Goal: Information Seeking & Learning: Learn about a topic

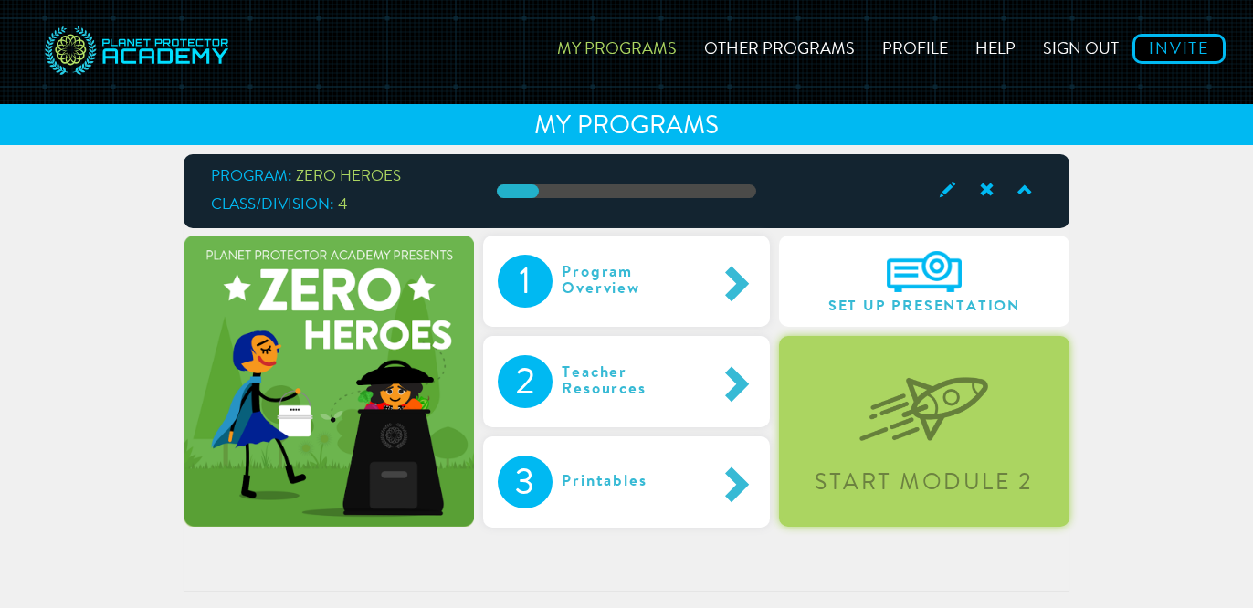
click at [900, 420] on img at bounding box center [923, 395] width 129 height 94
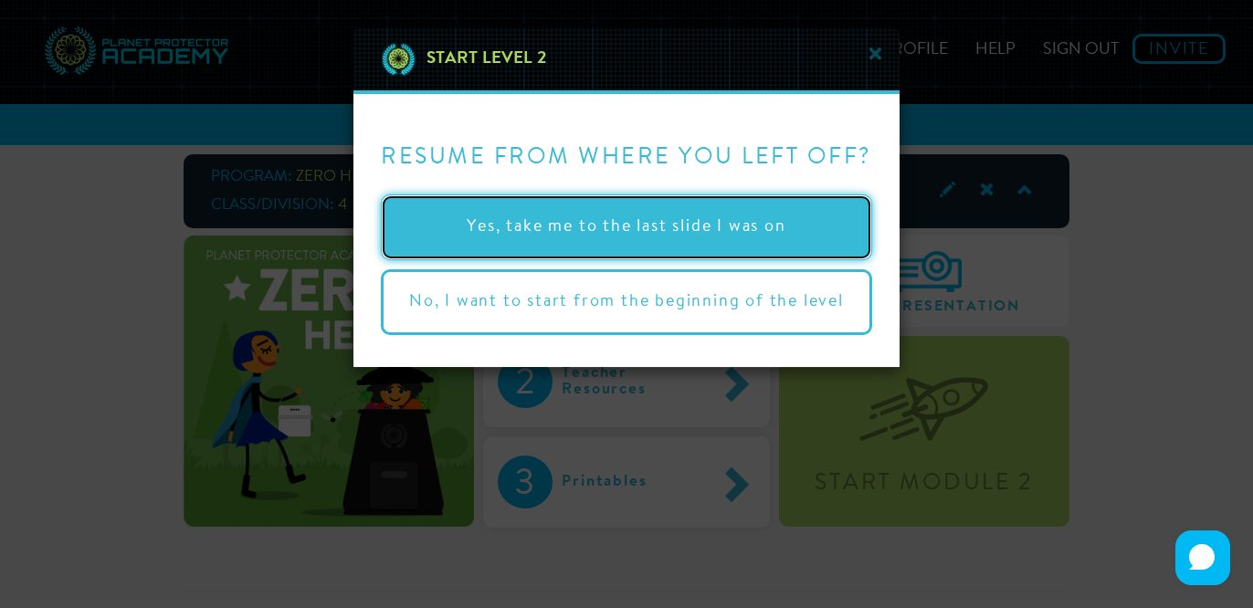
click at [777, 237] on button "Yes, take me to the last slide I was on" at bounding box center [626, 228] width 491 height 66
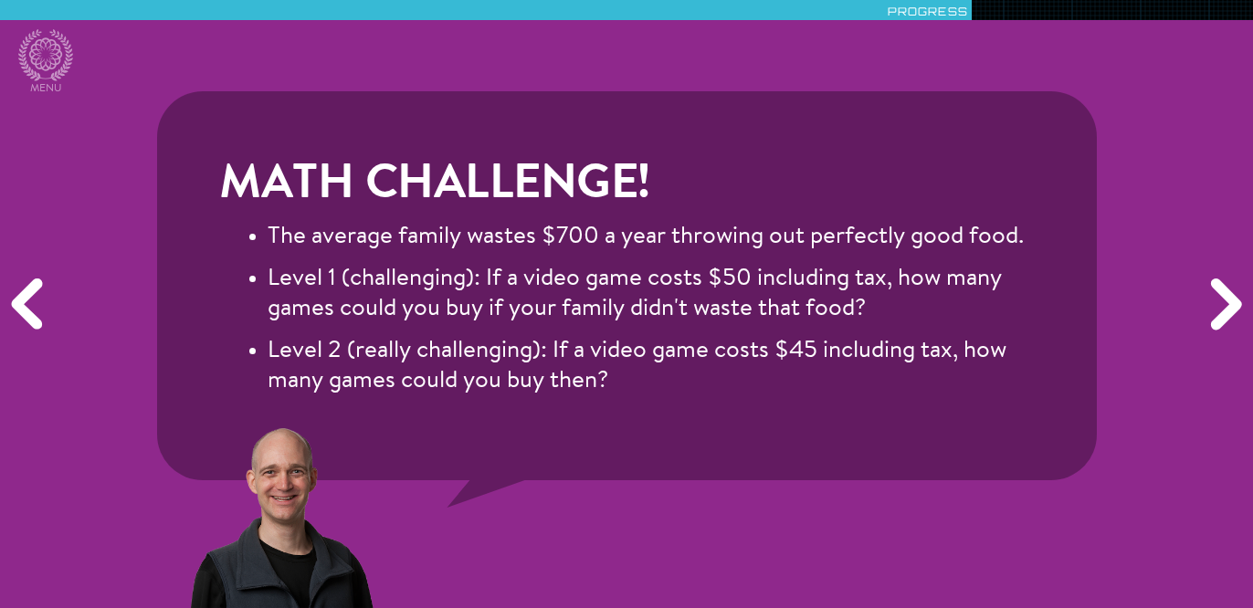
click at [423, 32] on div "Math Challenge! The average family wastes $700 a year throwing out perfectly go…" at bounding box center [626, 304] width 1253 height 608
click at [332, 74] on div "Math Challenge! The average family wastes $700 a year throwing out perfectly go…" at bounding box center [626, 304] width 1253 height 608
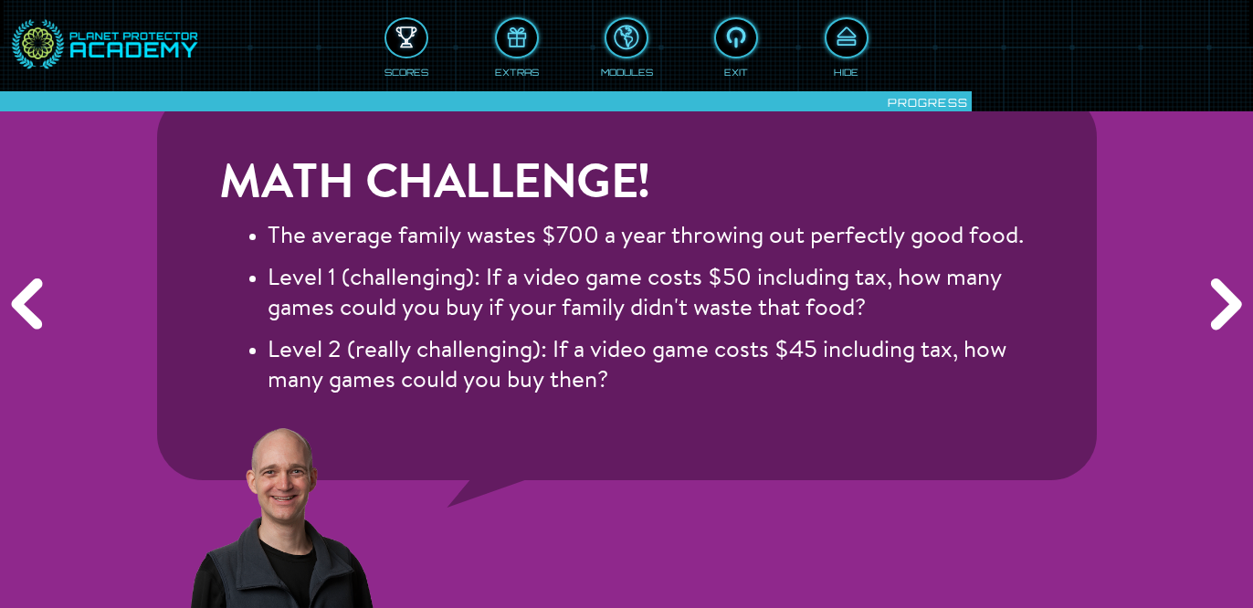
click at [404, 37] on div at bounding box center [406, 38] width 40 height 30
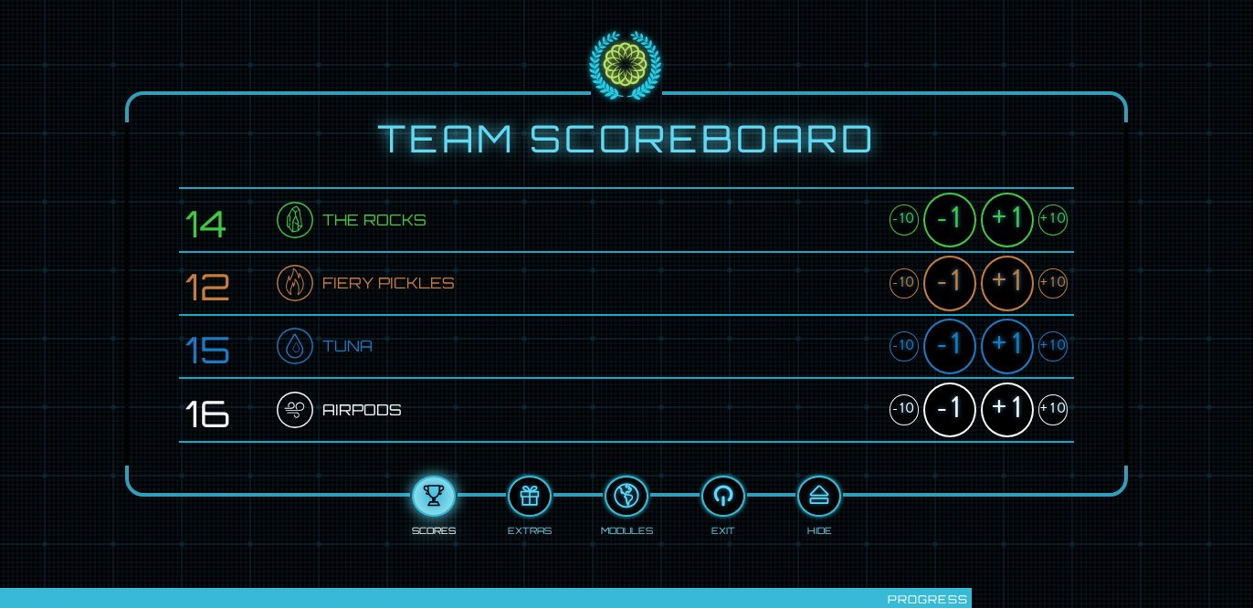
click at [1006, 222] on div "+1" at bounding box center [1007, 221] width 53 height 56
click at [1006, 219] on div "+1" at bounding box center [1007, 221] width 53 height 56
click at [1021, 413] on div "+1" at bounding box center [1007, 411] width 53 height 56
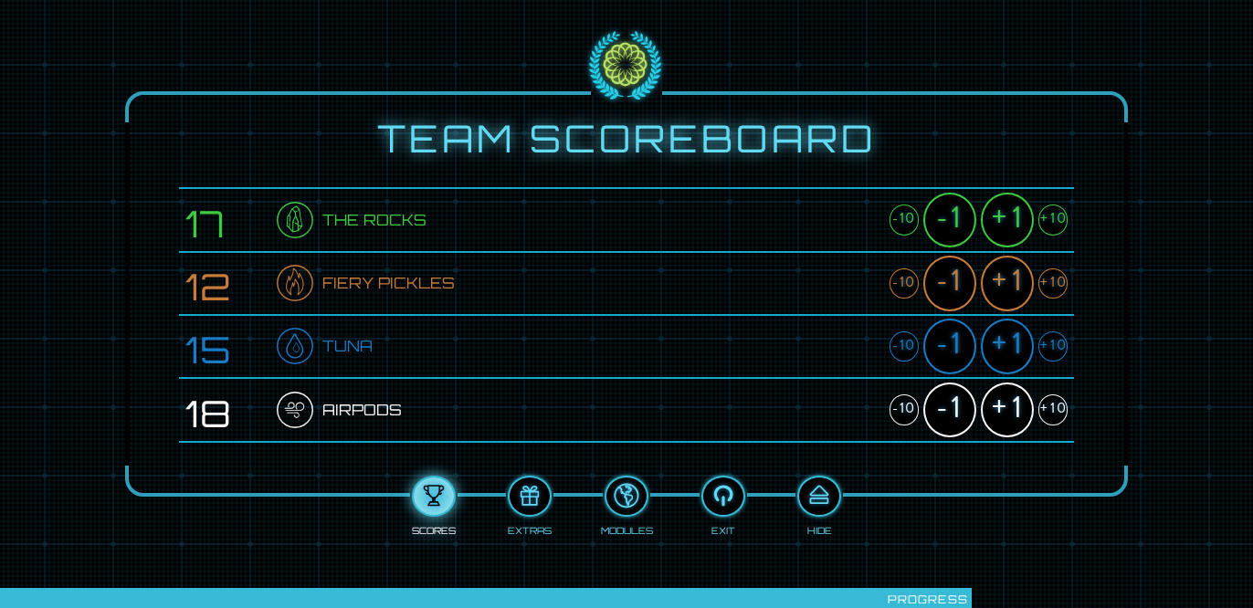
click at [1021, 413] on div "+1" at bounding box center [1007, 411] width 53 height 56
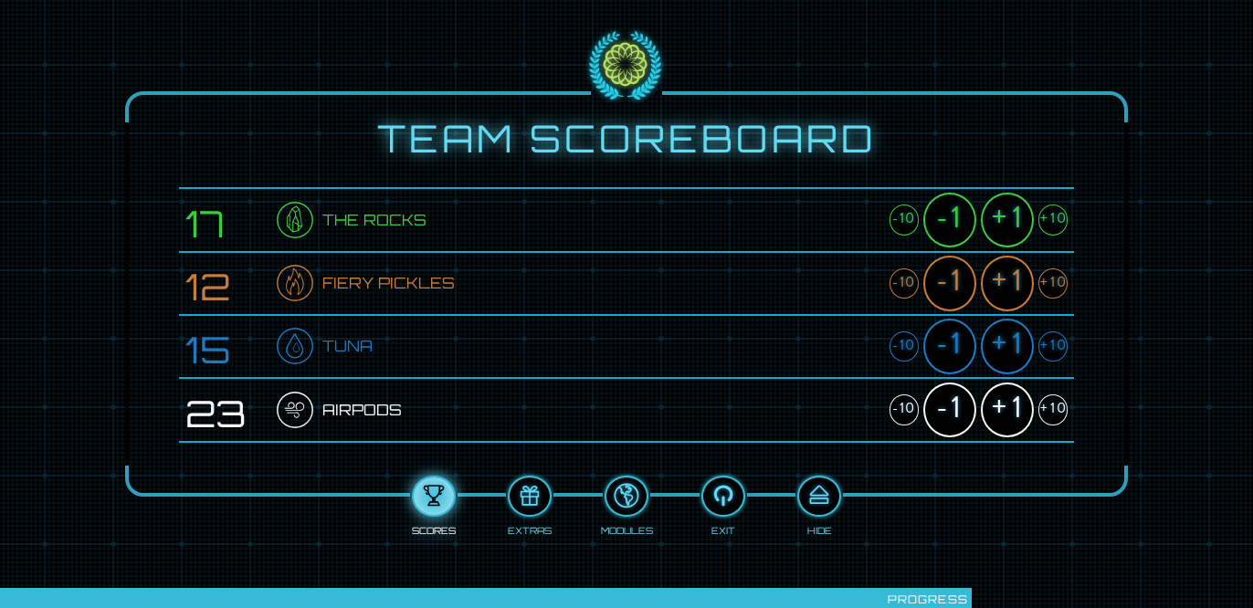
click at [1021, 413] on div "+1" at bounding box center [1007, 411] width 53 height 56
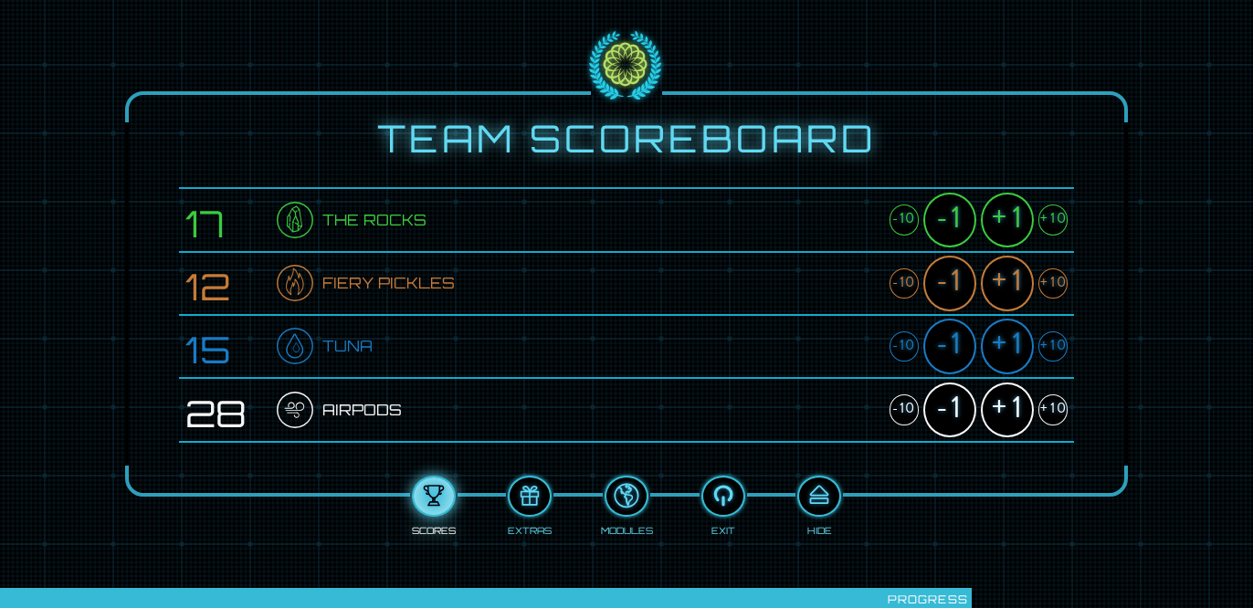
click at [1013, 211] on div "+1" at bounding box center [1007, 221] width 53 height 56
click at [1002, 412] on div "+1" at bounding box center [1007, 411] width 53 height 56
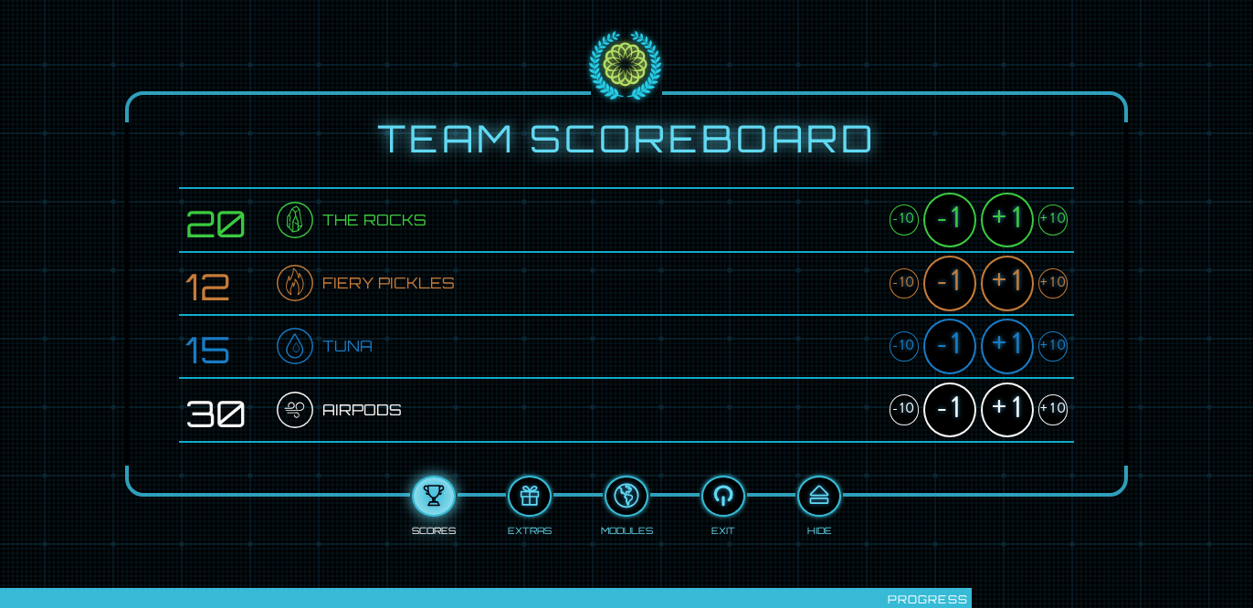
click at [1002, 412] on div "+1" at bounding box center [1007, 411] width 53 height 56
click at [1018, 283] on div "+1" at bounding box center [1007, 284] width 53 height 56
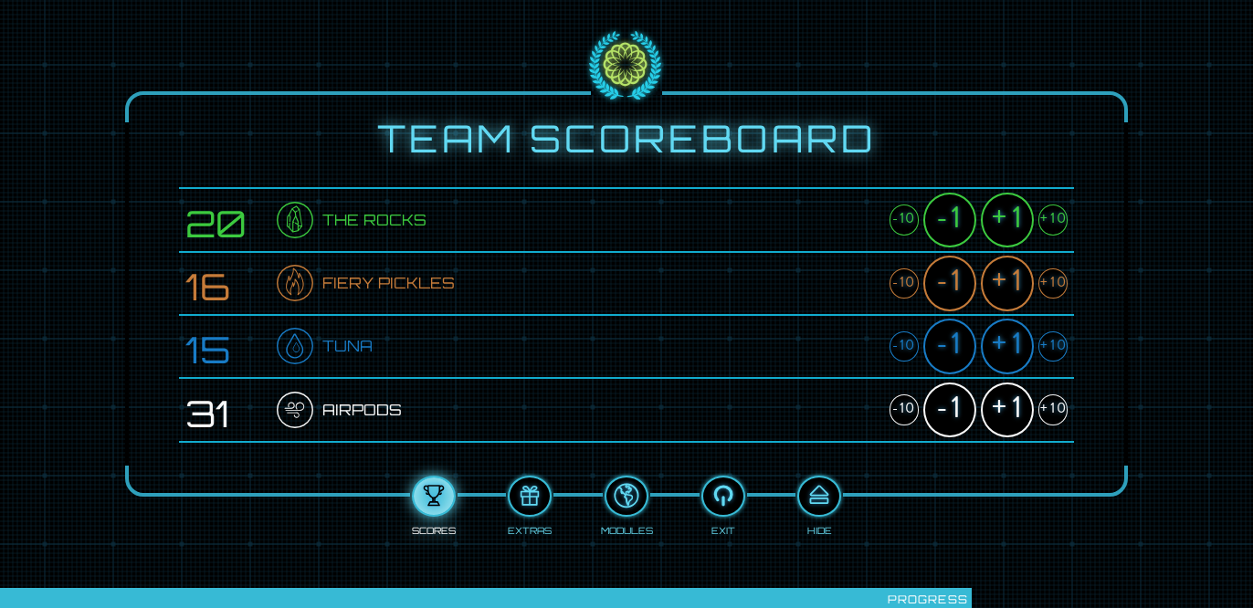
click at [1018, 283] on div "+1" at bounding box center [1007, 284] width 53 height 56
click at [1019, 281] on div "+1" at bounding box center [1007, 284] width 53 height 56
click at [1014, 349] on div "+1" at bounding box center [1007, 347] width 53 height 56
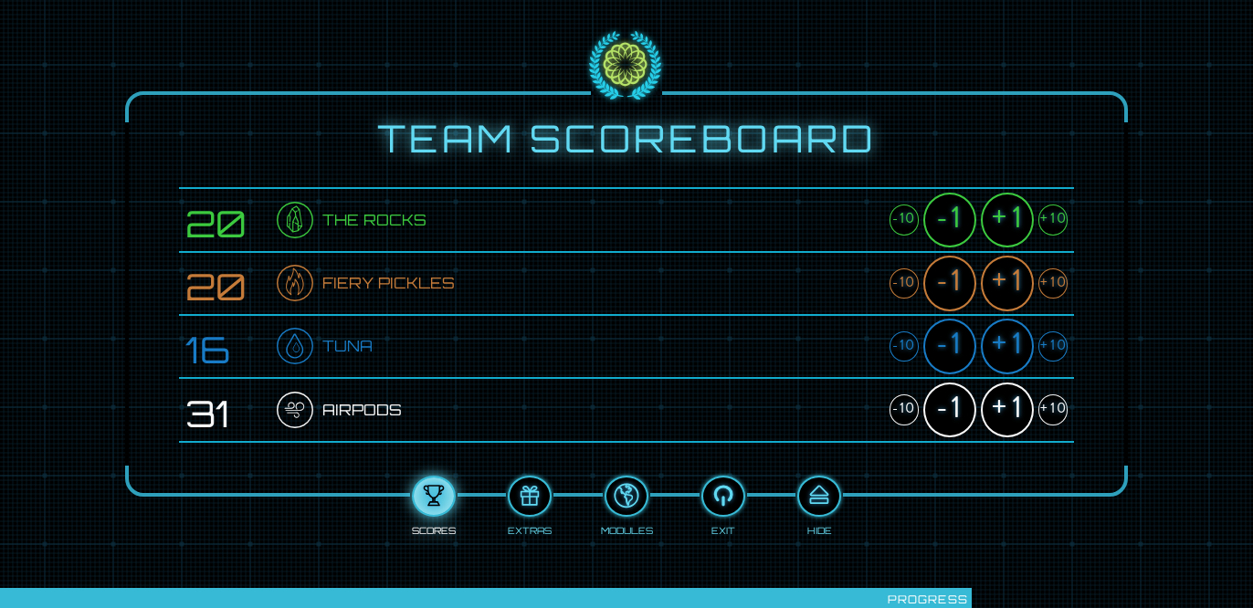
click at [1014, 349] on div "+1" at bounding box center [1007, 347] width 53 height 56
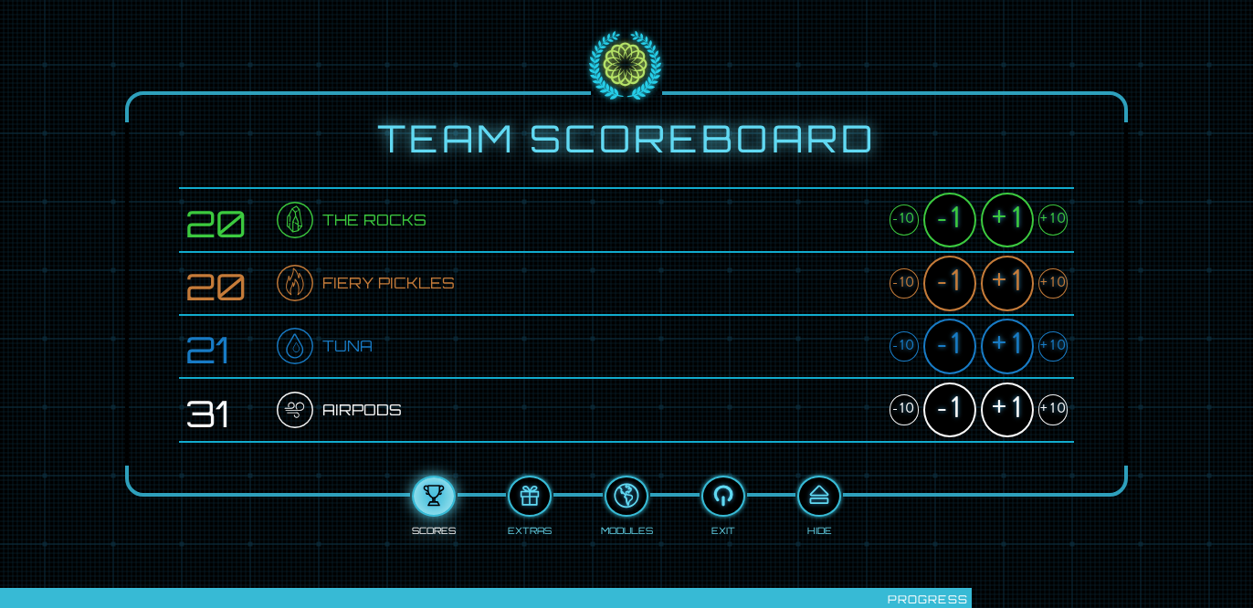
click at [1014, 349] on div "+1" at bounding box center [1007, 347] width 53 height 56
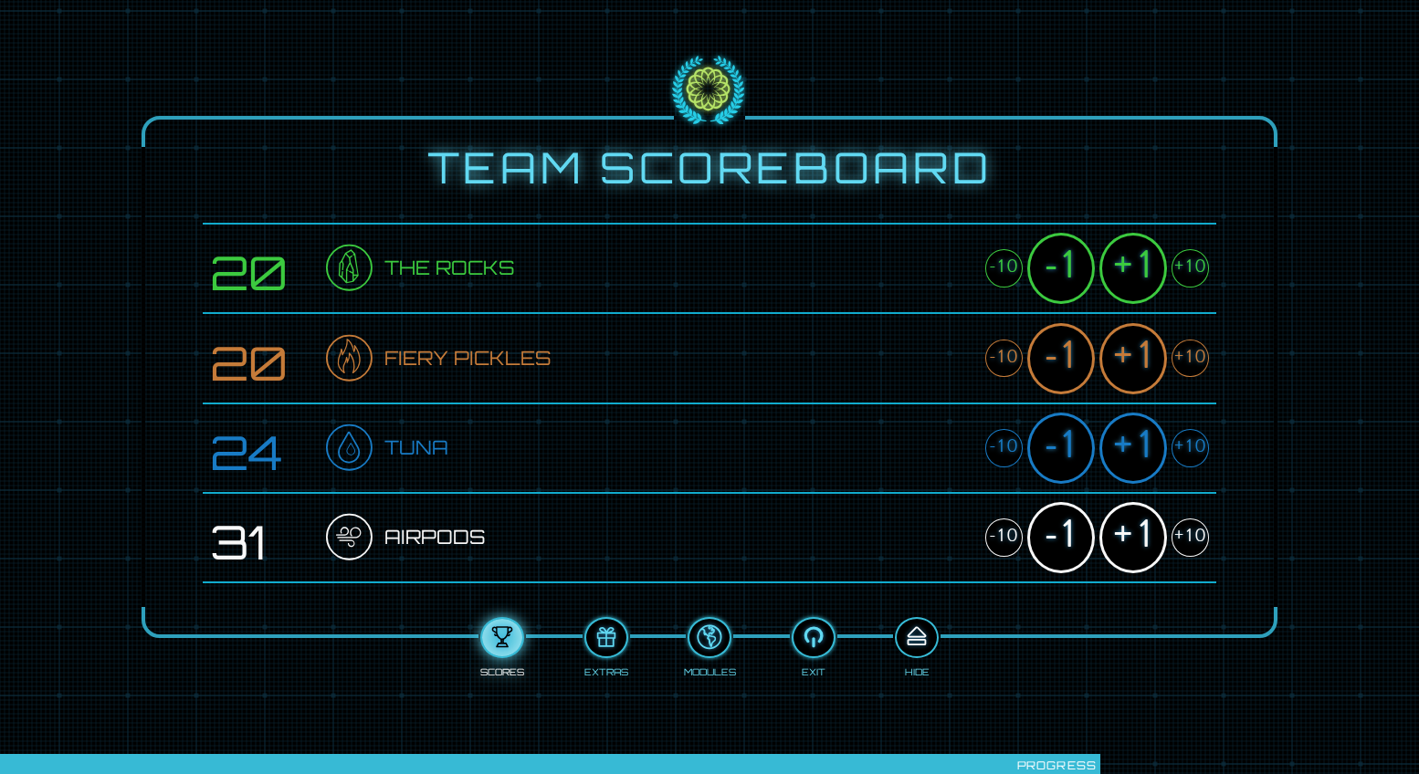
click at [919, 607] on div at bounding box center [917, 638] width 40 height 30
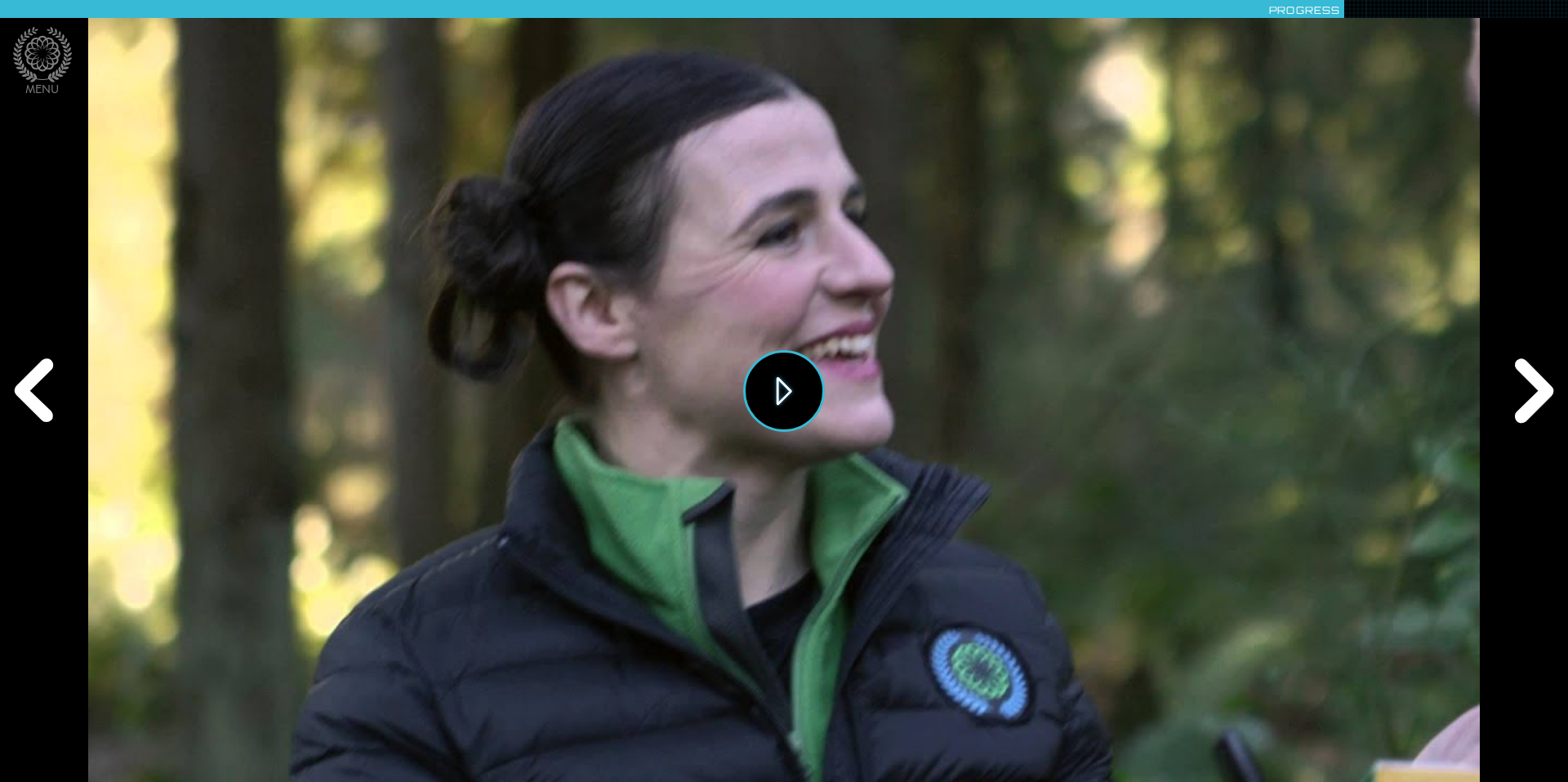
click at [803, 398] on button "Play" at bounding box center [783, 391] width 81 height 81
click at [1119, 378] on div "Next" at bounding box center [1530, 391] width 75 height 234
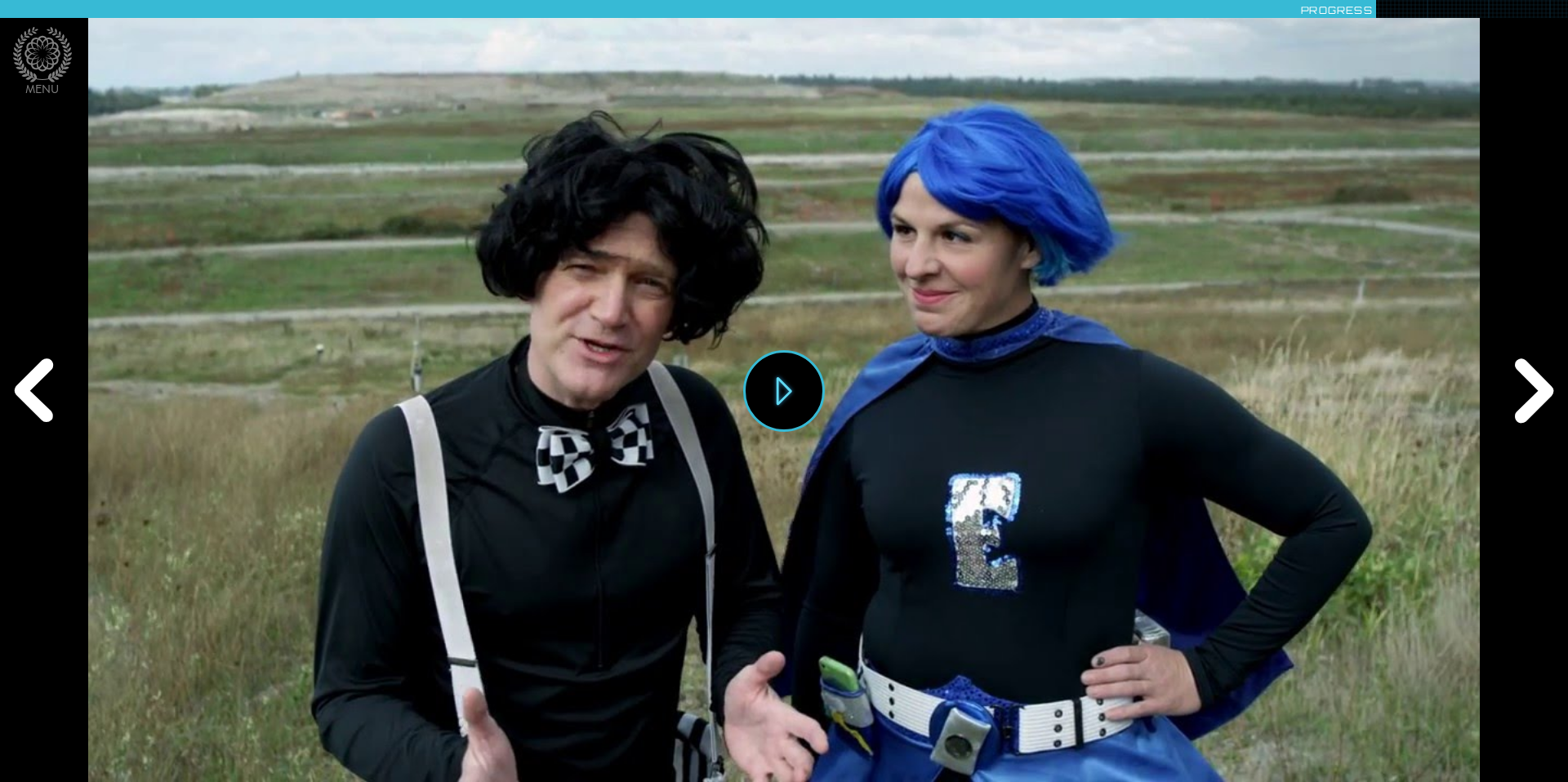
click at [958, 461] on div "Play" at bounding box center [783, 391] width 1390 height 782
click at [1119, 379] on div "Next" at bounding box center [1530, 391] width 75 height 234
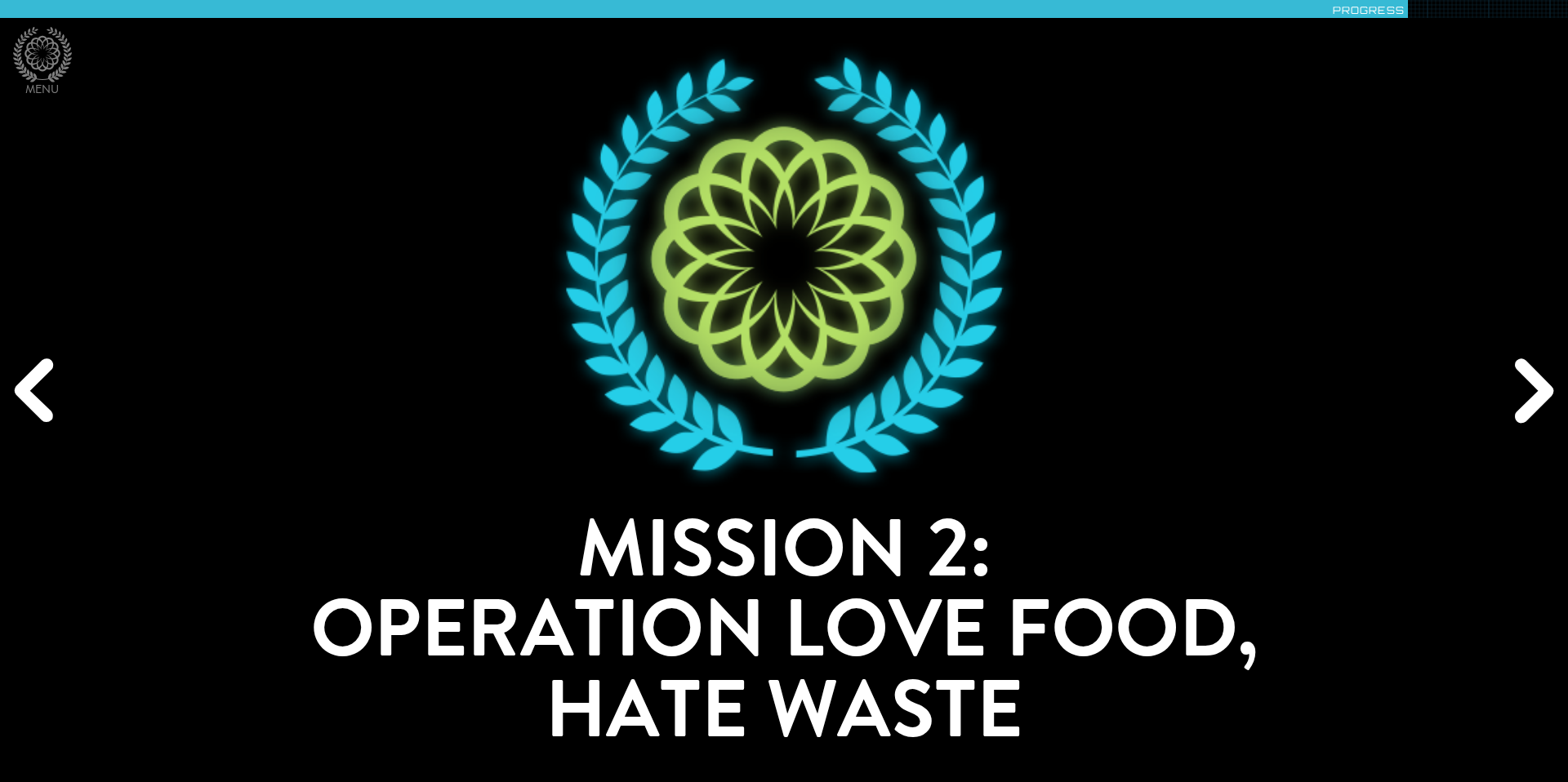
click at [1119, 391] on div "Next" at bounding box center [1530, 391] width 75 height 234
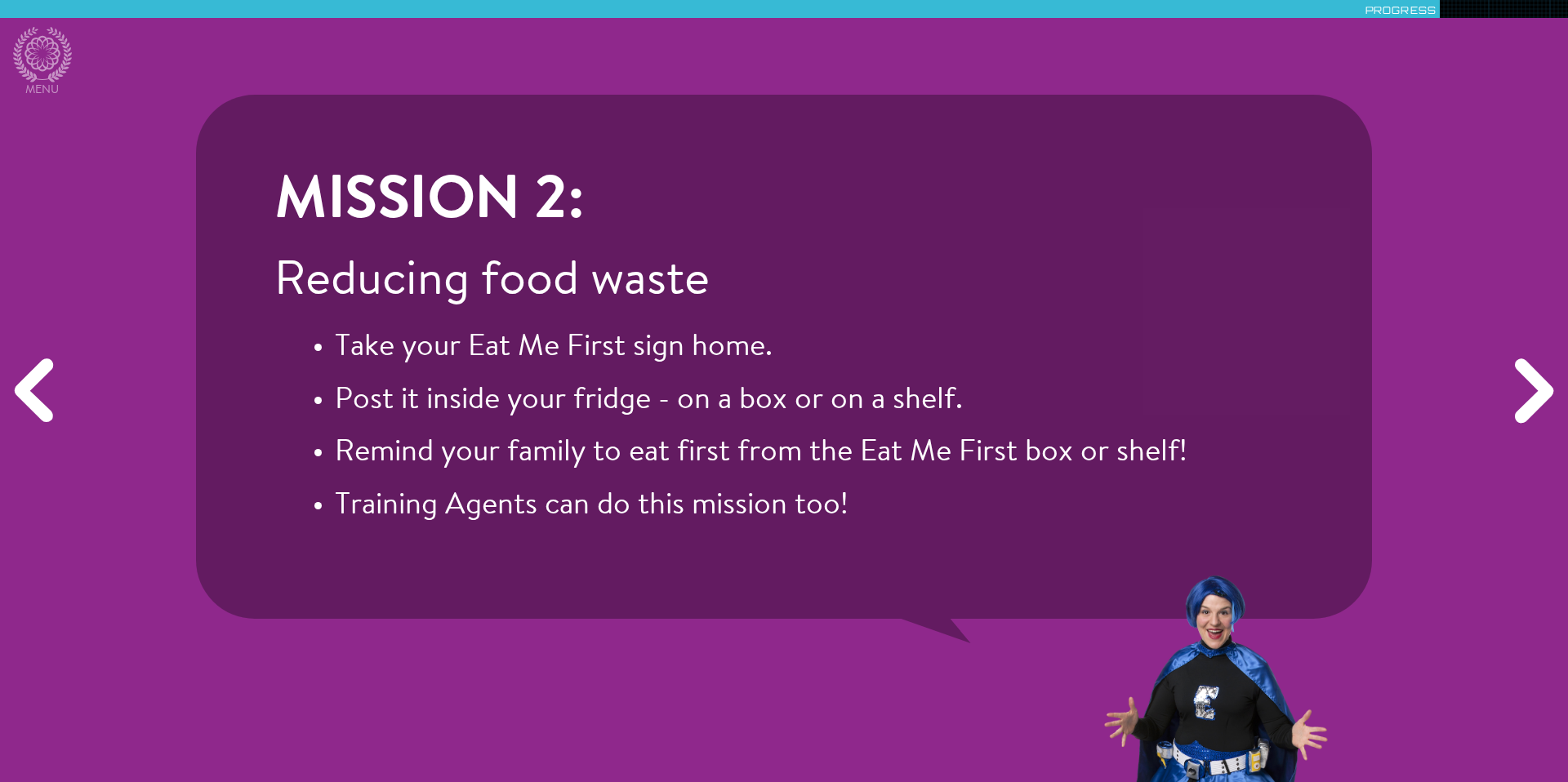
click at [1119, 391] on div "Next" at bounding box center [1530, 391] width 75 height 234
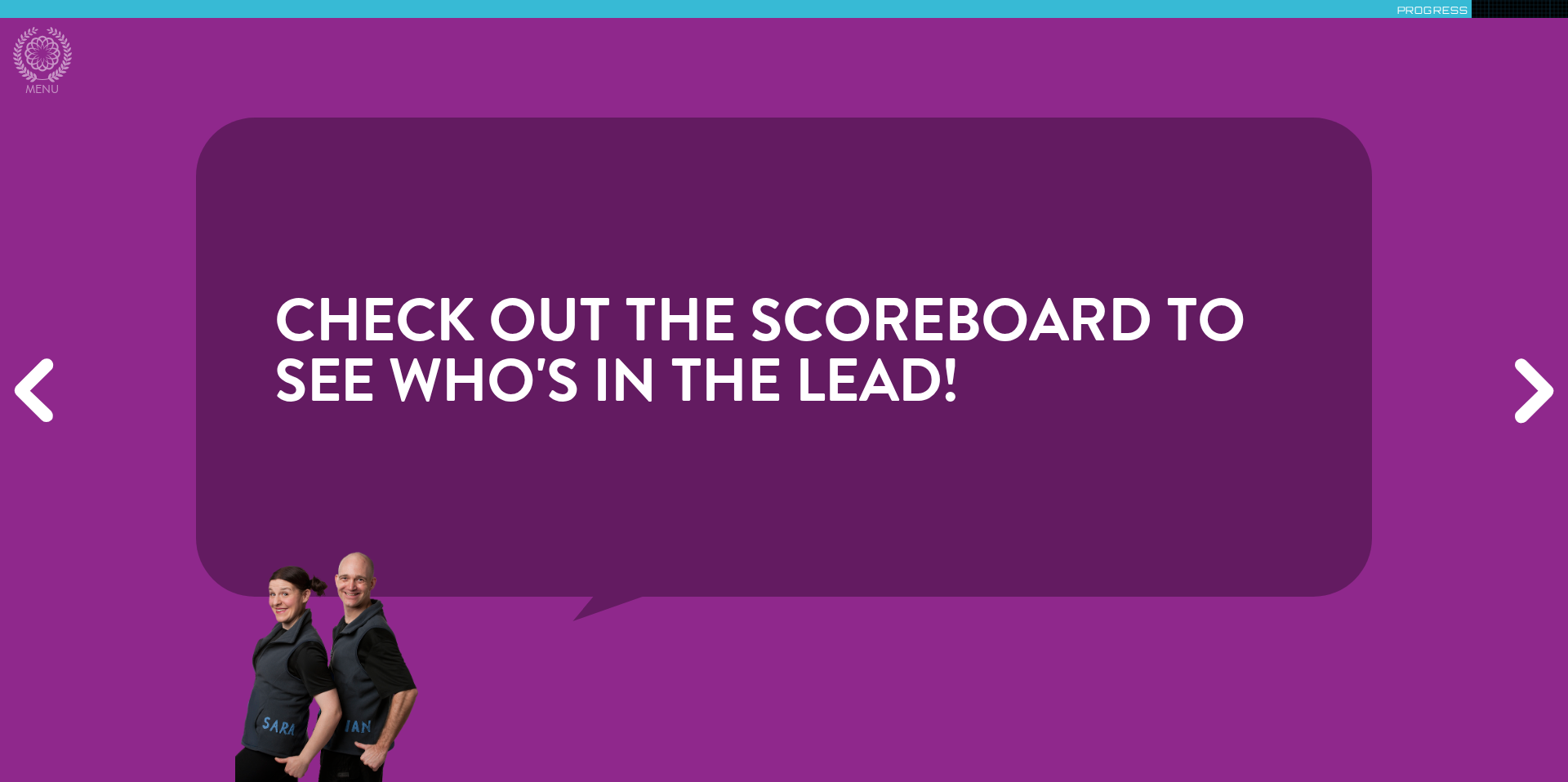
click at [1119, 391] on div "Next" at bounding box center [1530, 391] width 75 height 234
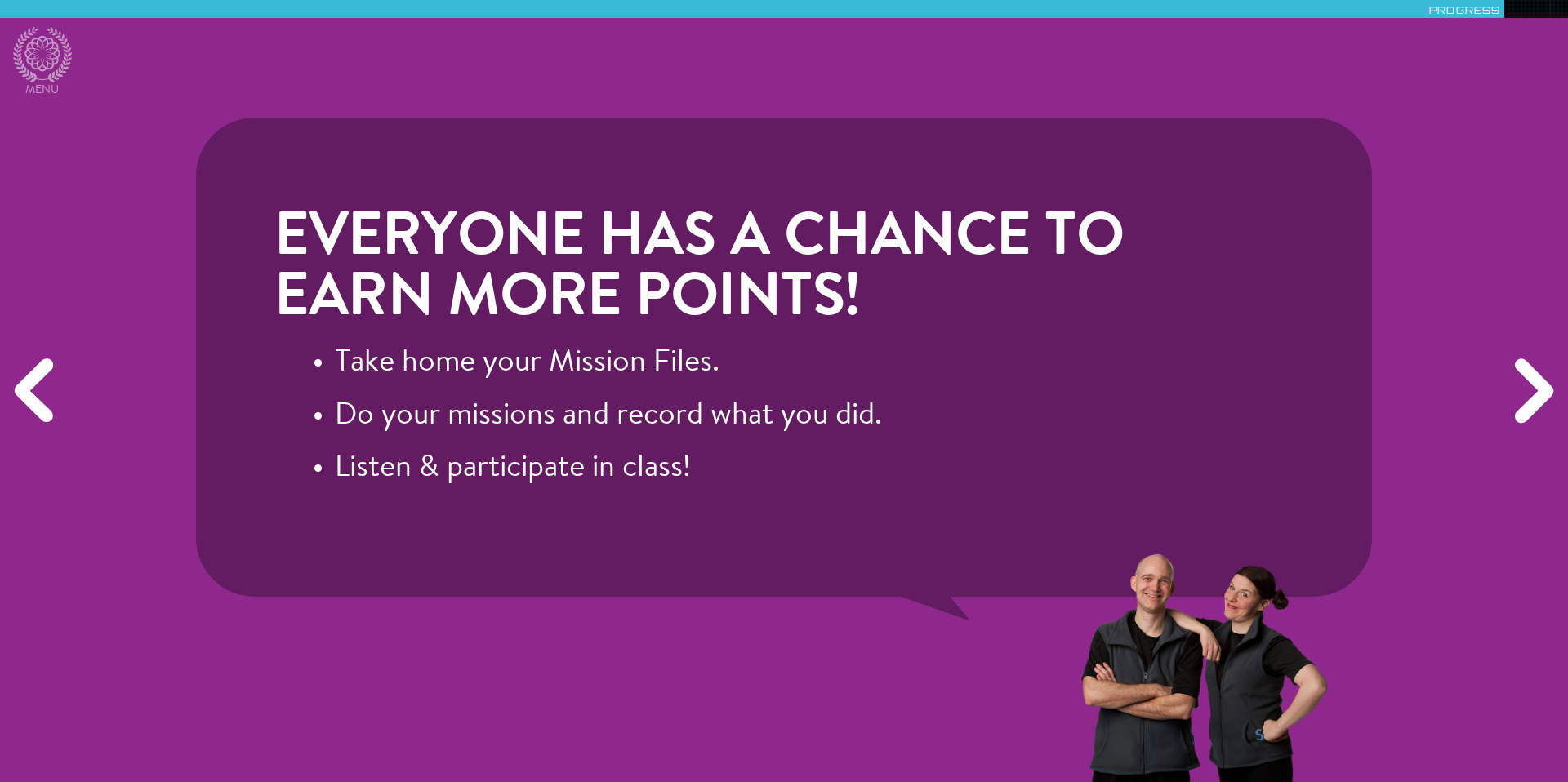
click at [1119, 394] on div "Next" at bounding box center [1530, 391] width 75 height 234
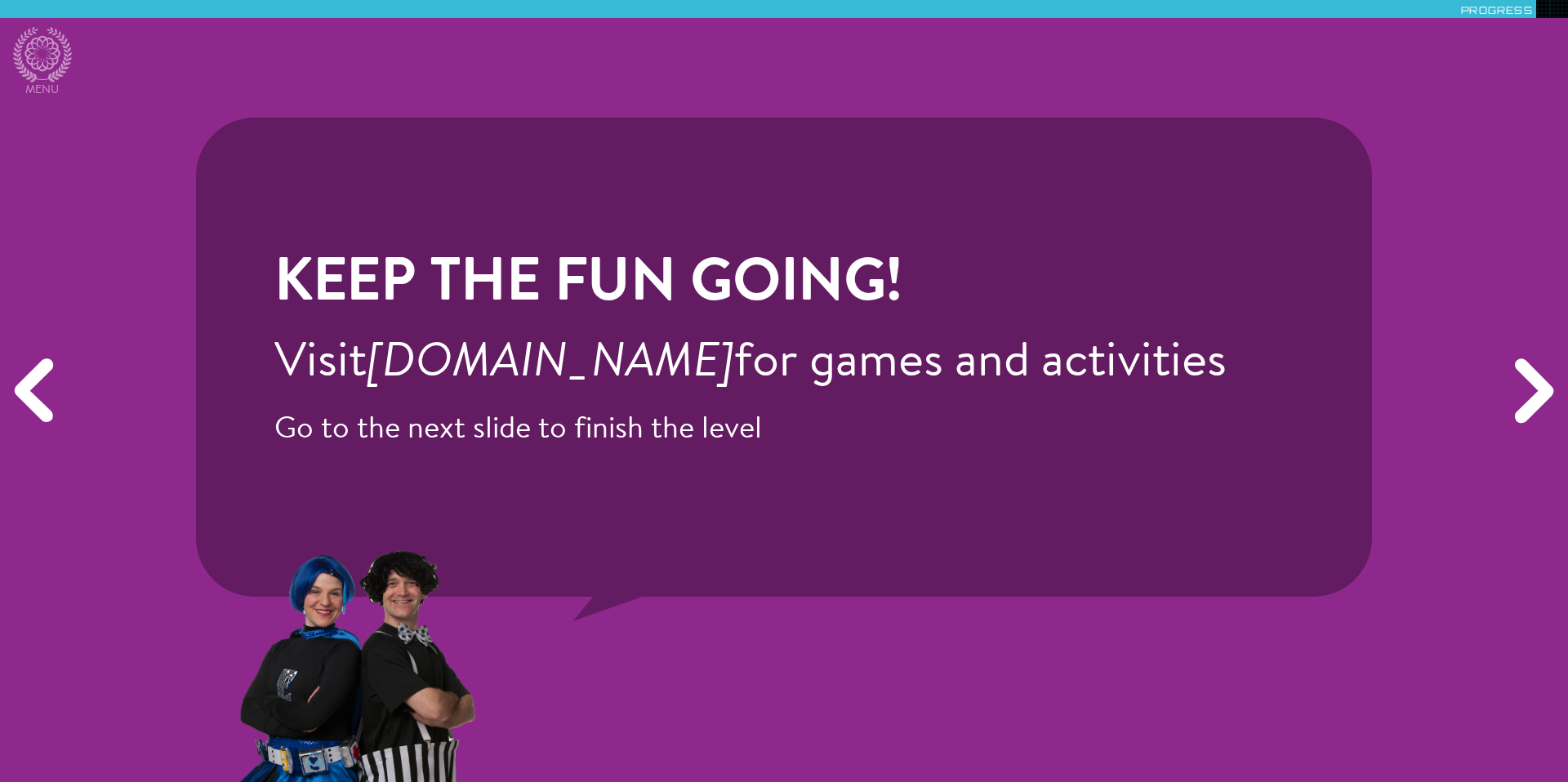
click at [1119, 395] on div "Next" at bounding box center [1530, 391] width 75 height 234
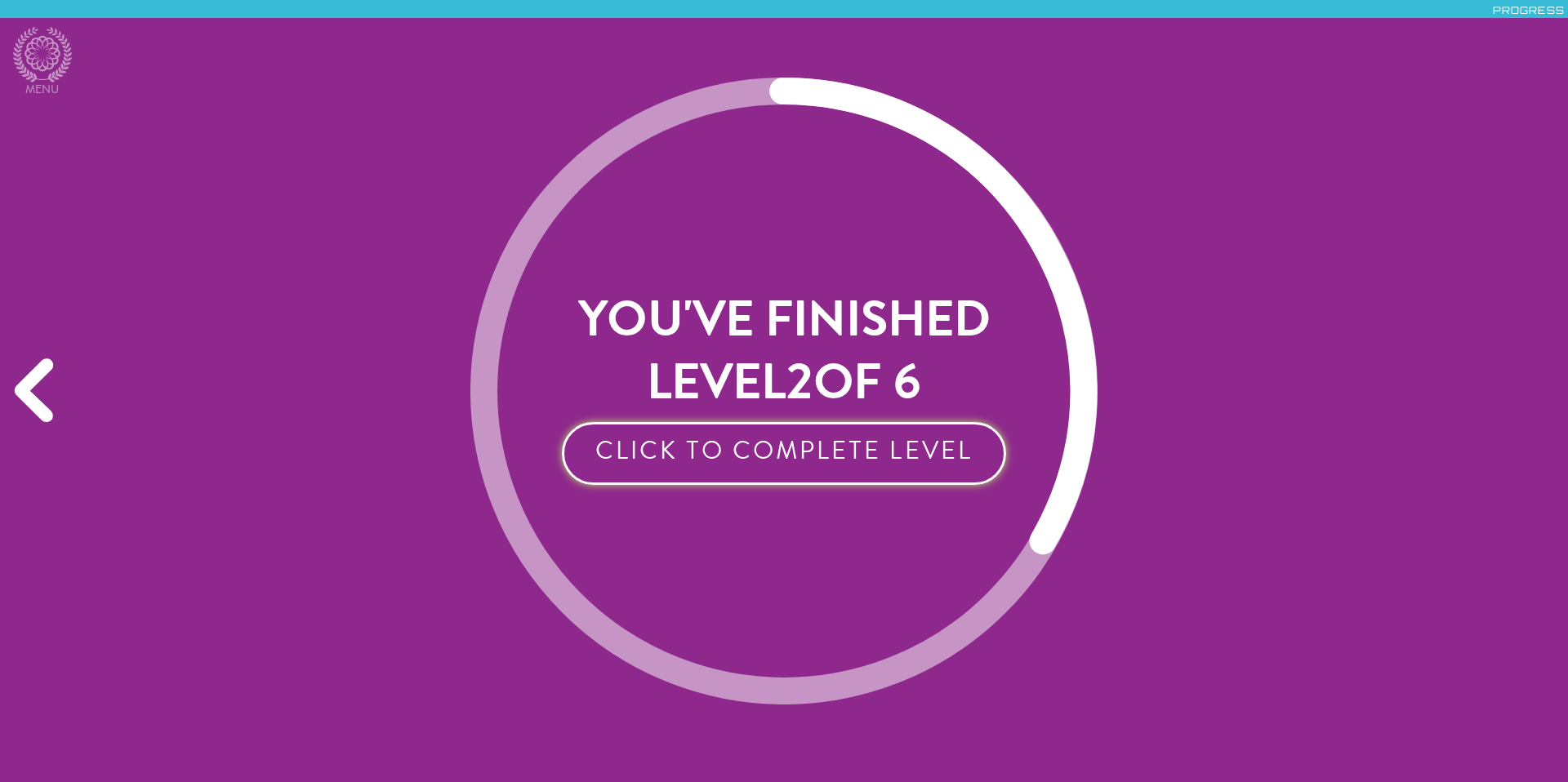
click at [903, 445] on button "Click to Complete Level" at bounding box center [783, 453] width 444 height 63
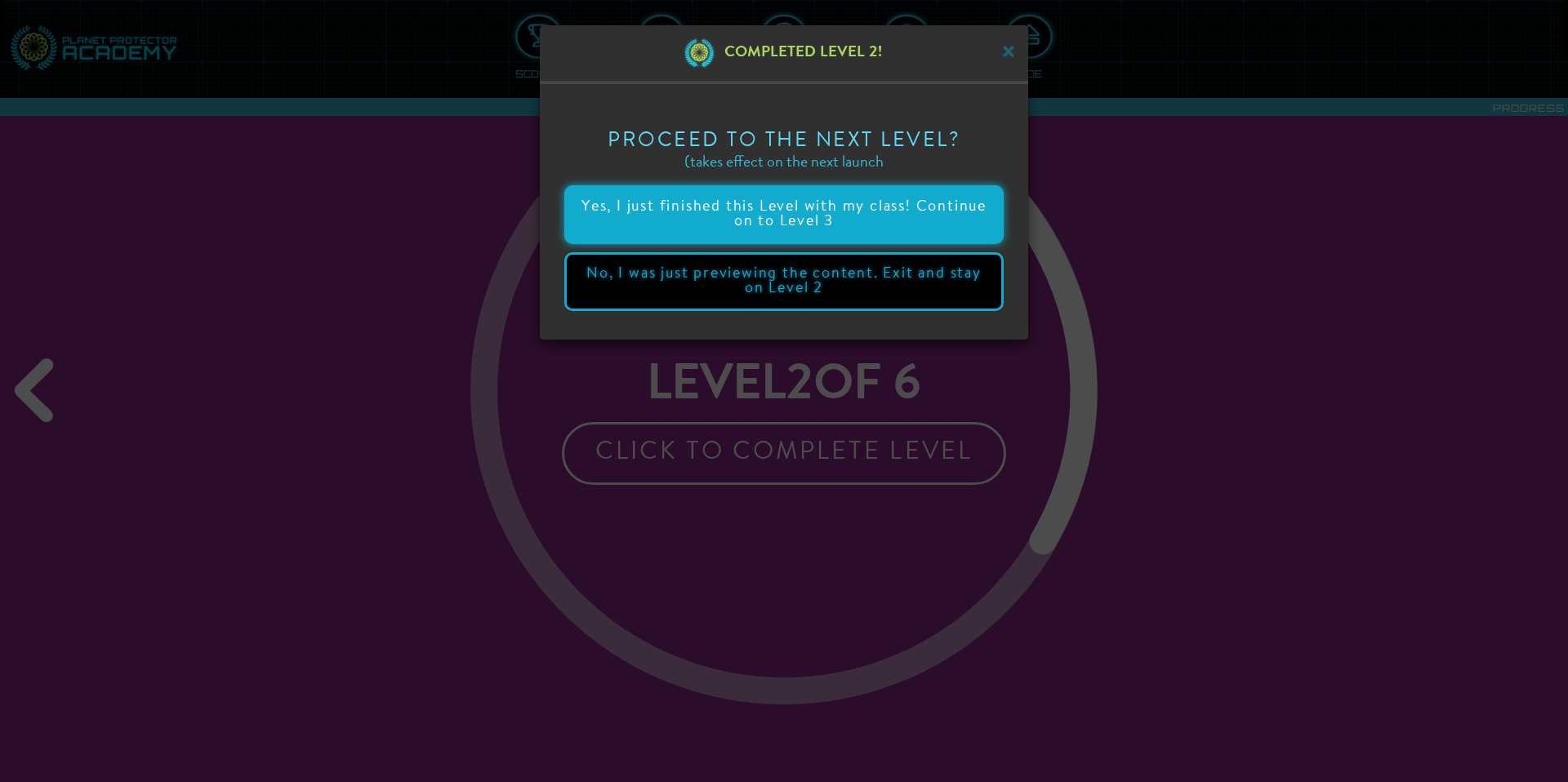
click at [881, 236] on button "Yes, I just finished this Level with my class! Continue on to Level 3" at bounding box center [783, 214] width 439 height 59
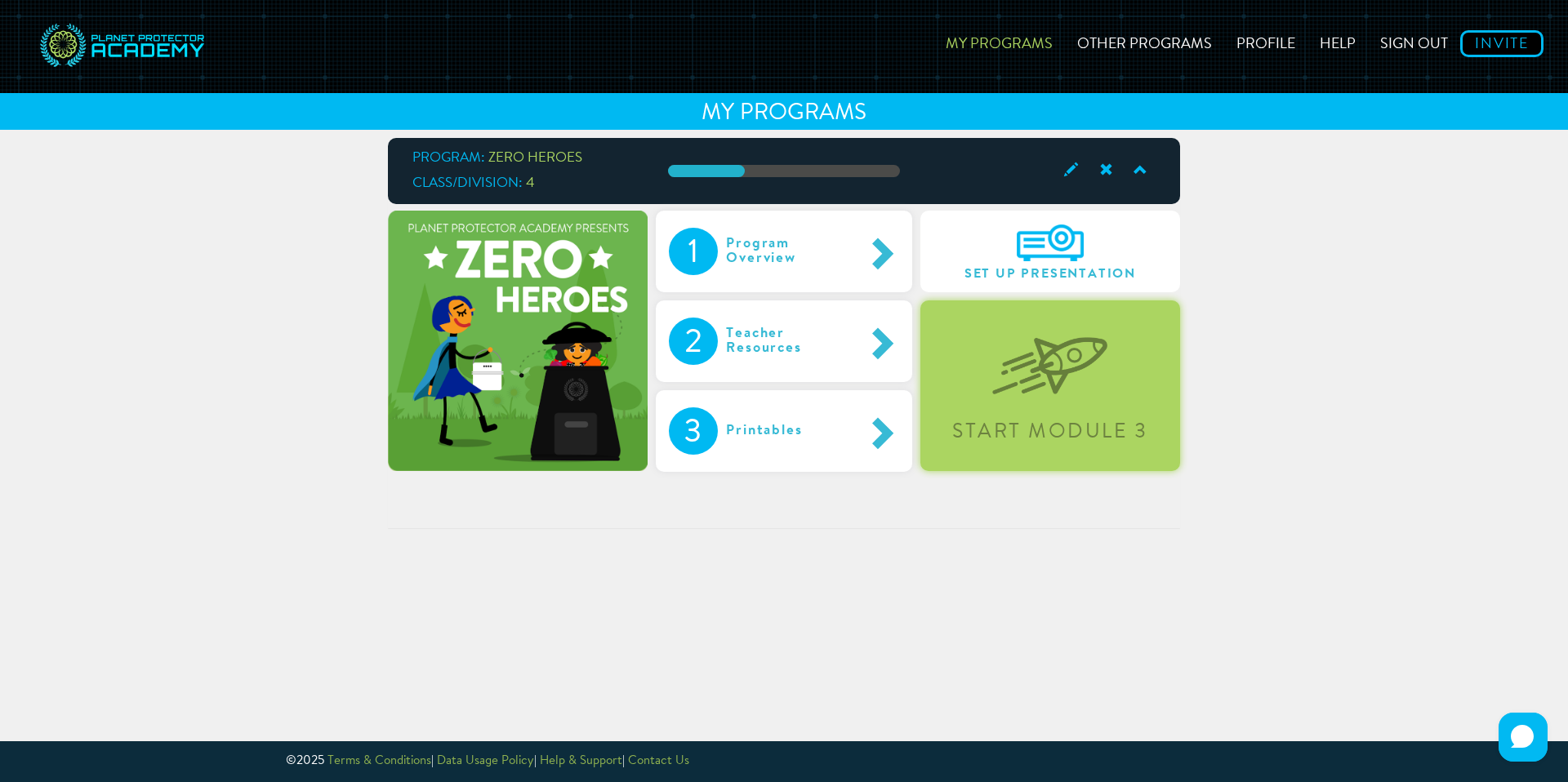
click at [1054, 459] on div "Start Module 3" at bounding box center [1050, 385] width 259 height 171
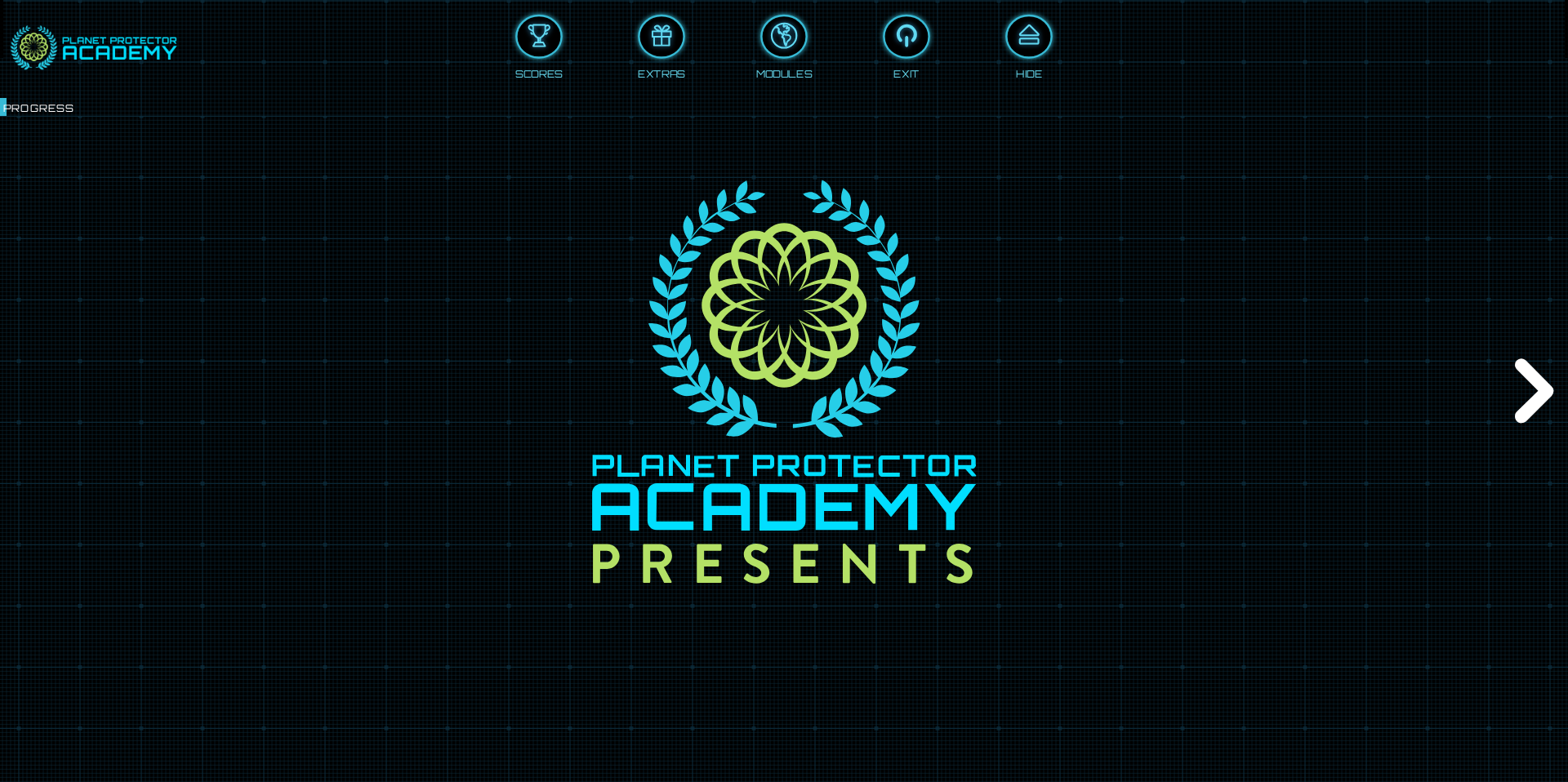
click at [1119, 416] on div "Next" at bounding box center [1530, 391] width 75 height 234
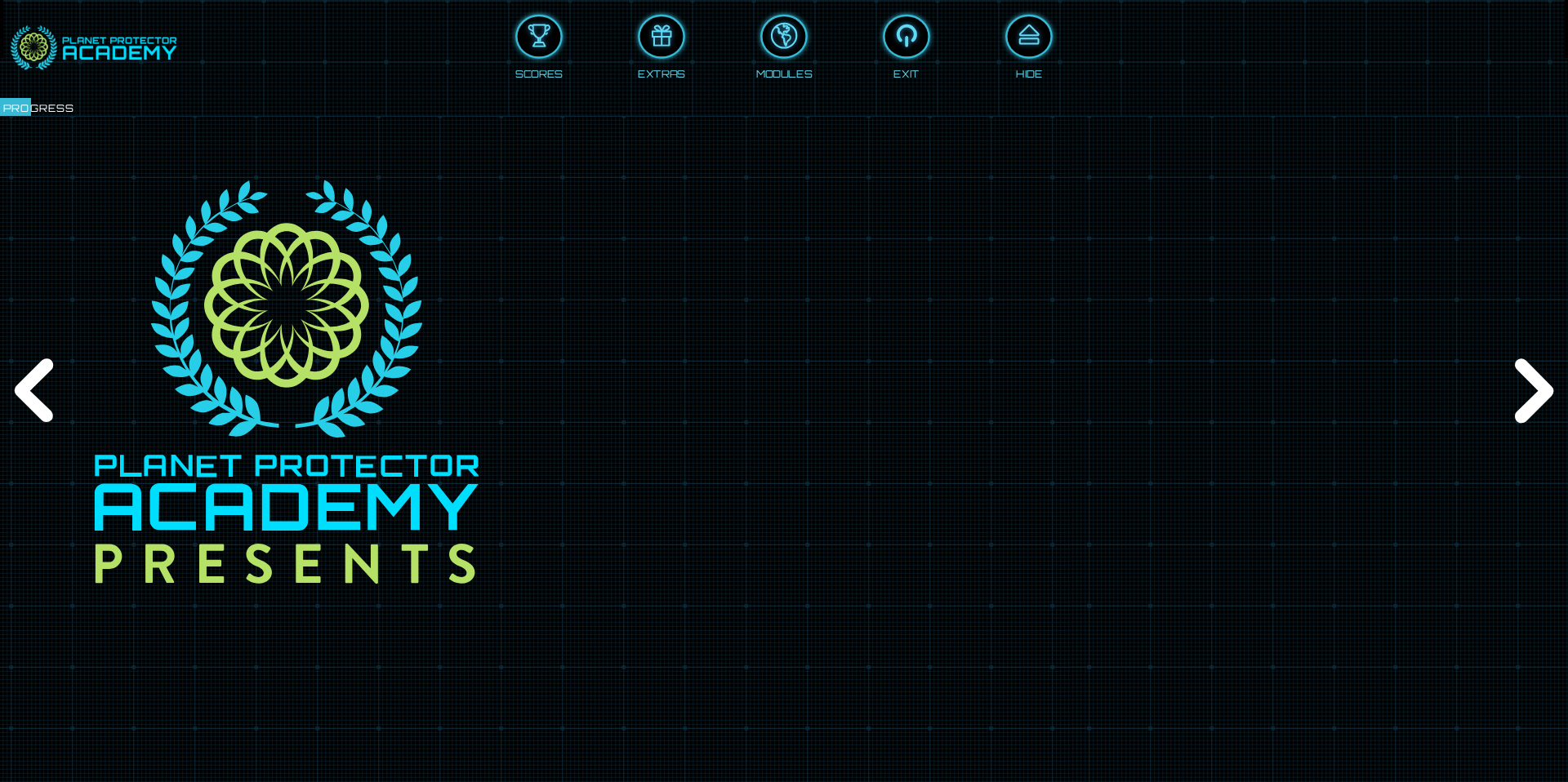
click at [1119, 416] on div "Next" at bounding box center [1530, 391] width 75 height 234
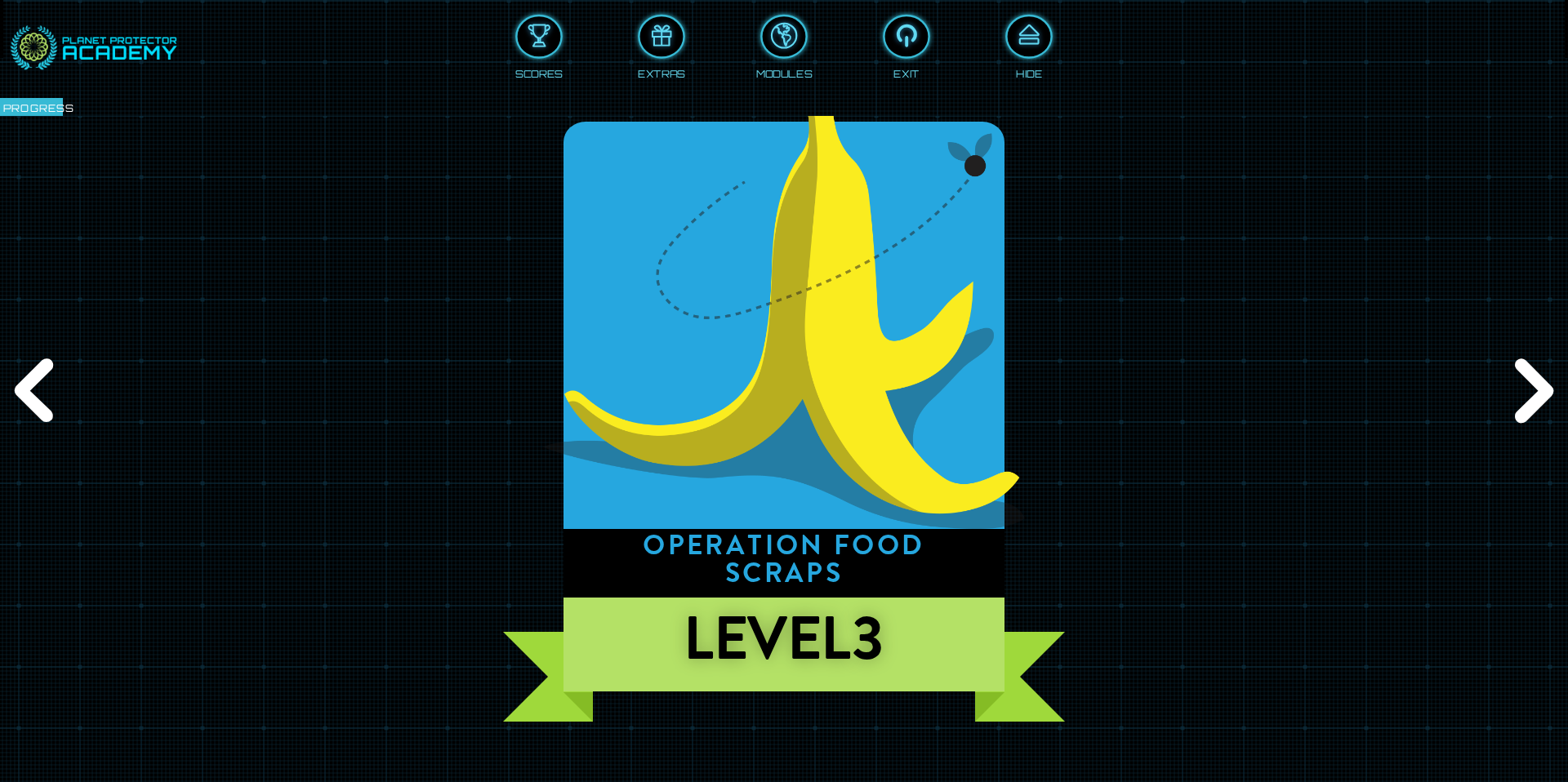
click at [679, 542] on h1 "Operation Food Scraps" at bounding box center [784, 563] width 442 height 69
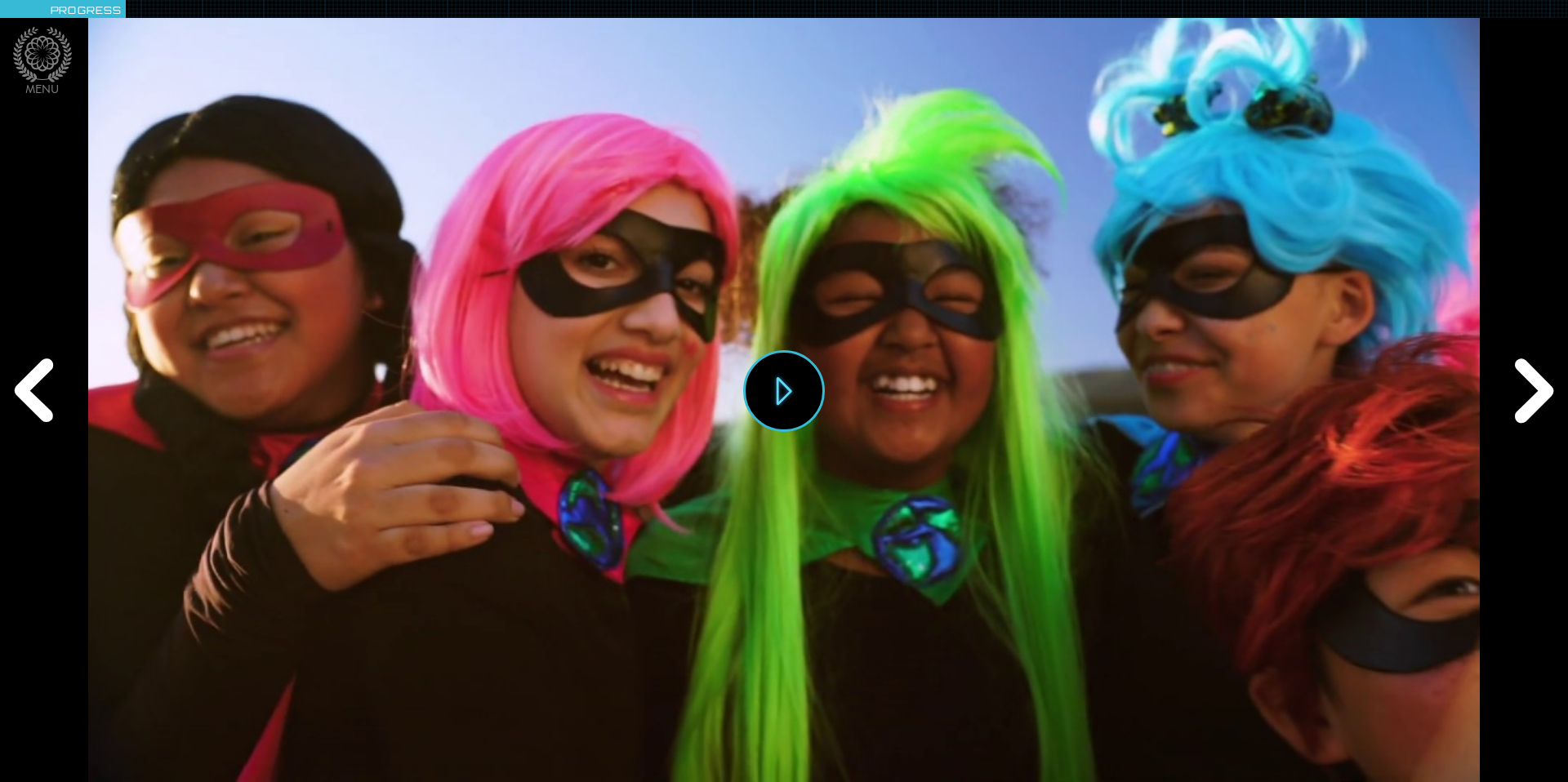
click at [888, 426] on div "Play" at bounding box center [783, 391] width 1390 height 782
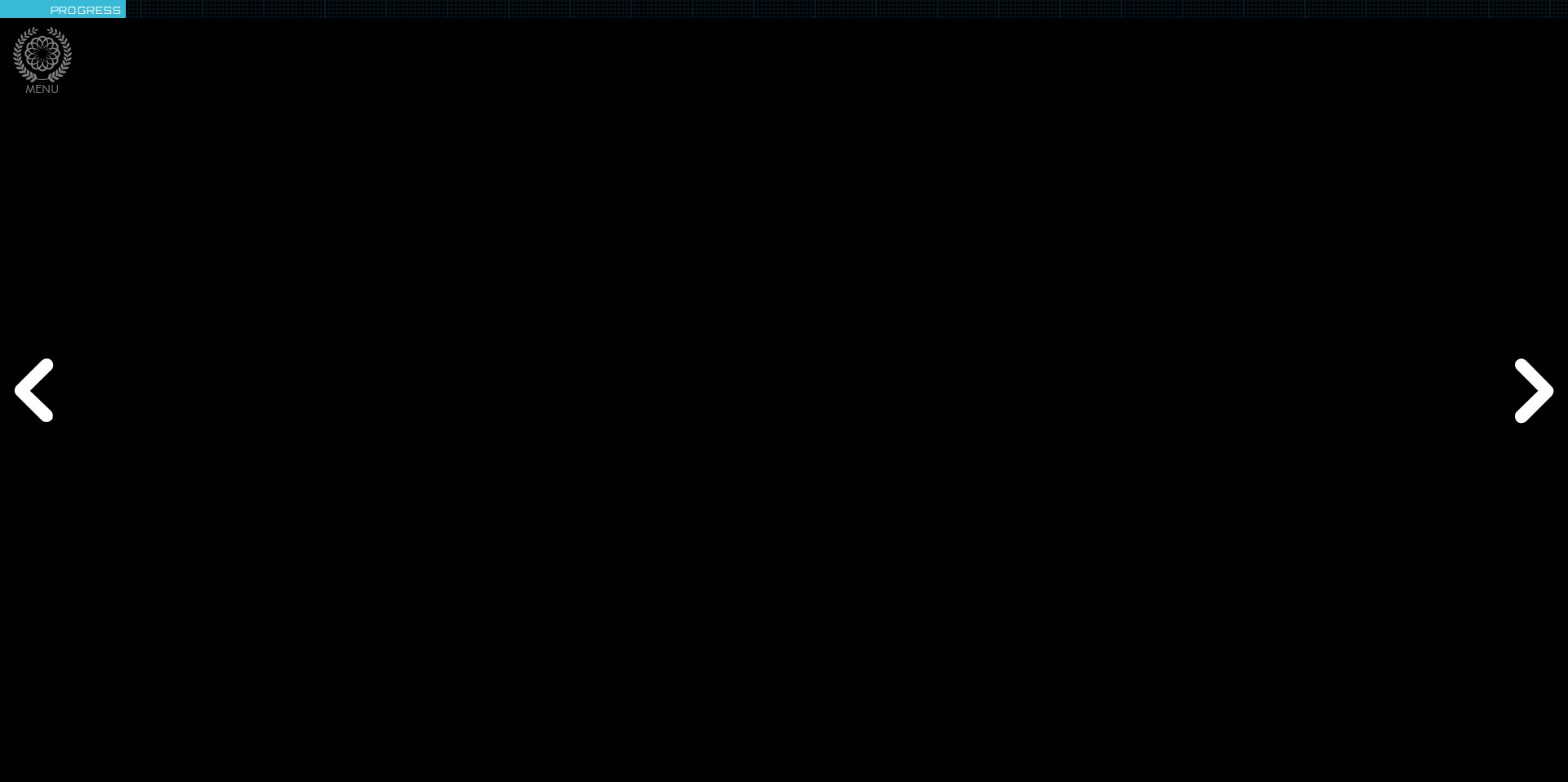
click at [1119, 391] on div "Next" at bounding box center [1530, 391] width 75 height 234
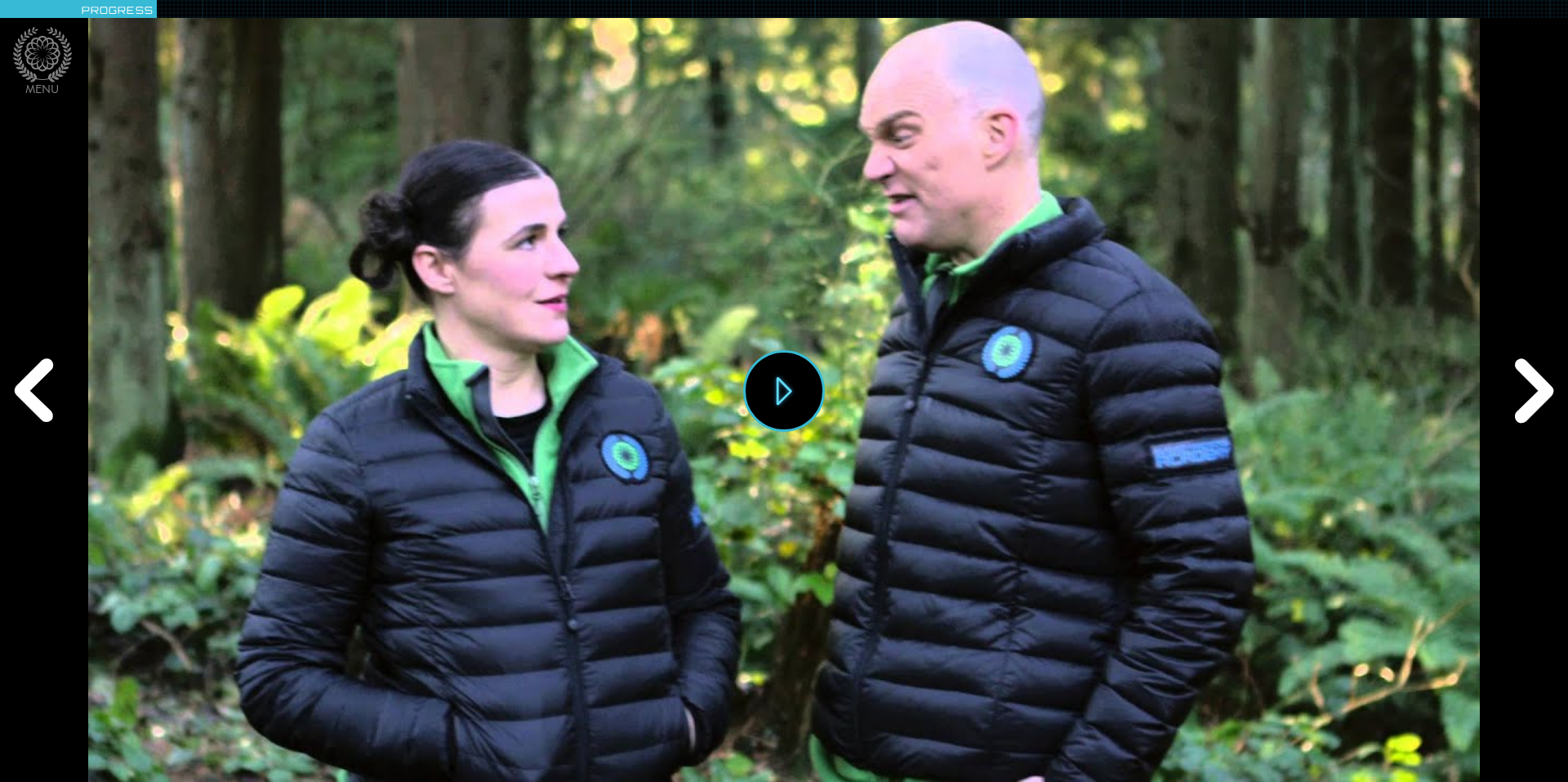
click at [638, 417] on div "Play" at bounding box center [783, 391] width 1390 height 782
click at [1119, 356] on div "Next" at bounding box center [1530, 391] width 75 height 234
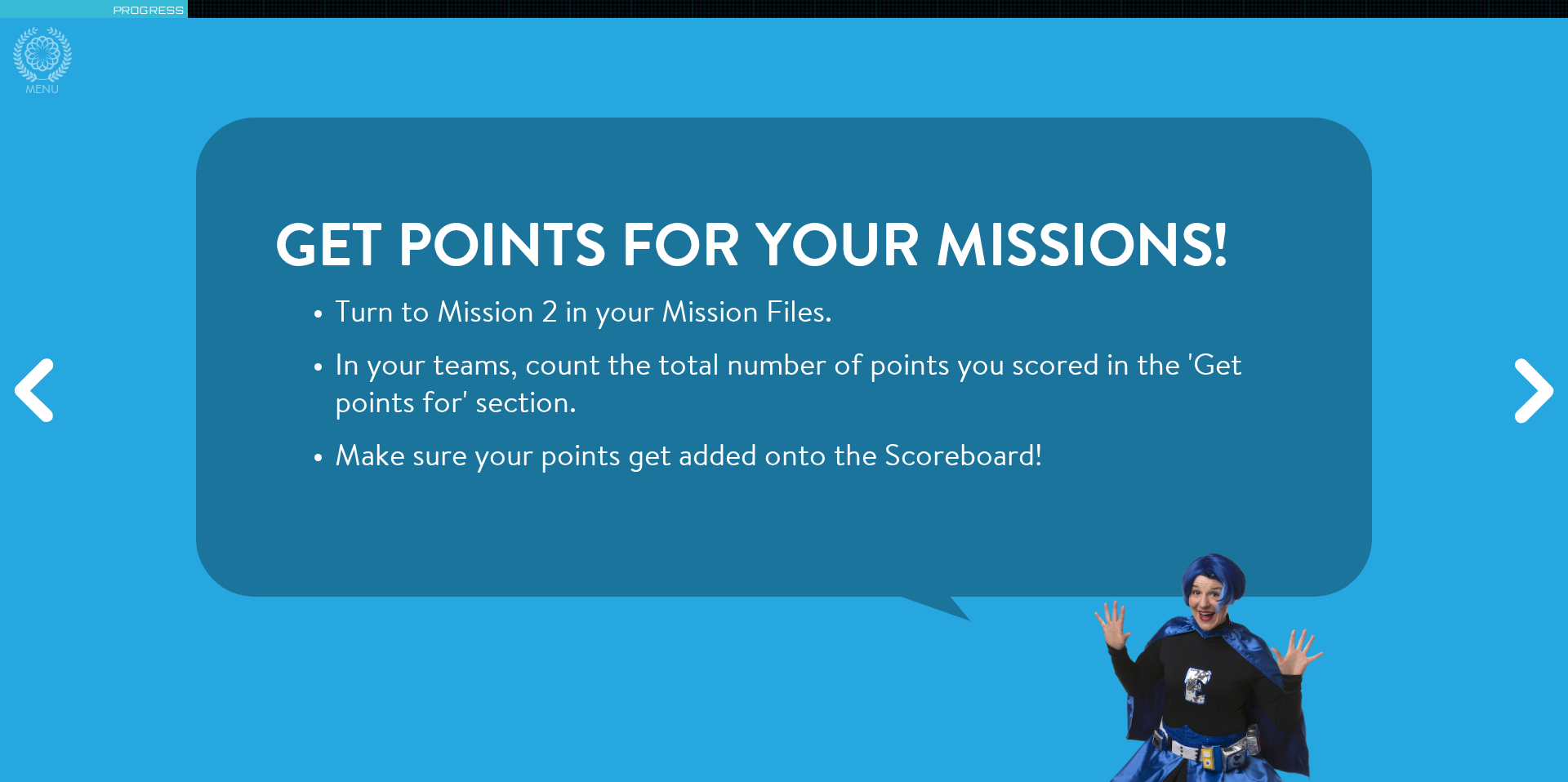
click at [1119, 356] on div "Next" at bounding box center [1530, 391] width 75 height 234
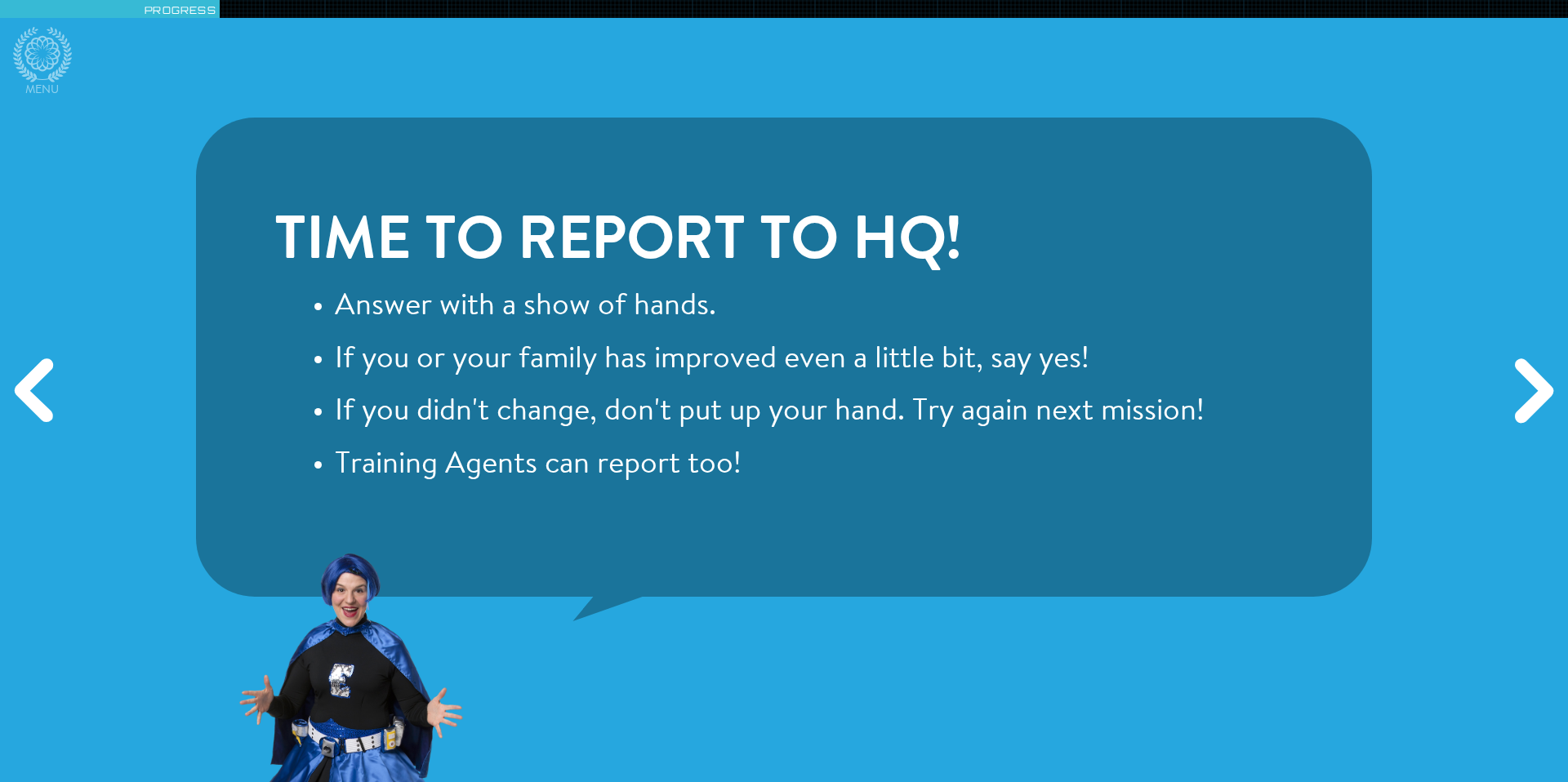
click at [1119, 356] on div "Next" at bounding box center [1530, 391] width 75 height 234
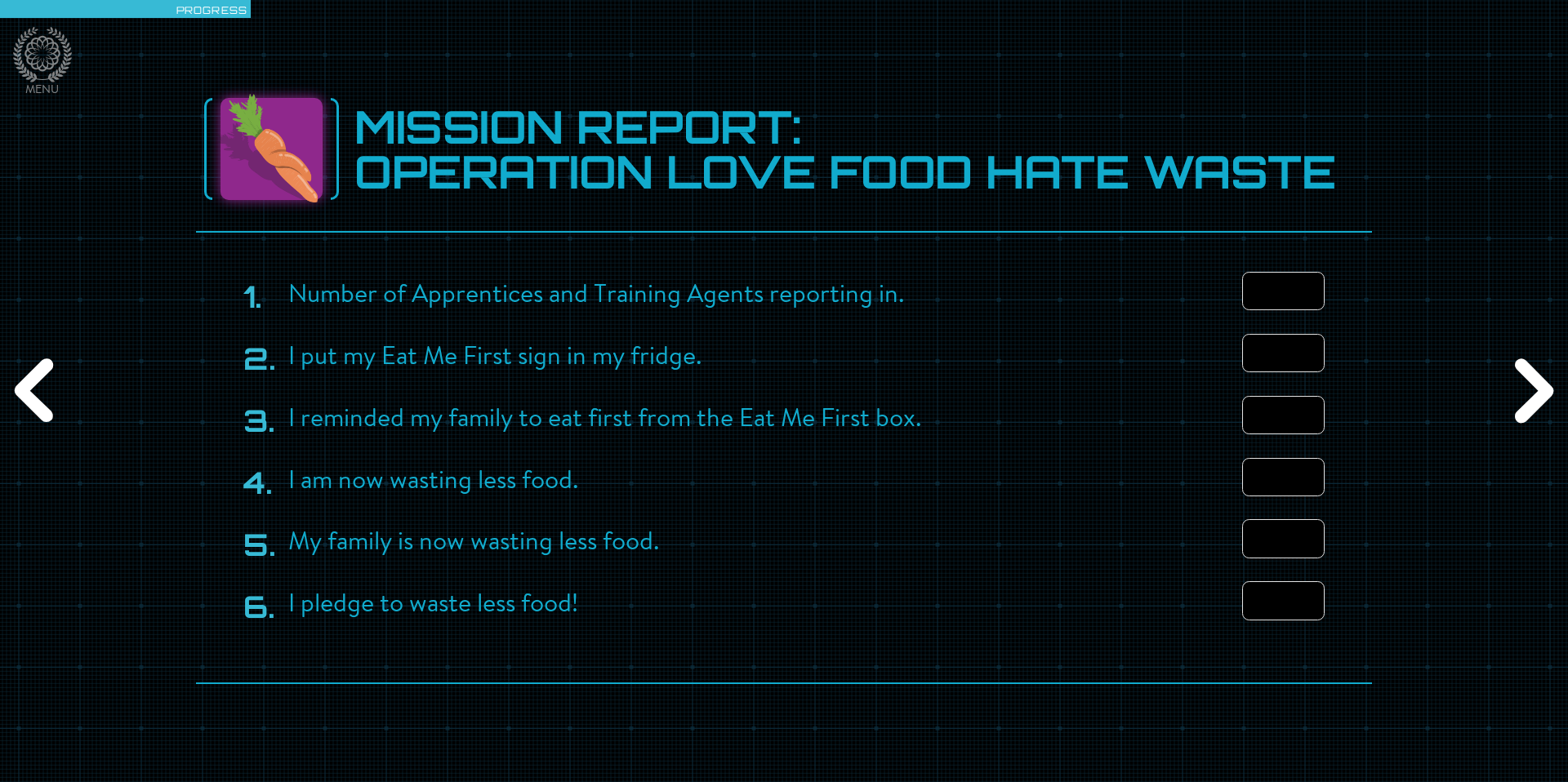
click at [1119, 359] on div "Next" at bounding box center [1530, 391] width 75 height 234
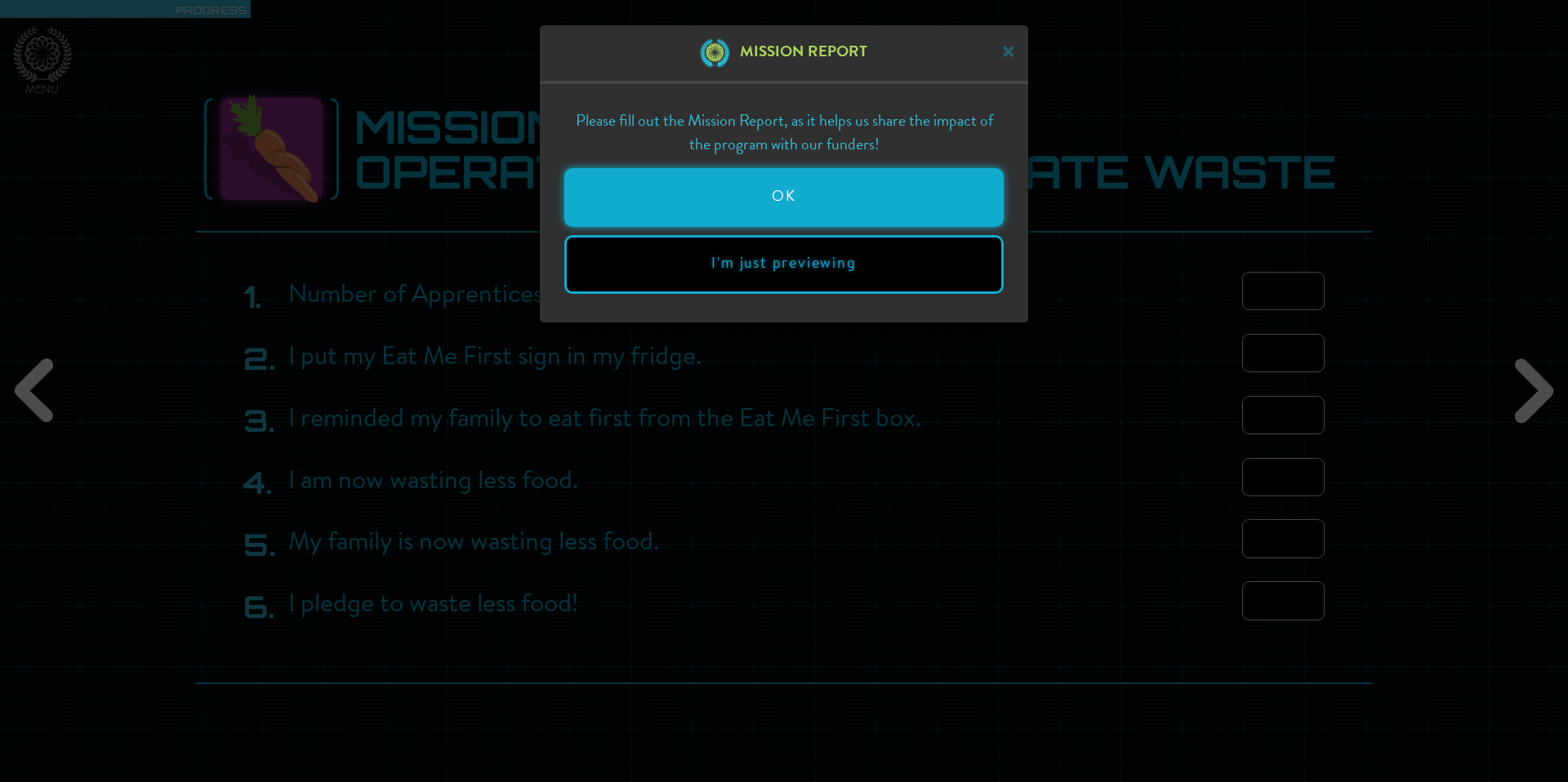
click at [877, 197] on button "OK" at bounding box center [783, 198] width 439 height 59
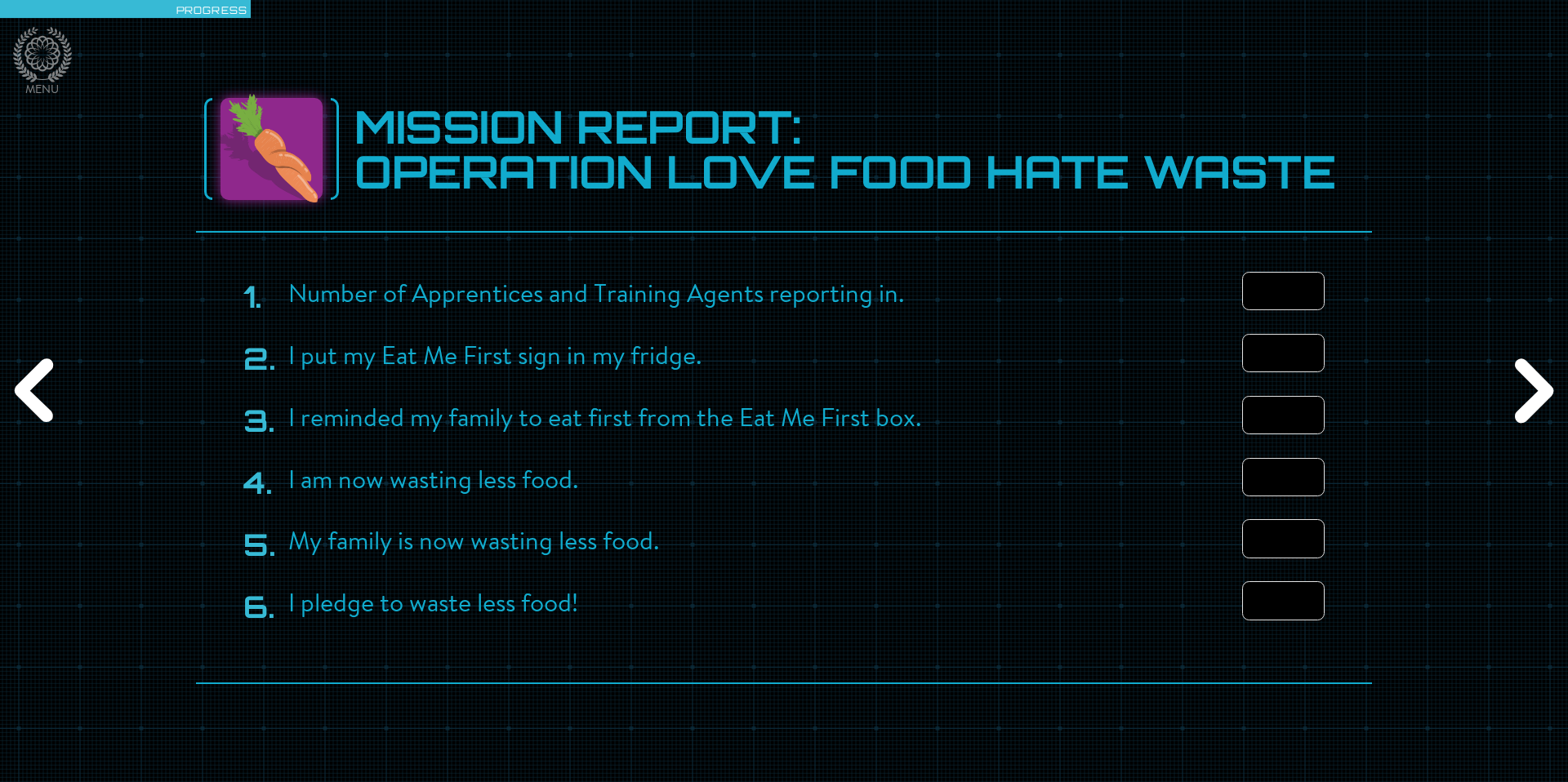
click at [1119, 404] on div "Next" at bounding box center [1530, 391] width 75 height 234
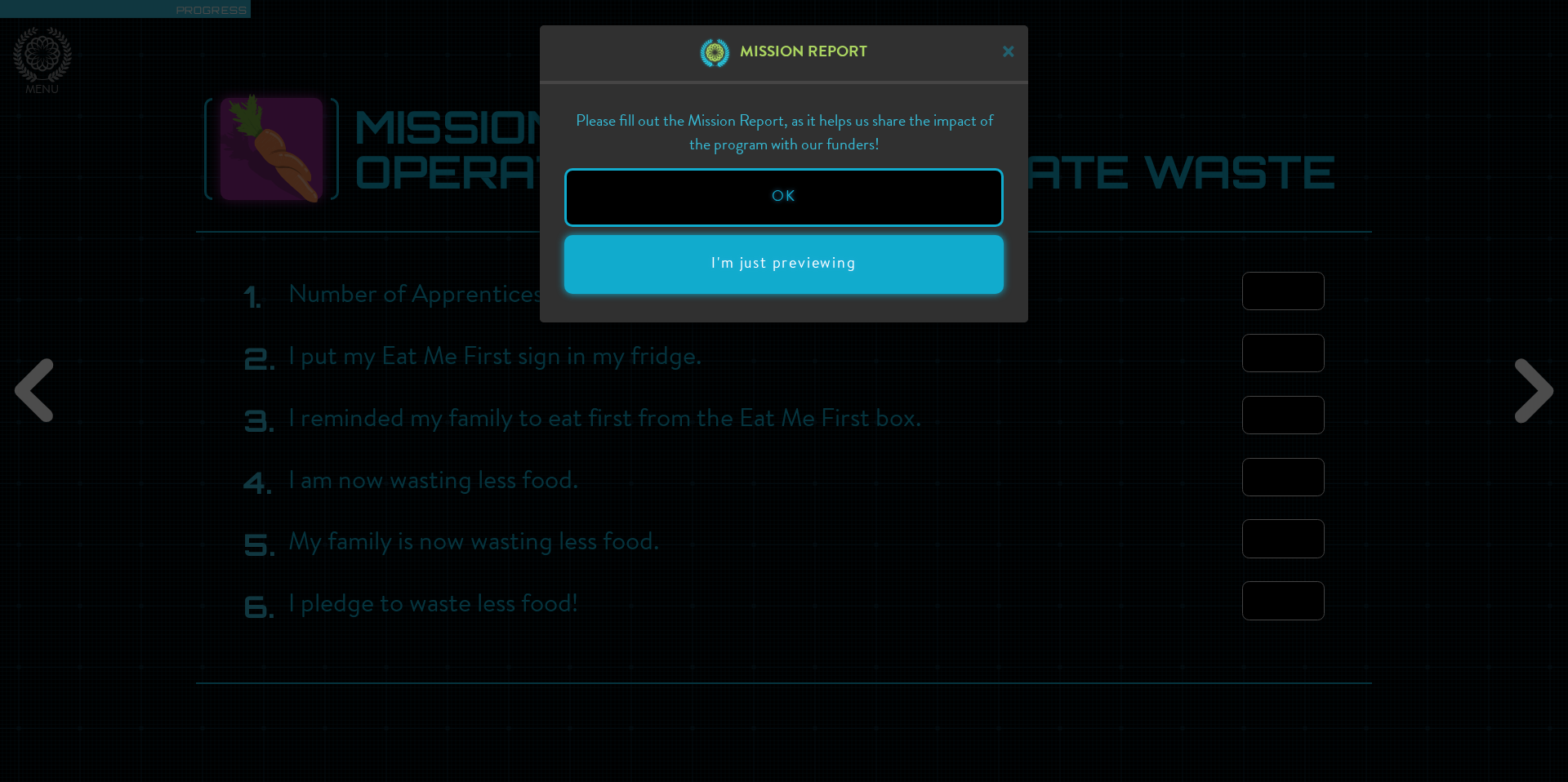
click at [861, 271] on button "I'm just previewing" at bounding box center [783, 265] width 439 height 59
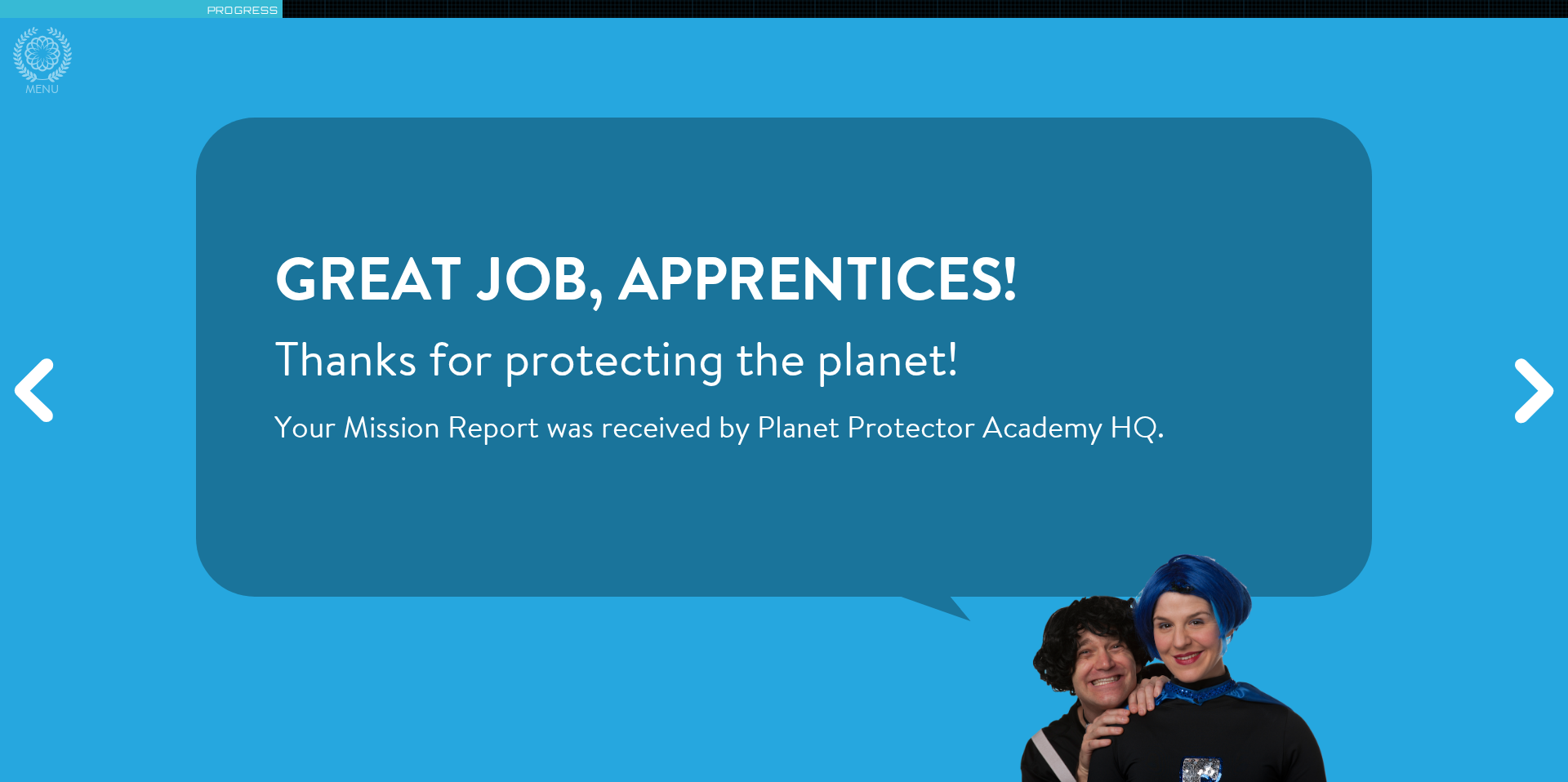
click at [1119, 417] on div "Next" at bounding box center [1530, 391] width 75 height 234
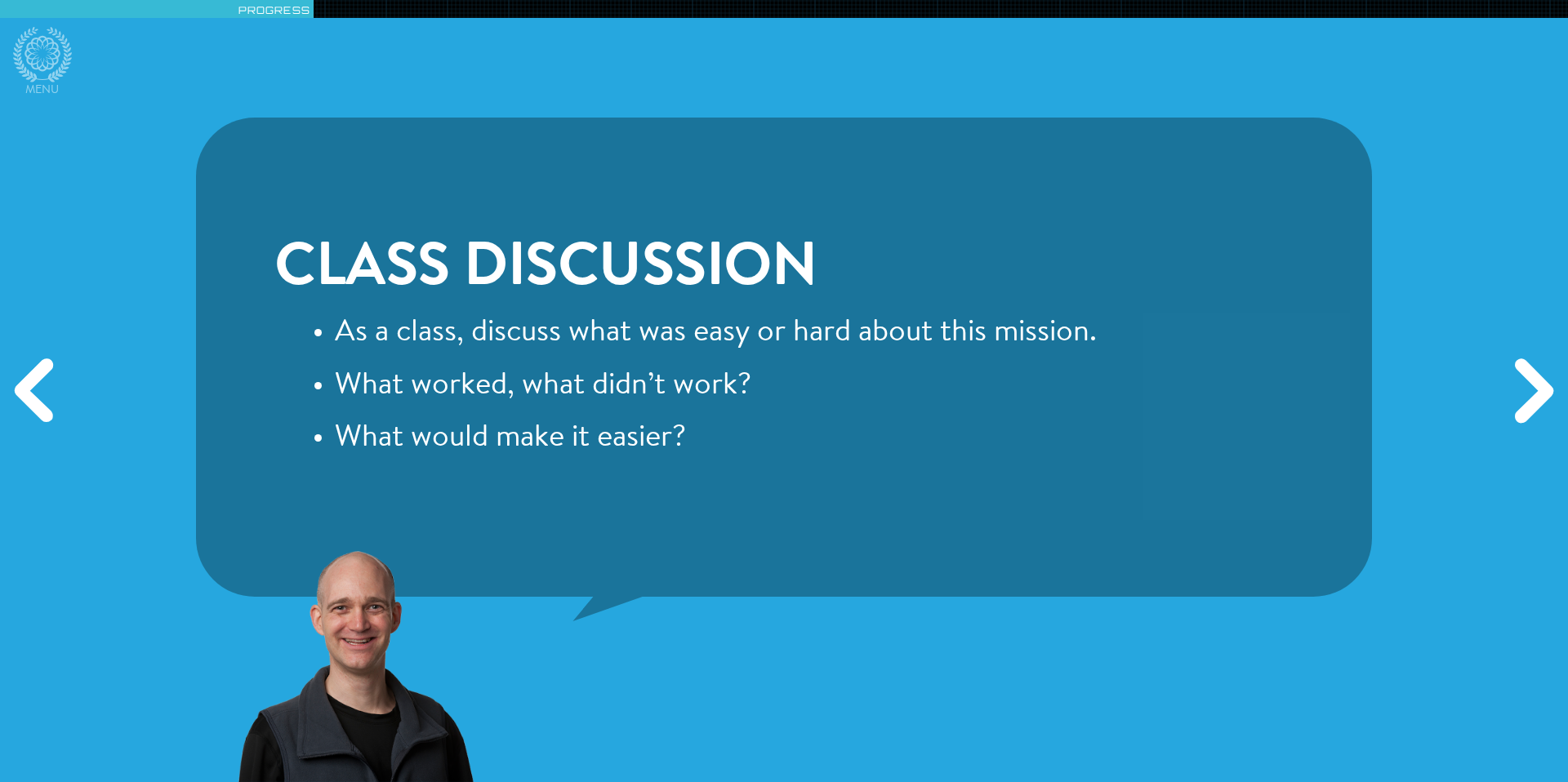
click at [1119, 417] on div "Next" at bounding box center [1530, 391] width 75 height 234
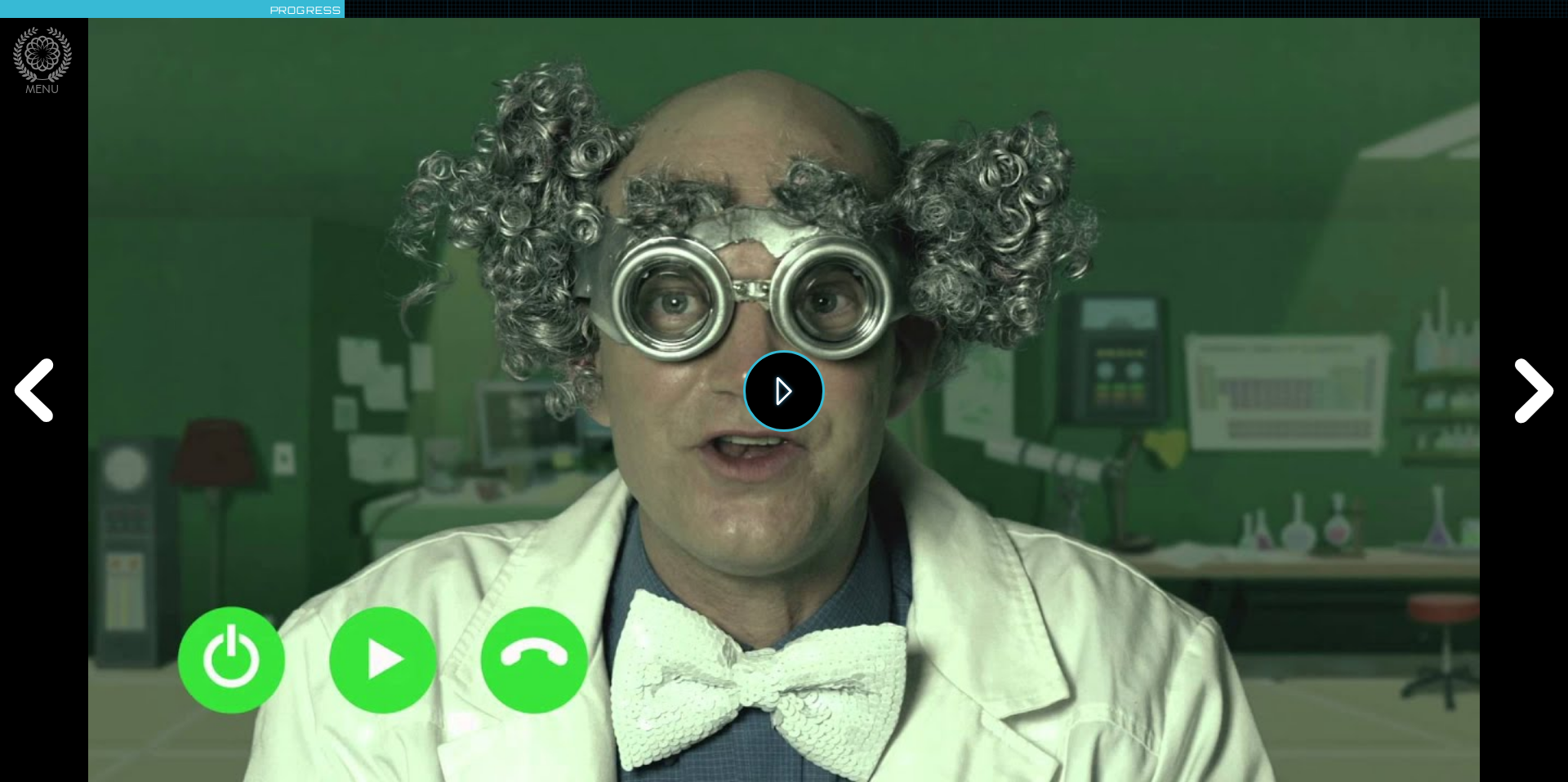
click at [796, 371] on button "Play" at bounding box center [783, 391] width 81 height 81
click at [1119, 416] on div "Next" at bounding box center [1530, 391] width 75 height 234
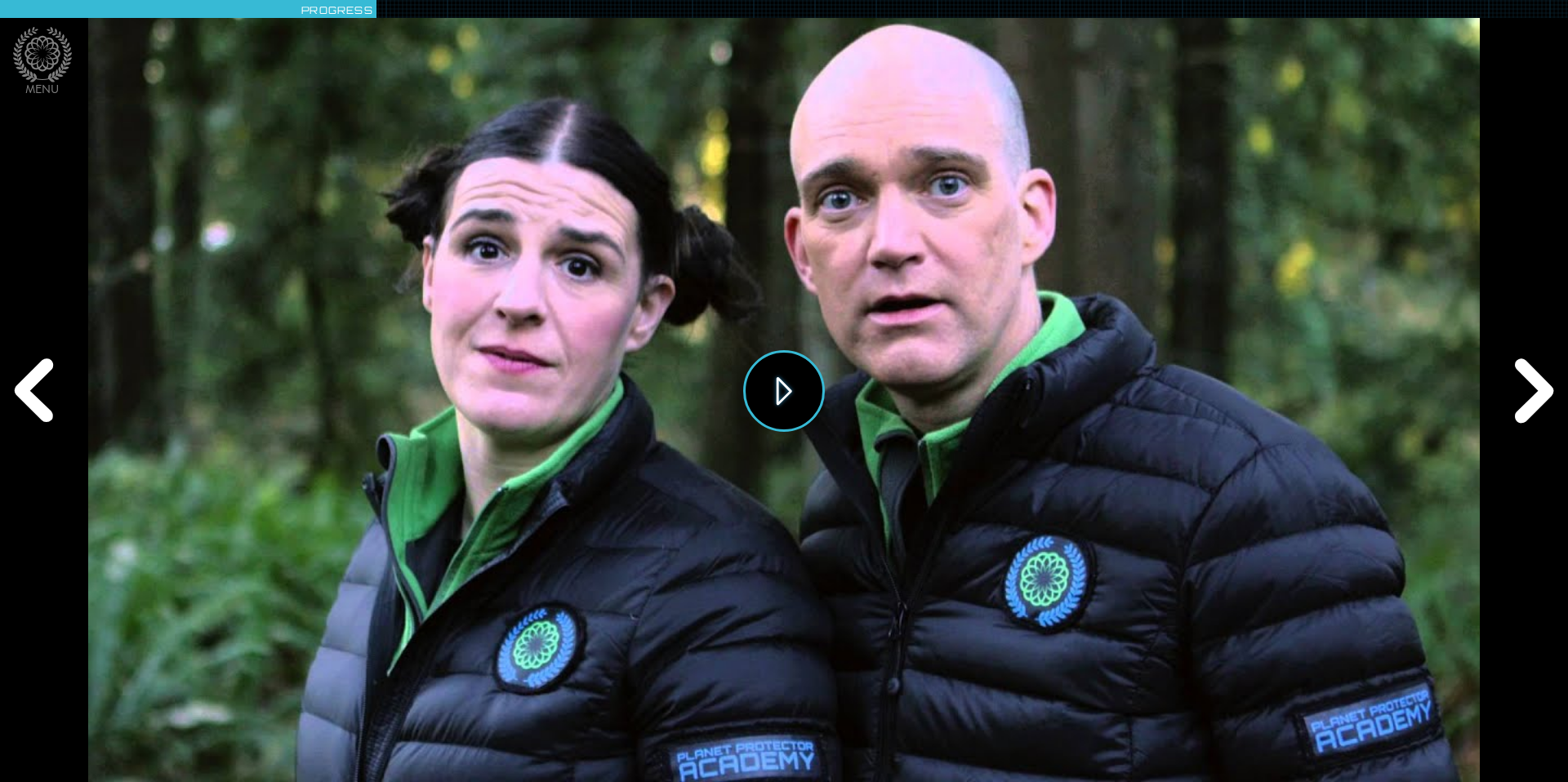
click at [785, 400] on button "Play" at bounding box center [783, 391] width 81 height 81
click at [1119, 375] on div "Next" at bounding box center [1530, 391] width 75 height 234
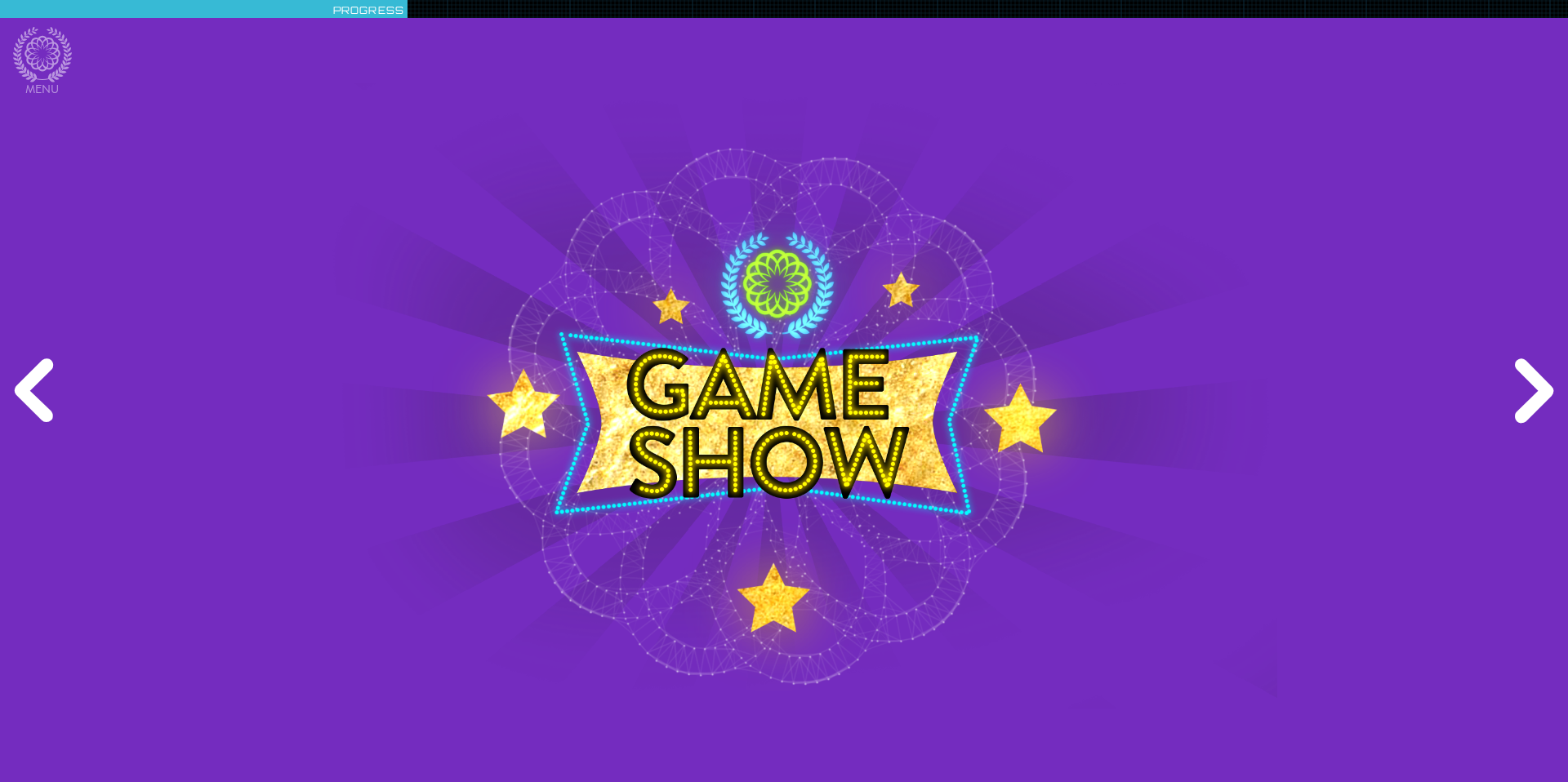
click at [1119, 375] on div "Next" at bounding box center [1530, 391] width 75 height 234
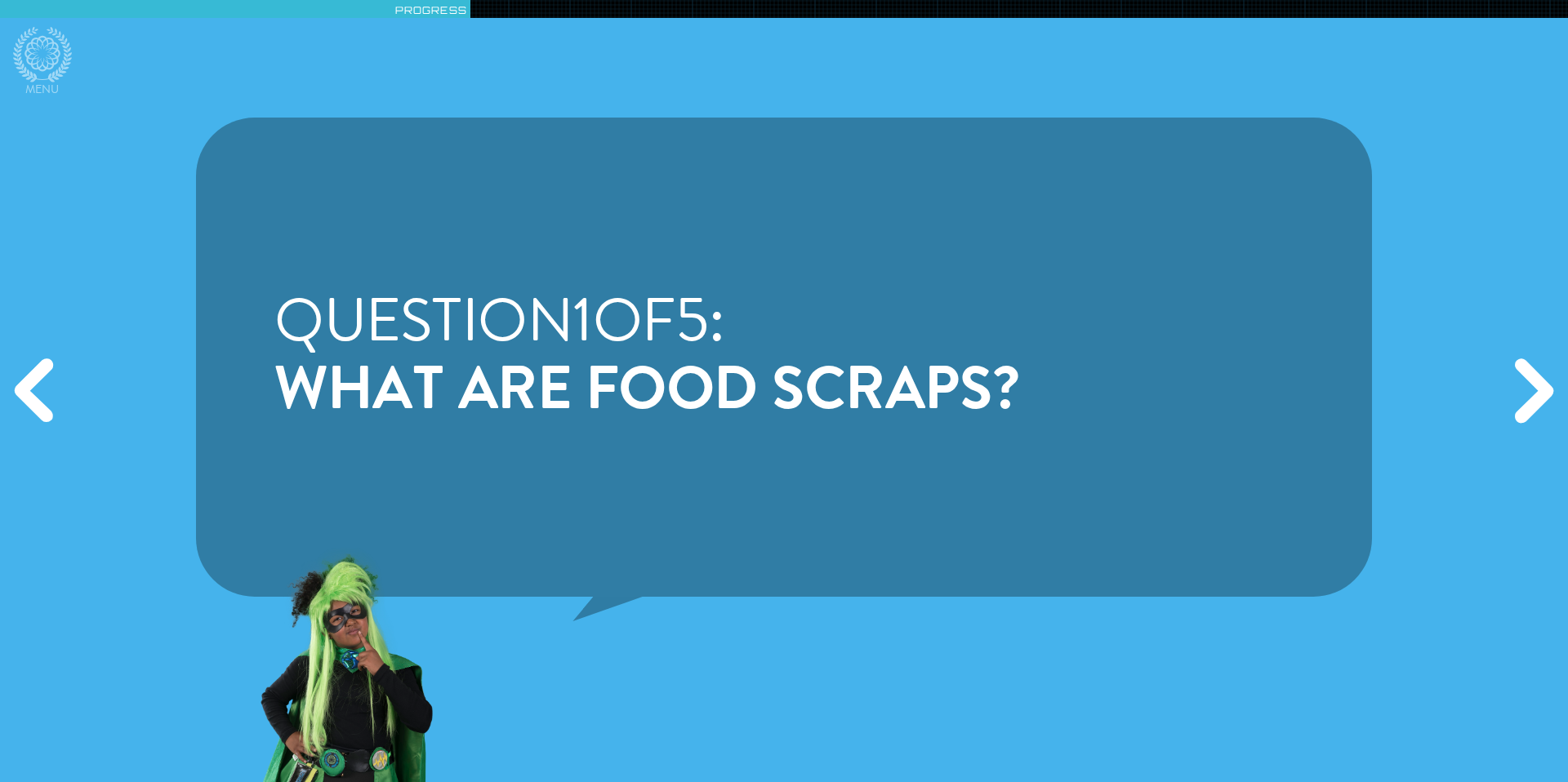
click at [1119, 382] on div "Next" at bounding box center [1530, 391] width 75 height 234
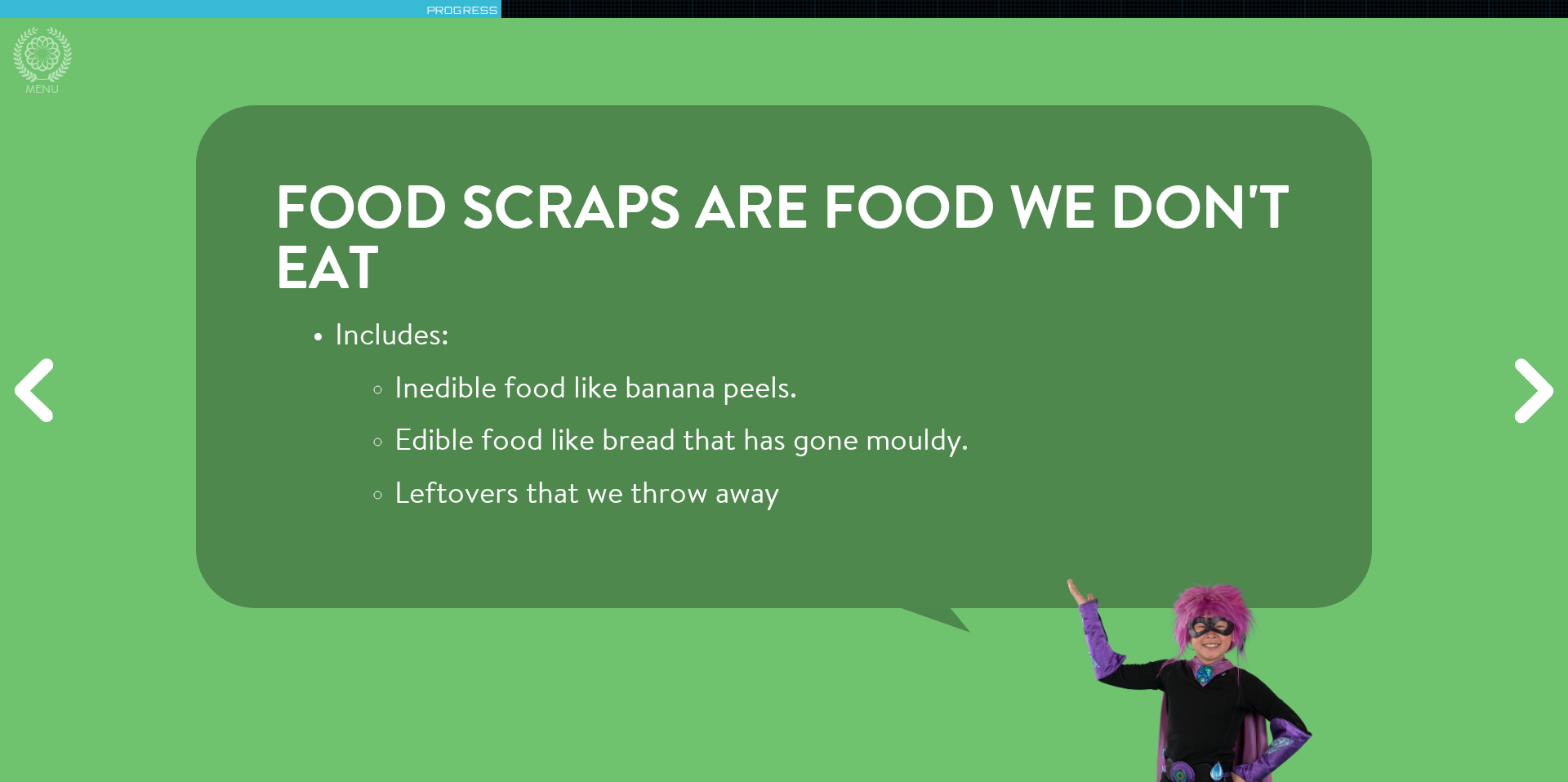
click at [420, 133] on div "Food scraps are food we don't eat Includes: Inedible food like banana peels. Ed…" at bounding box center [783, 357] width 1176 height 503
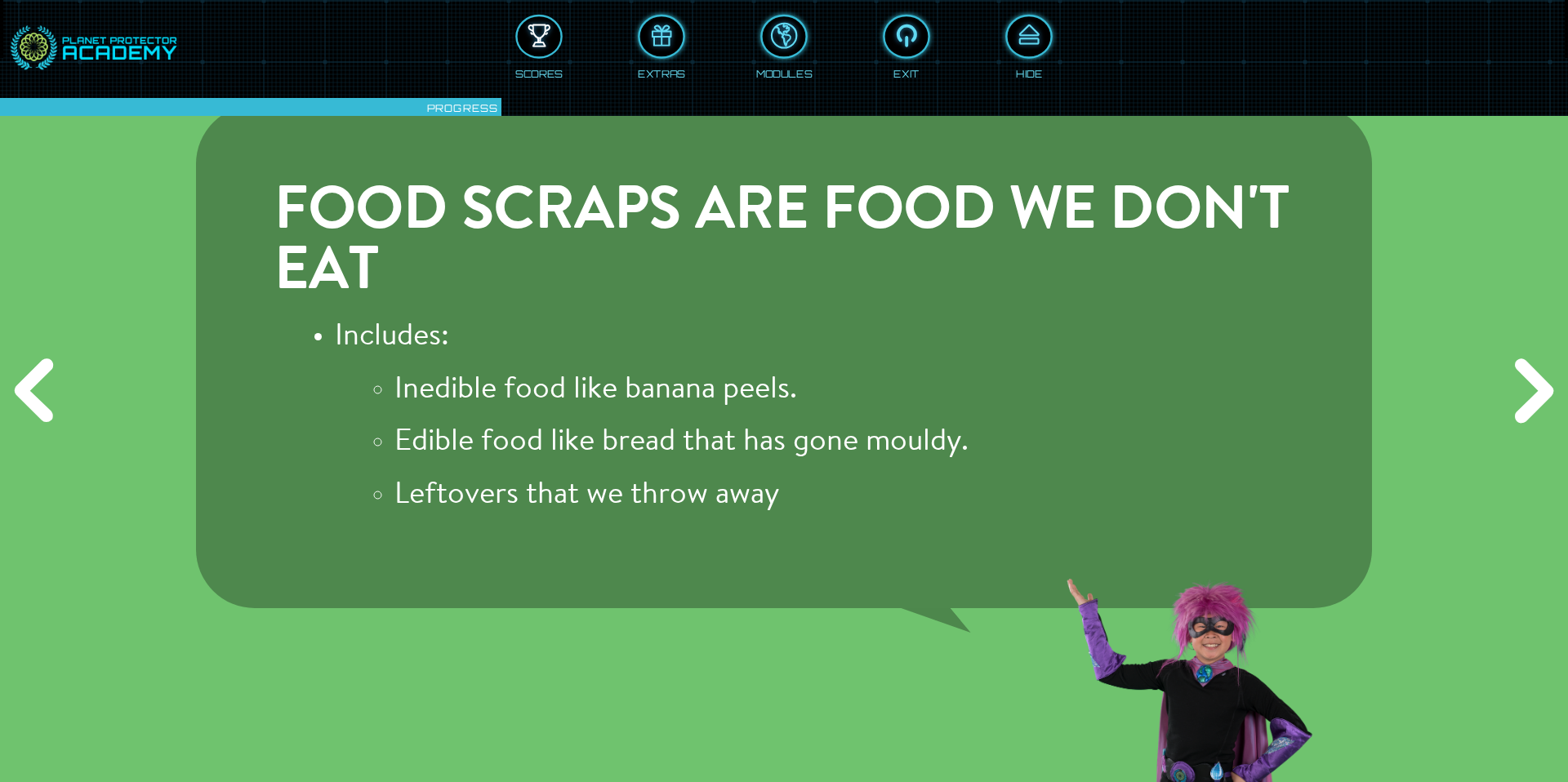
click at [531, 43] on div at bounding box center [539, 37] width 43 height 33
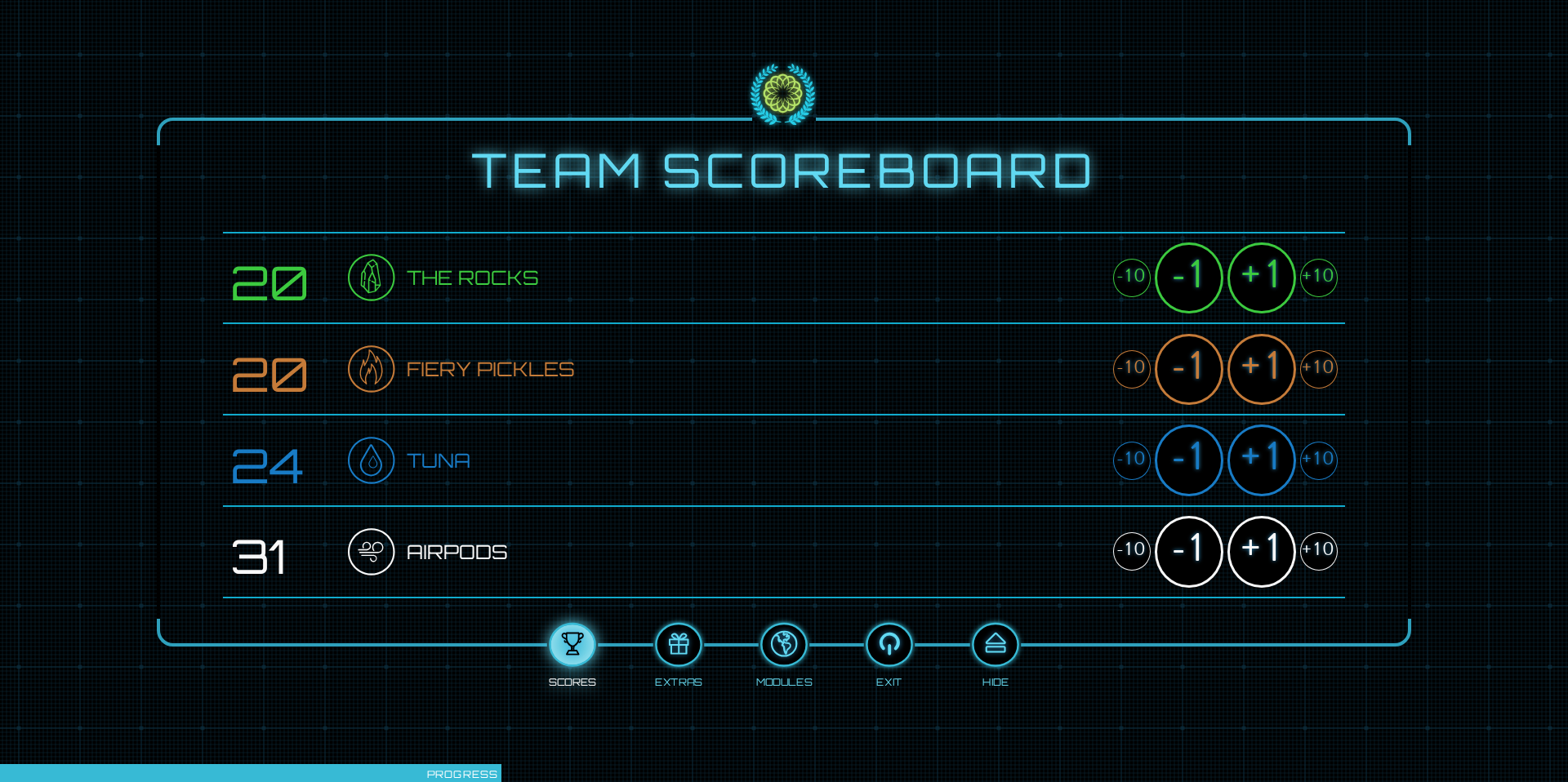
click at [1119, 278] on div "+1" at bounding box center [1261, 277] width 69 height 71
click at [1119, 365] on div "+1" at bounding box center [1261, 369] width 69 height 71
click at [1119, 472] on div "+1" at bounding box center [1261, 459] width 69 height 71
click at [1119, 542] on div "+1" at bounding box center [1261, 551] width 69 height 71
click at [997, 542] on div at bounding box center [995, 644] width 43 height 33
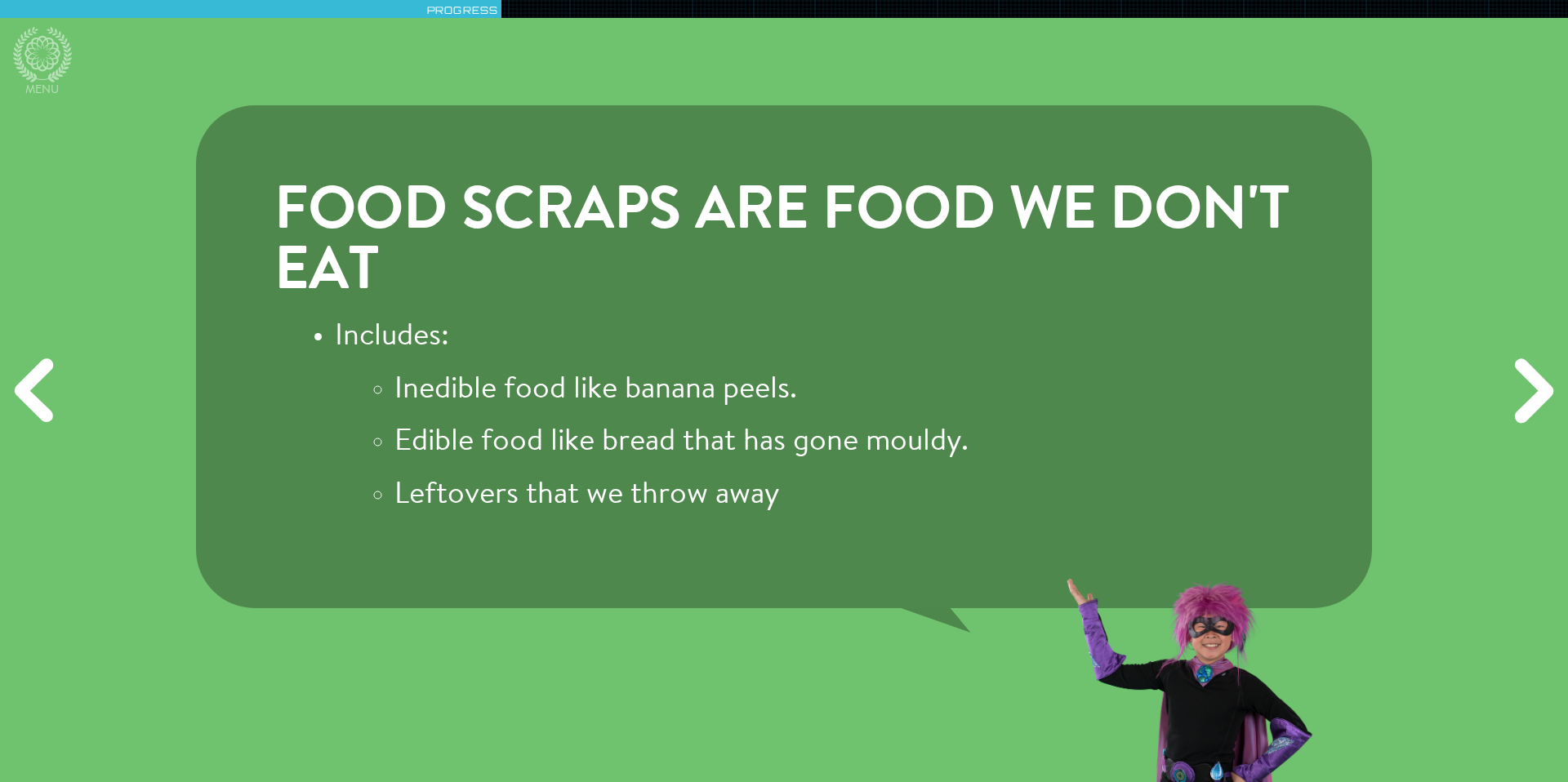
click at [1119, 382] on div "Next" at bounding box center [1530, 391] width 75 height 234
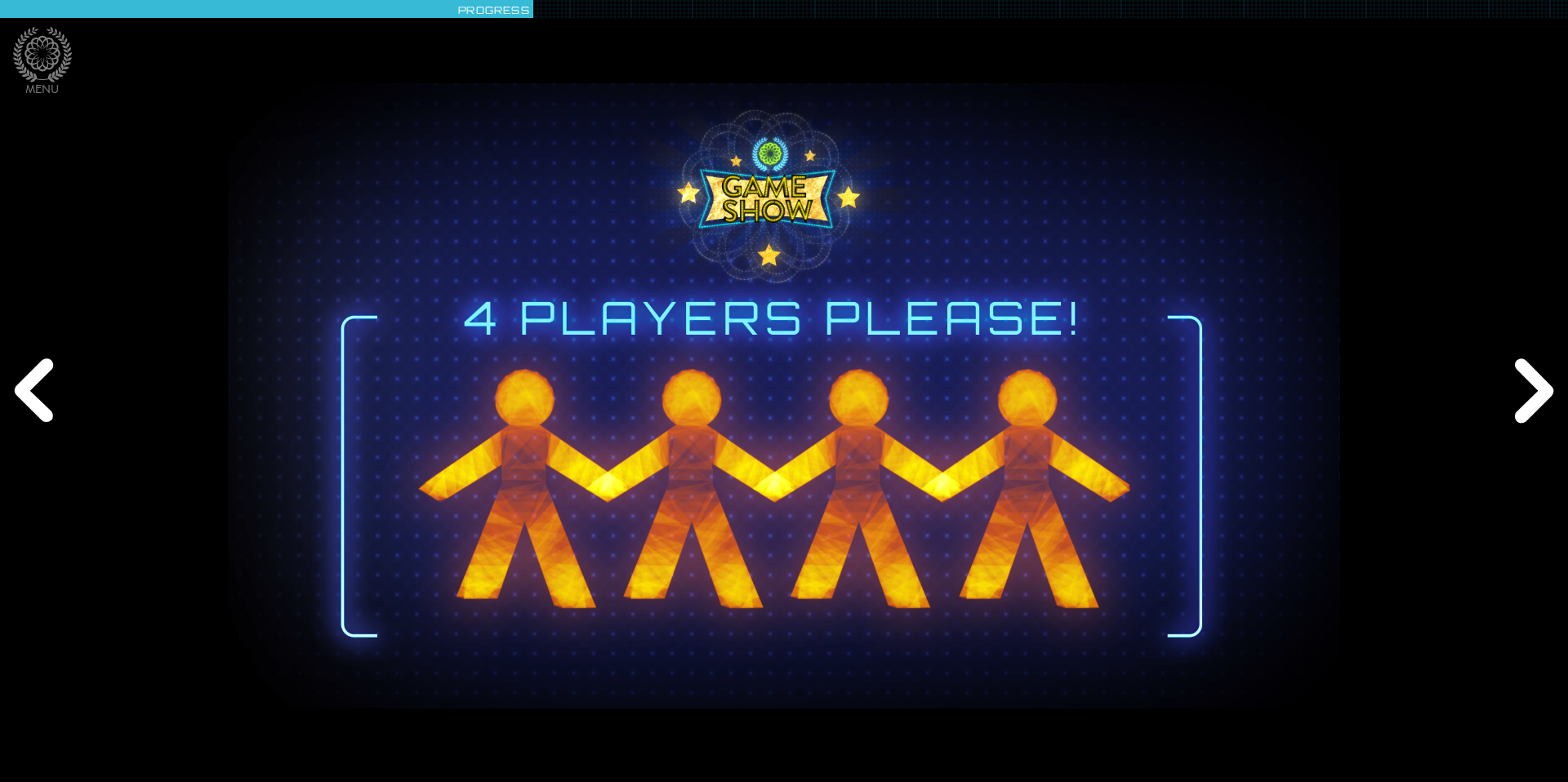
click at [1119, 388] on div "Next" at bounding box center [1530, 391] width 75 height 234
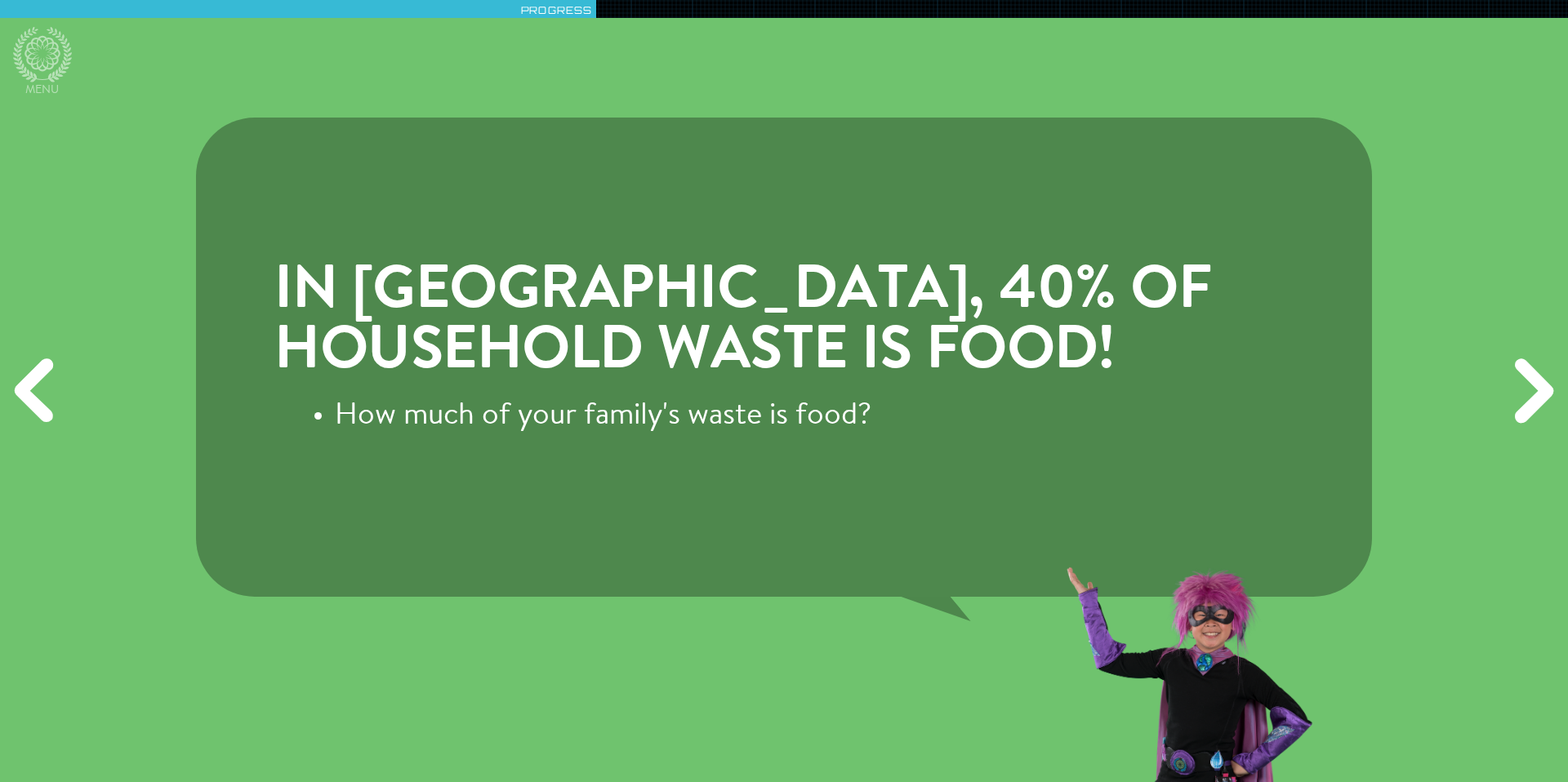
click at [681, 370] on h3 "In [GEOGRAPHIC_DATA], 40% of household waste is food!" at bounding box center [784, 323] width 1019 height 120
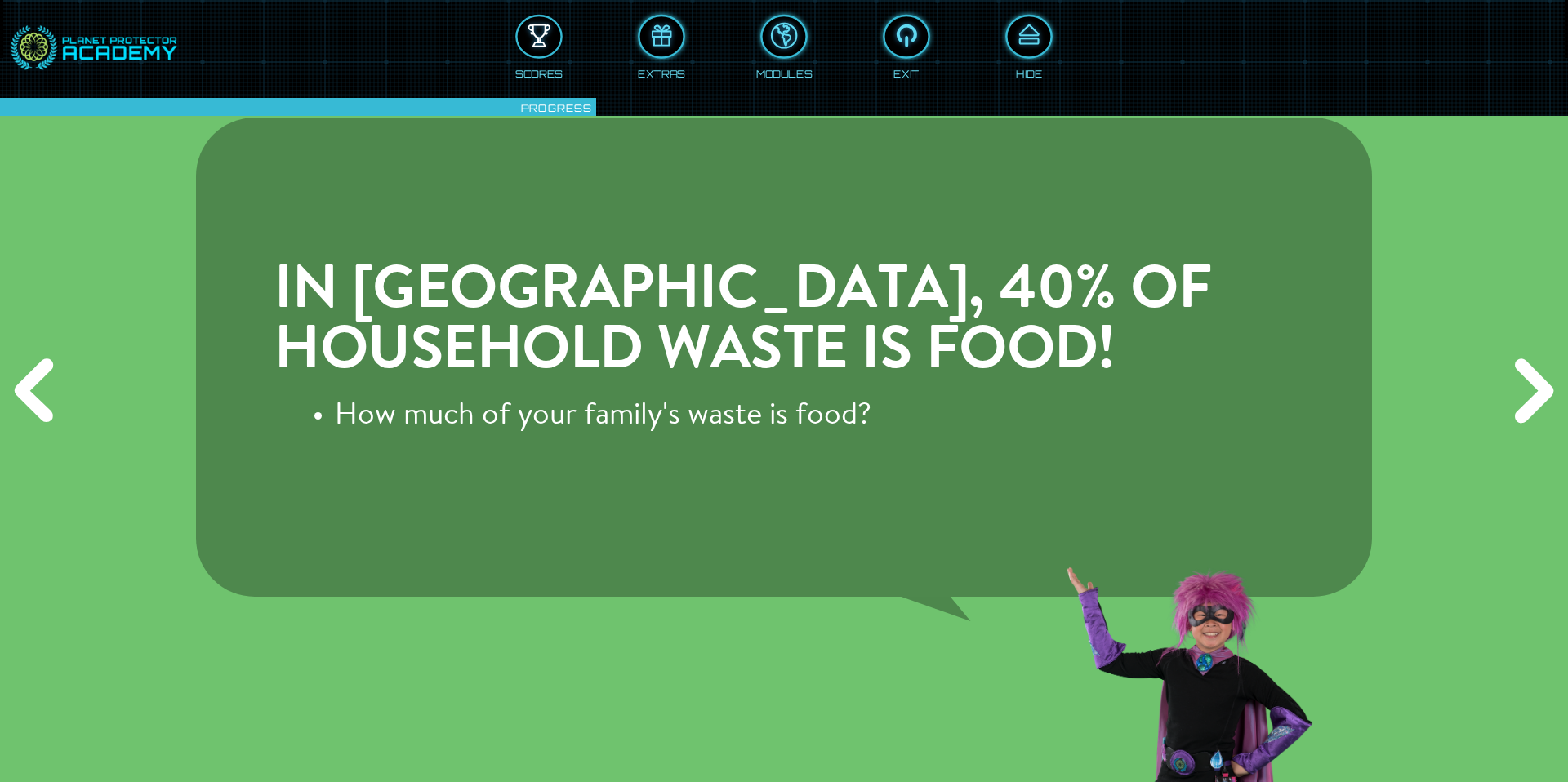
click at [543, 46] on div at bounding box center [539, 37] width 43 height 33
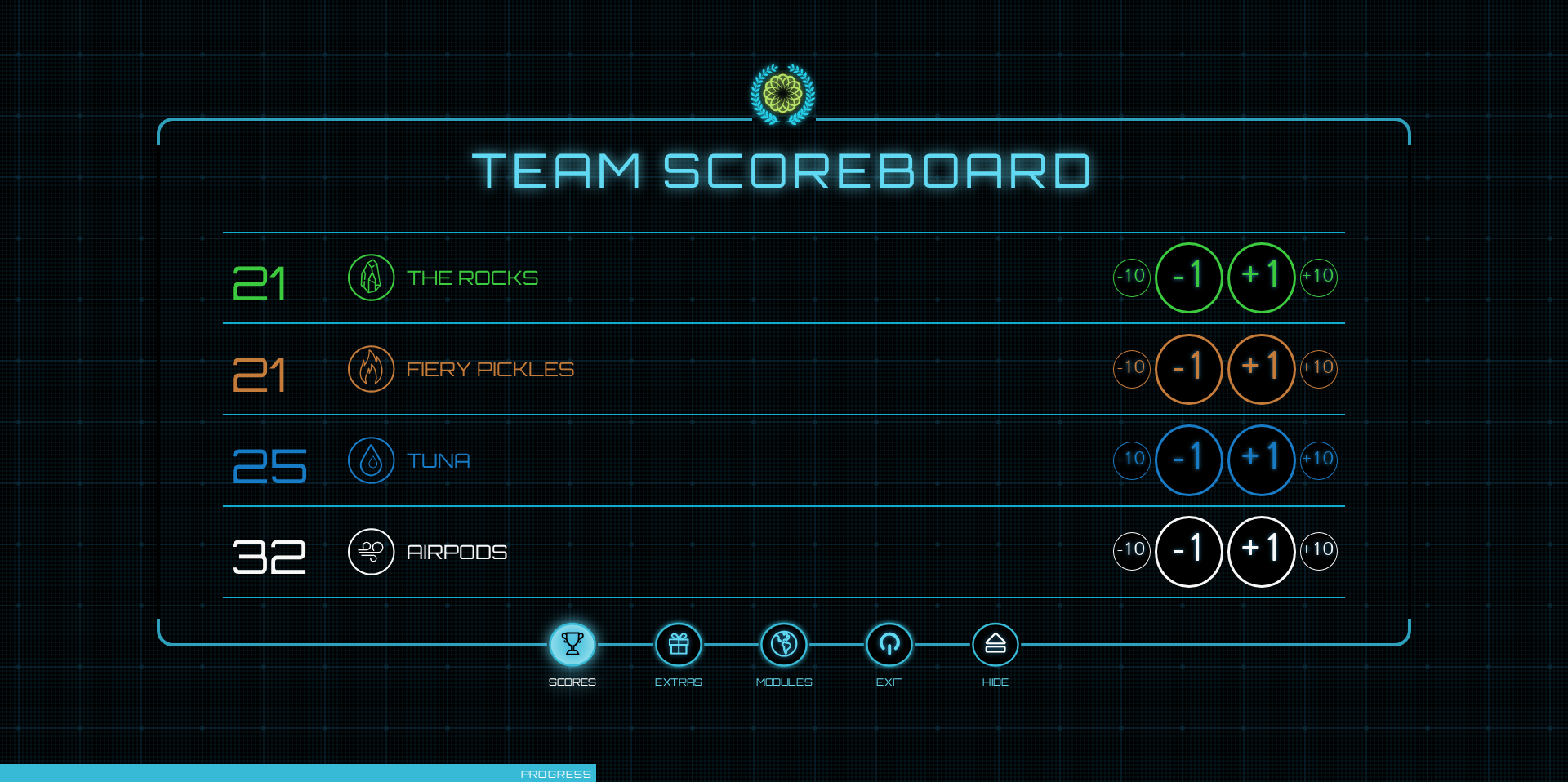
click at [999, 542] on div at bounding box center [995, 644] width 43 height 33
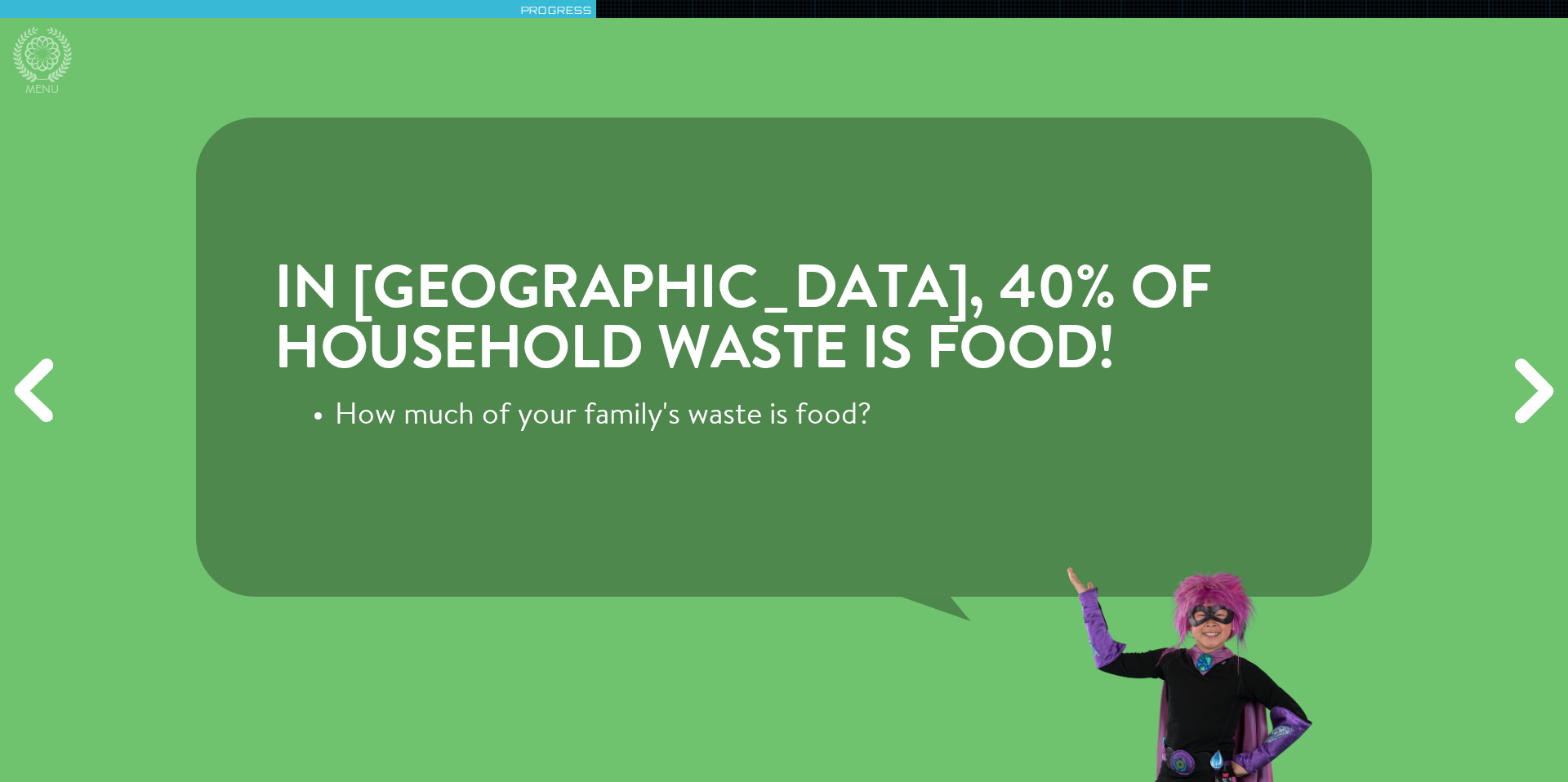
click at [478, 383] on div "In [GEOGRAPHIC_DATA], 40% of household waste is food! How much of your family's…" at bounding box center [784, 357] width 1019 height 188
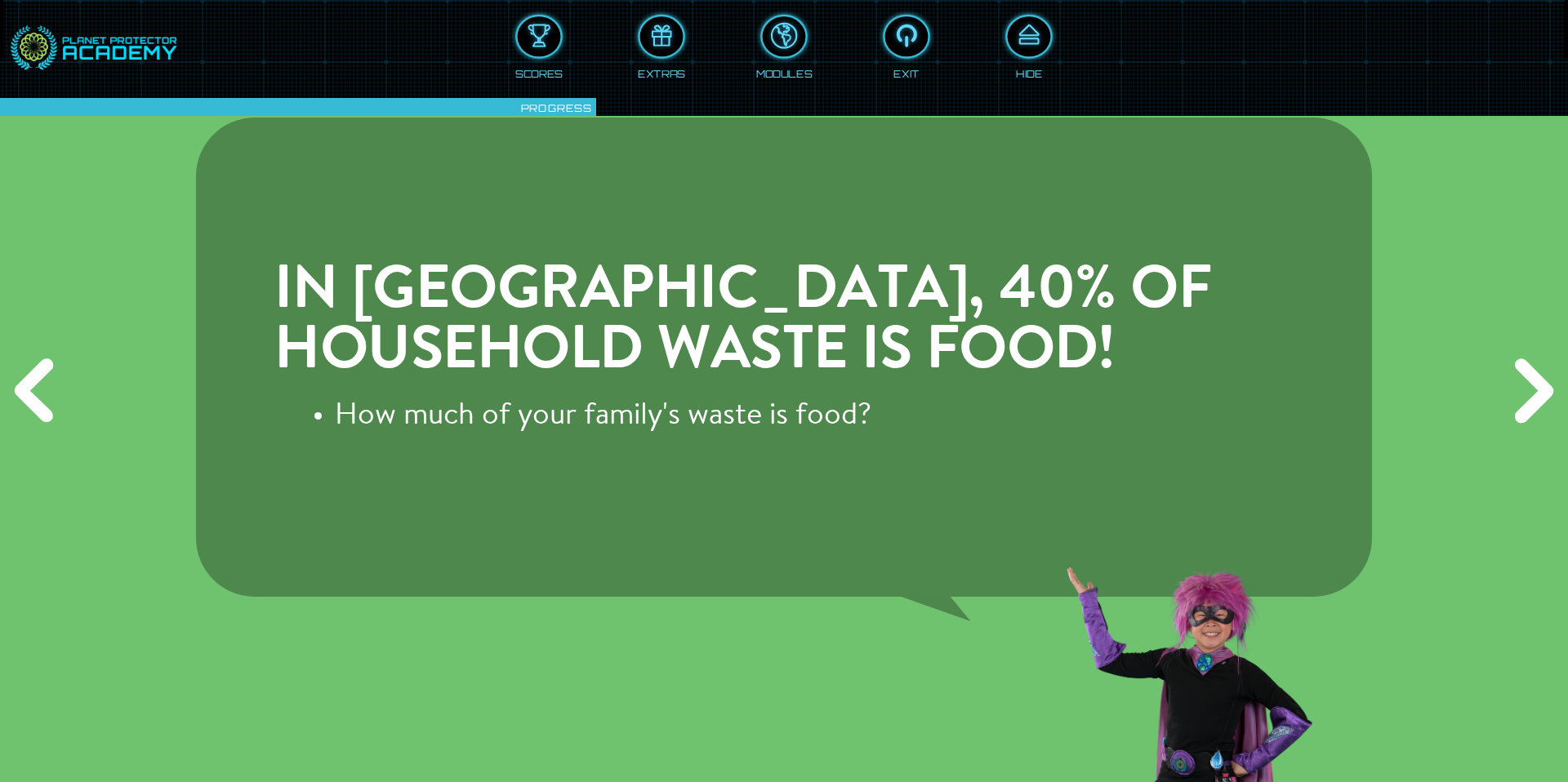
click at [533, 71] on div "Scores" at bounding box center [538, 71] width 47 height 17
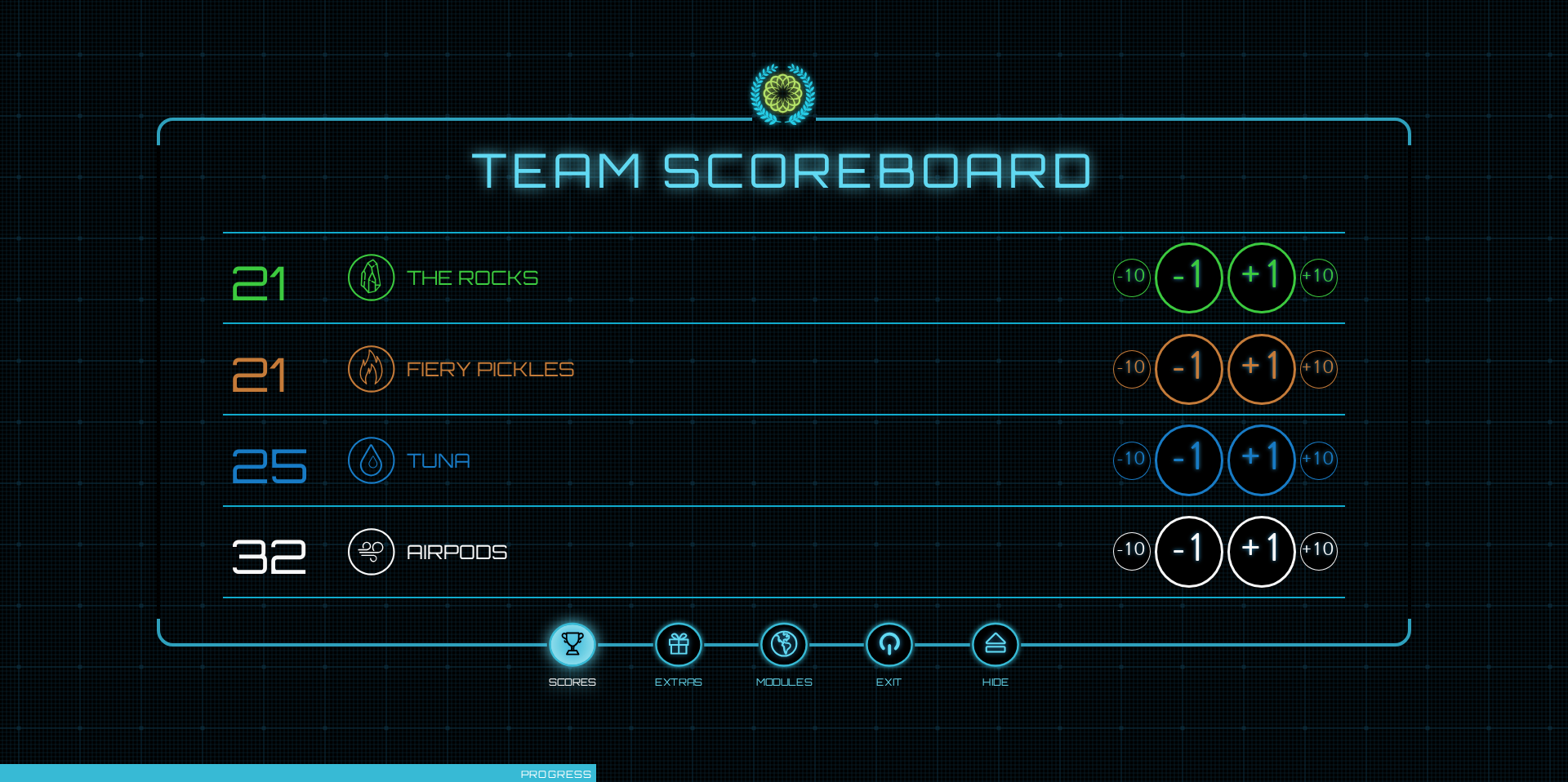
click at [1119, 282] on div "+1" at bounding box center [1261, 277] width 69 height 71
click at [999, 542] on div at bounding box center [995, 644] width 43 height 33
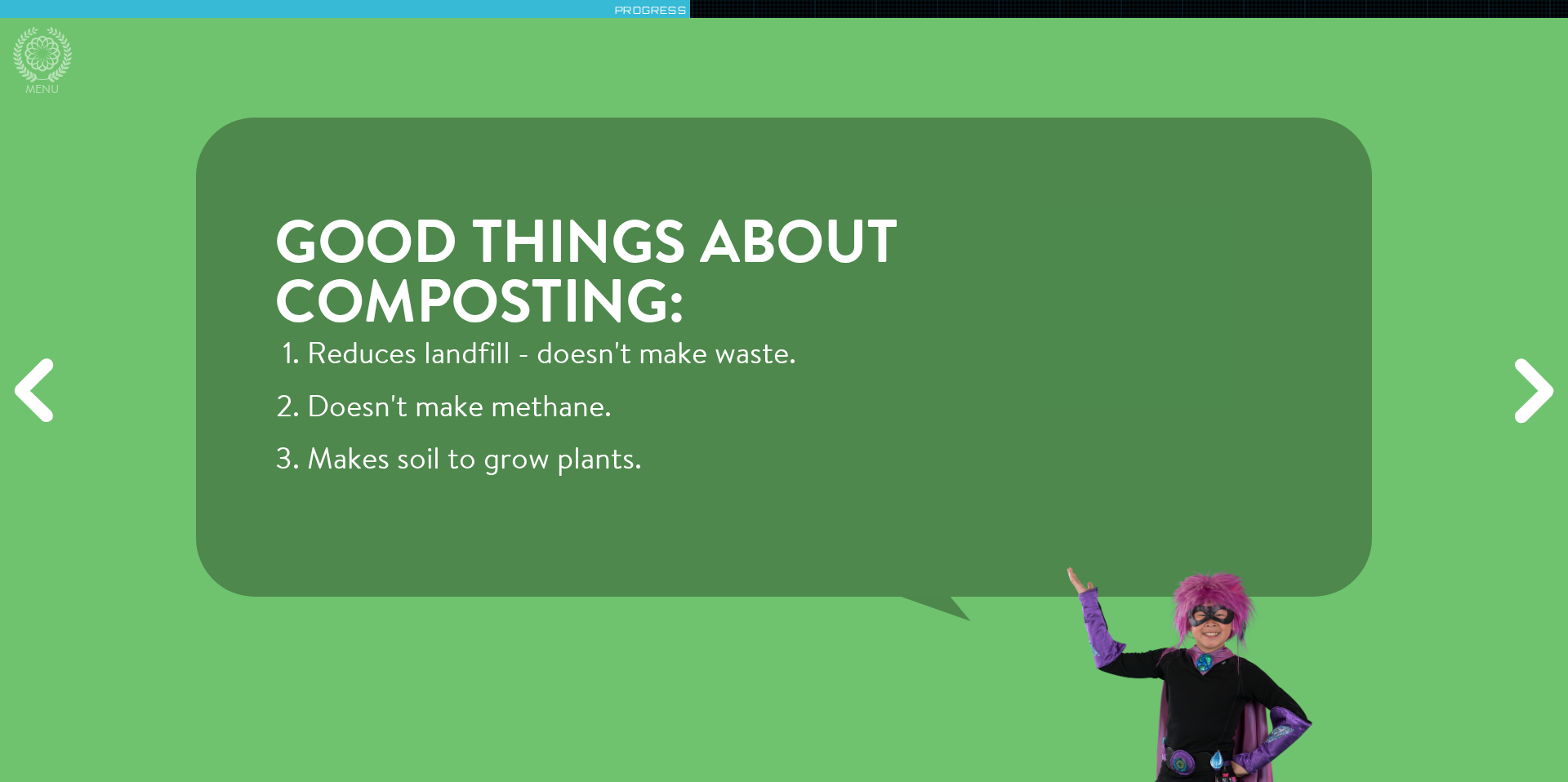
click at [654, 351] on li "Reduces landfill - doesn't make waste." at bounding box center [799, 357] width 986 height 38
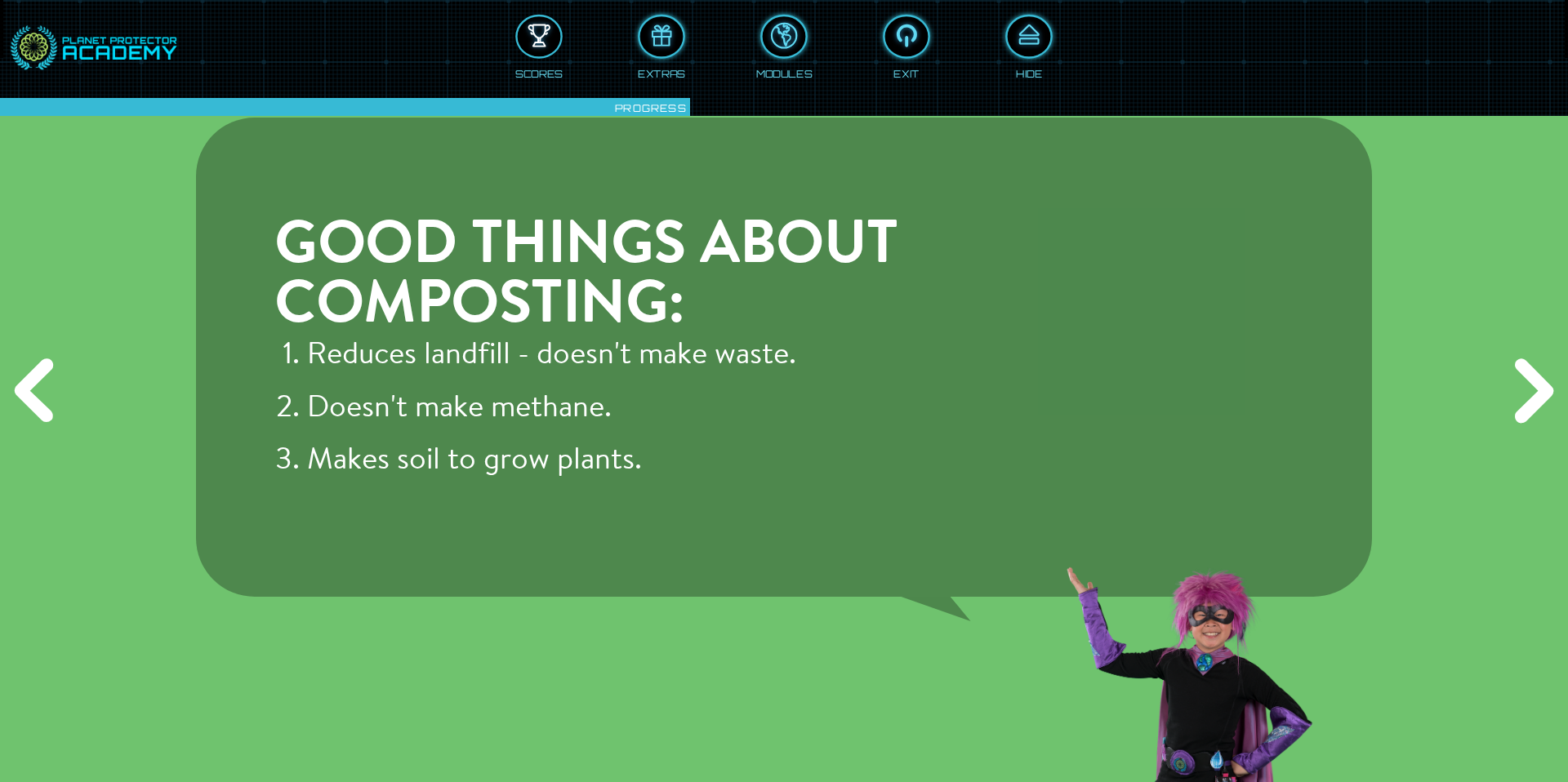
click at [551, 47] on div at bounding box center [539, 37] width 43 height 33
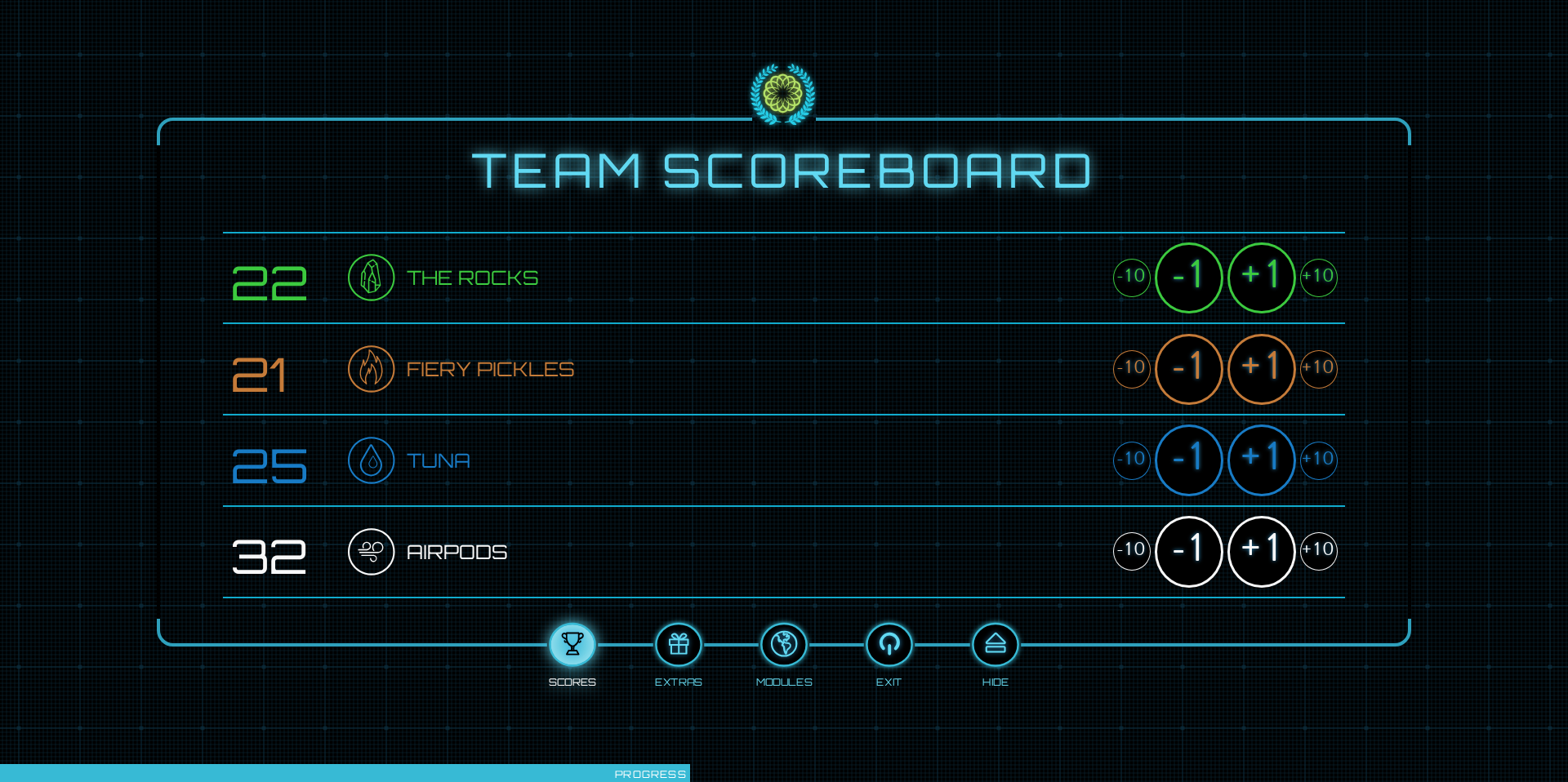
click at [1119, 278] on div "+1" at bounding box center [1261, 277] width 69 height 71
click at [1119, 383] on div "+1" at bounding box center [1261, 369] width 69 height 71
click at [1119, 467] on div "+1" at bounding box center [1261, 459] width 69 height 71
click at [1119, 538] on div "+1" at bounding box center [1261, 551] width 69 height 71
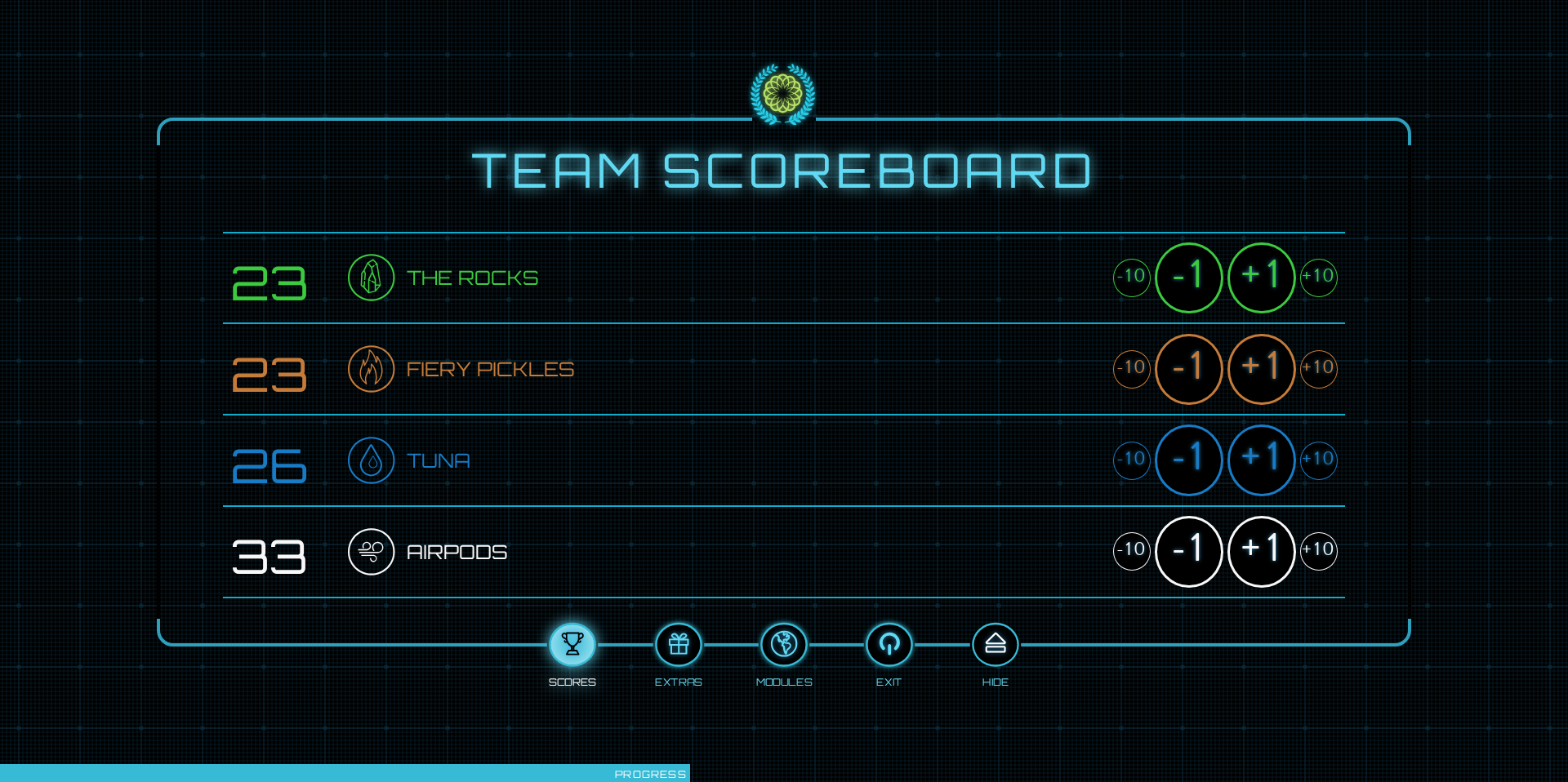
click at [1007, 542] on div at bounding box center [995, 644] width 43 height 33
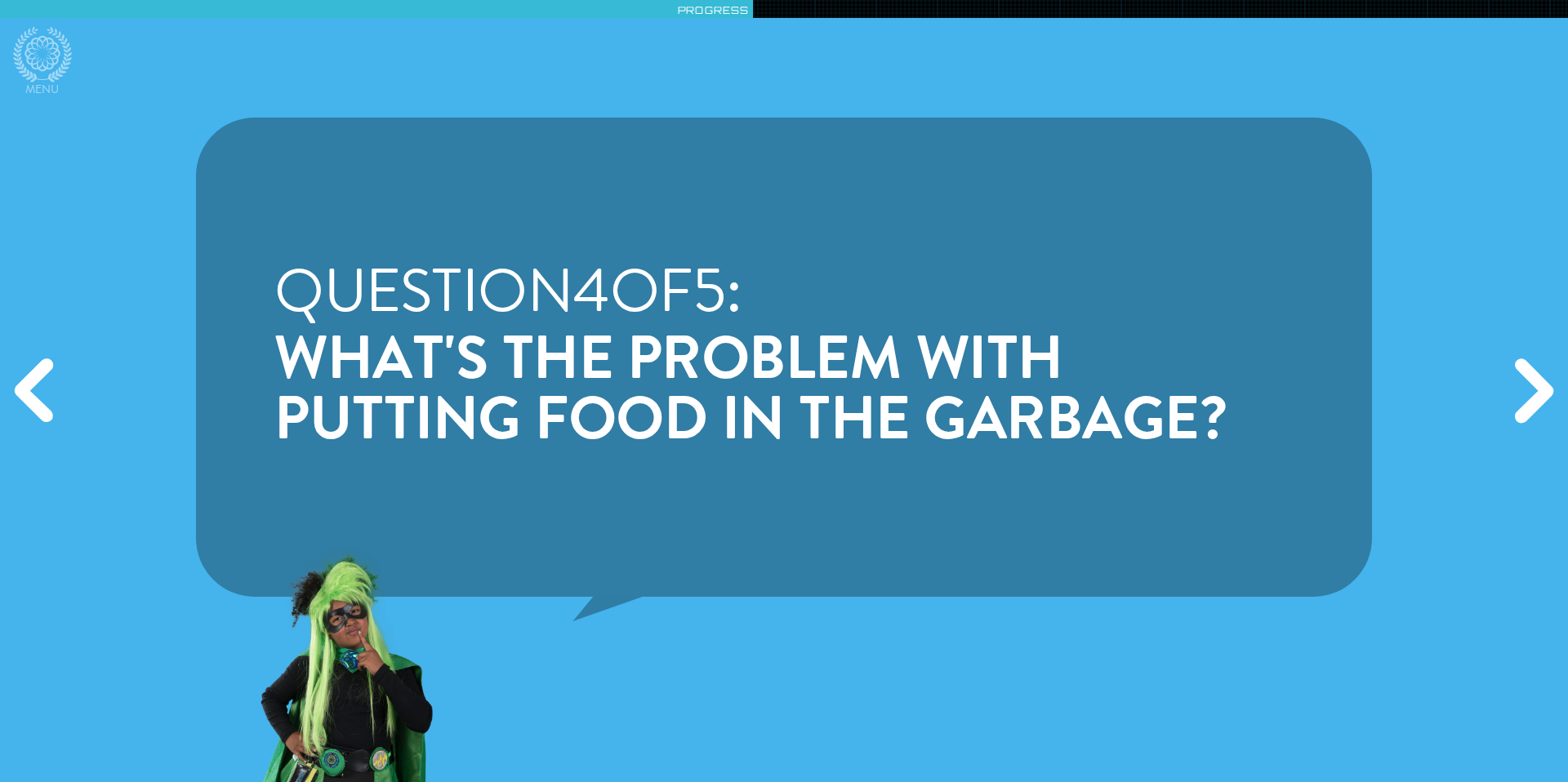
click at [1119, 372] on div "Next" at bounding box center [1530, 391] width 75 height 234
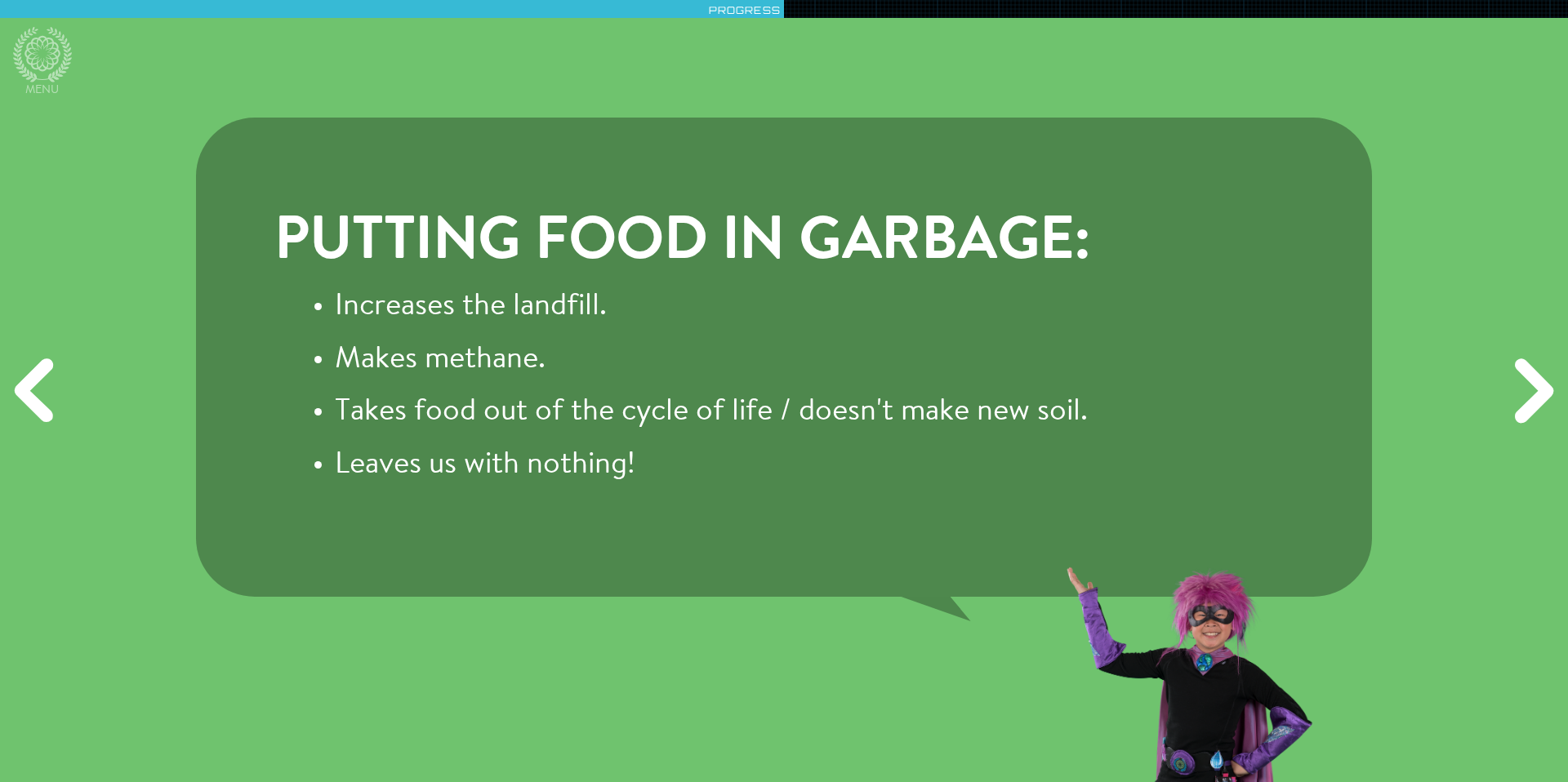
click at [611, 461] on li "Leaves us with nothing!" at bounding box center [712, 466] width 755 height 38
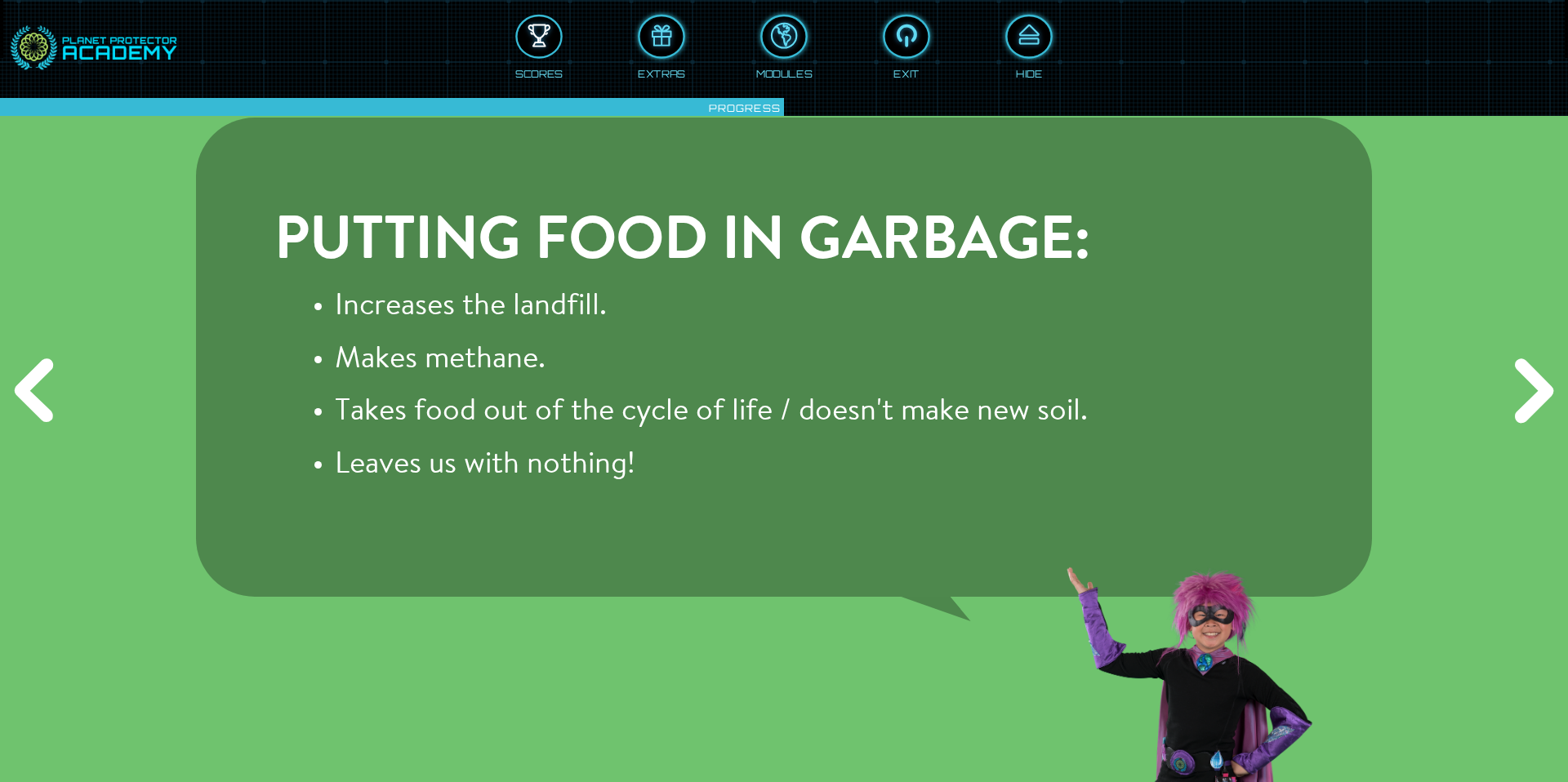
click at [552, 42] on div at bounding box center [539, 37] width 43 height 33
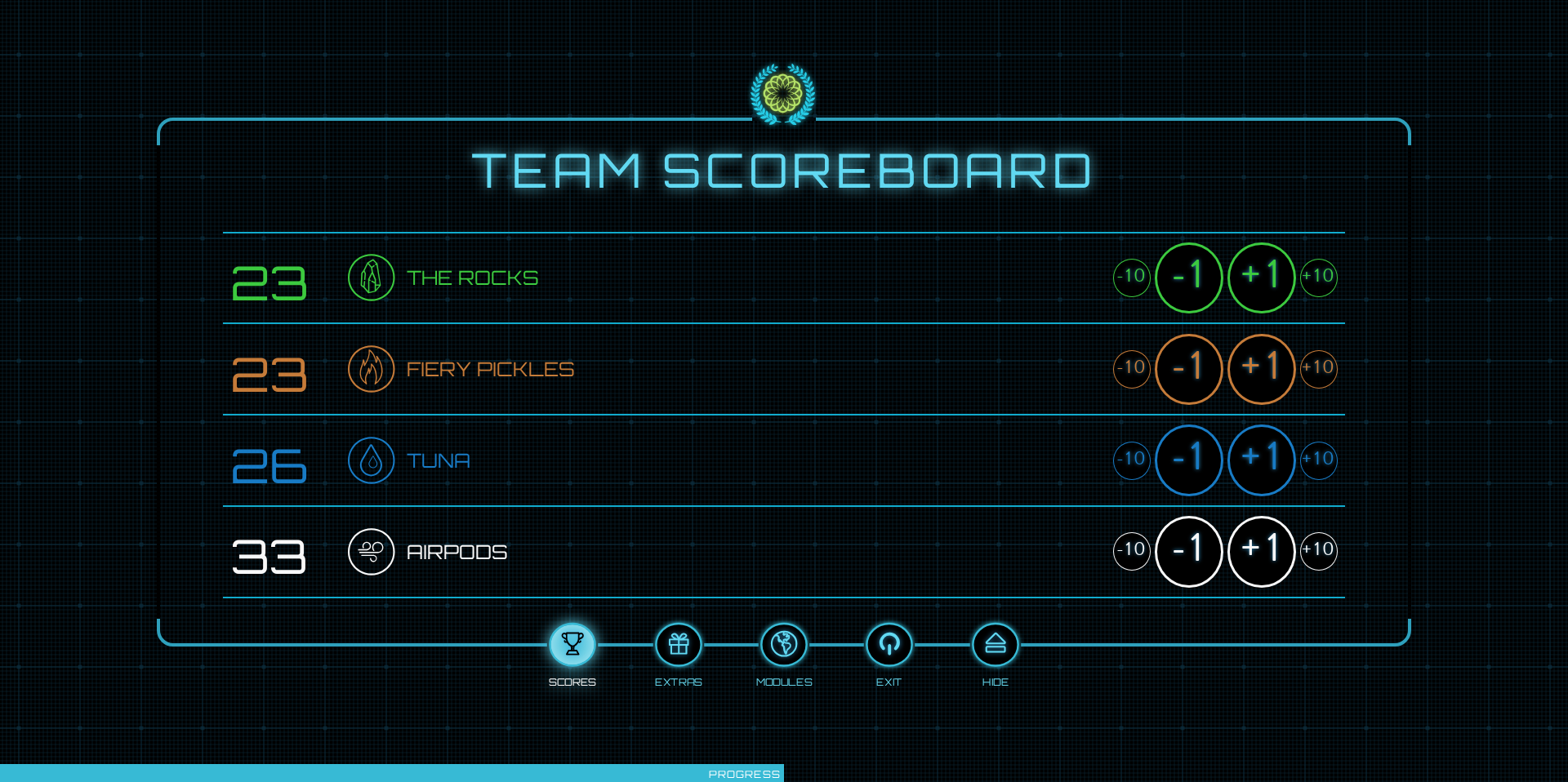
click at [1119, 363] on div "+1" at bounding box center [1261, 369] width 69 height 71
click at [1119, 364] on div "+1" at bounding box center [1261, 369] width 69 height 71
click at [1119, 287] on div "+1" at bounding box center [1261, 277] width 69 height 71
click at [1119, 459] on div "+1" at bounding box center [1261, 459] width 69 height 71
click at [1119, 542] on div "+1" at bounding box center [1261, 551] width 69 height 71
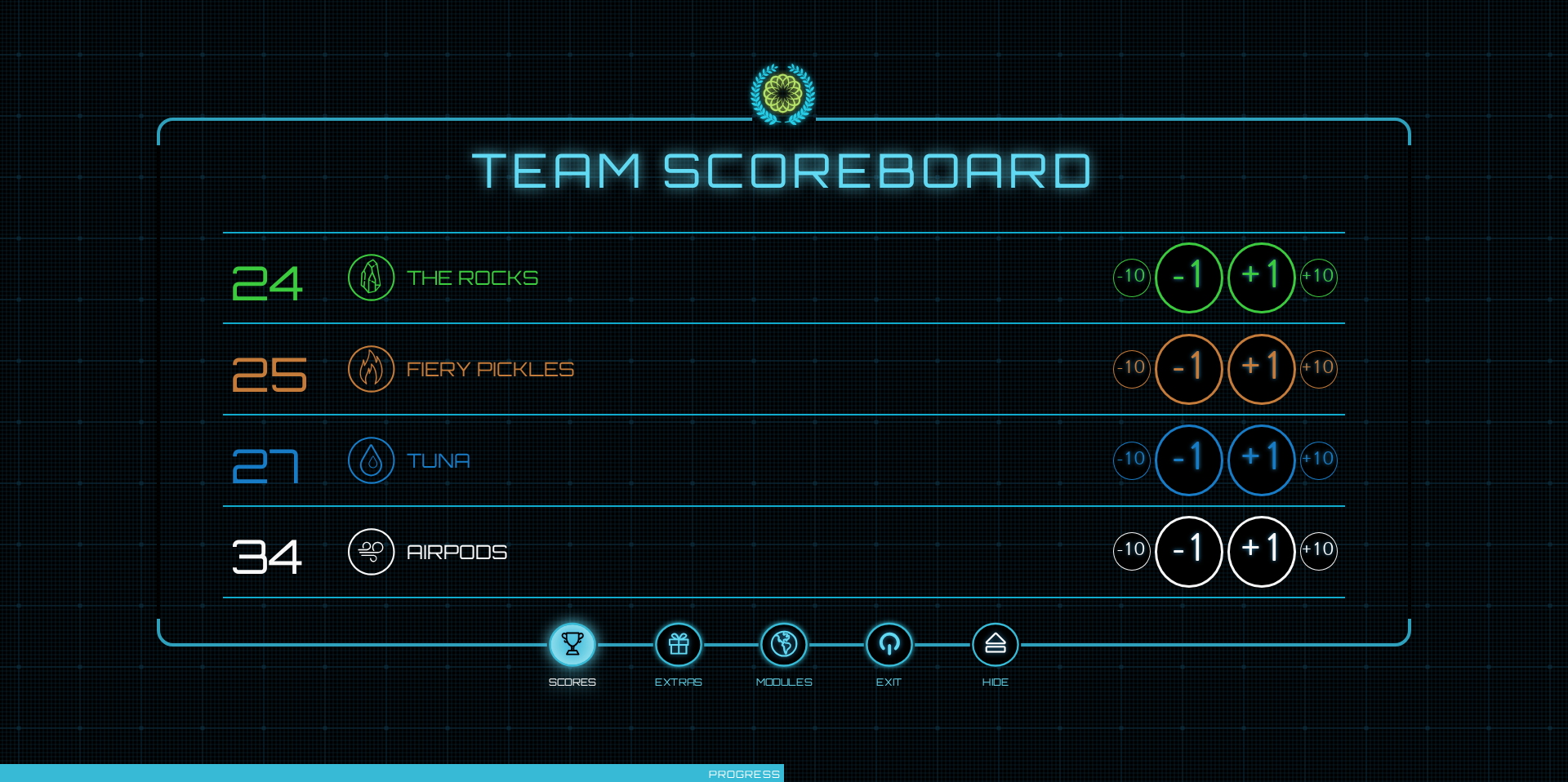
click at [994, 542] on button at bounding box center [995, 644] width 47 height 44
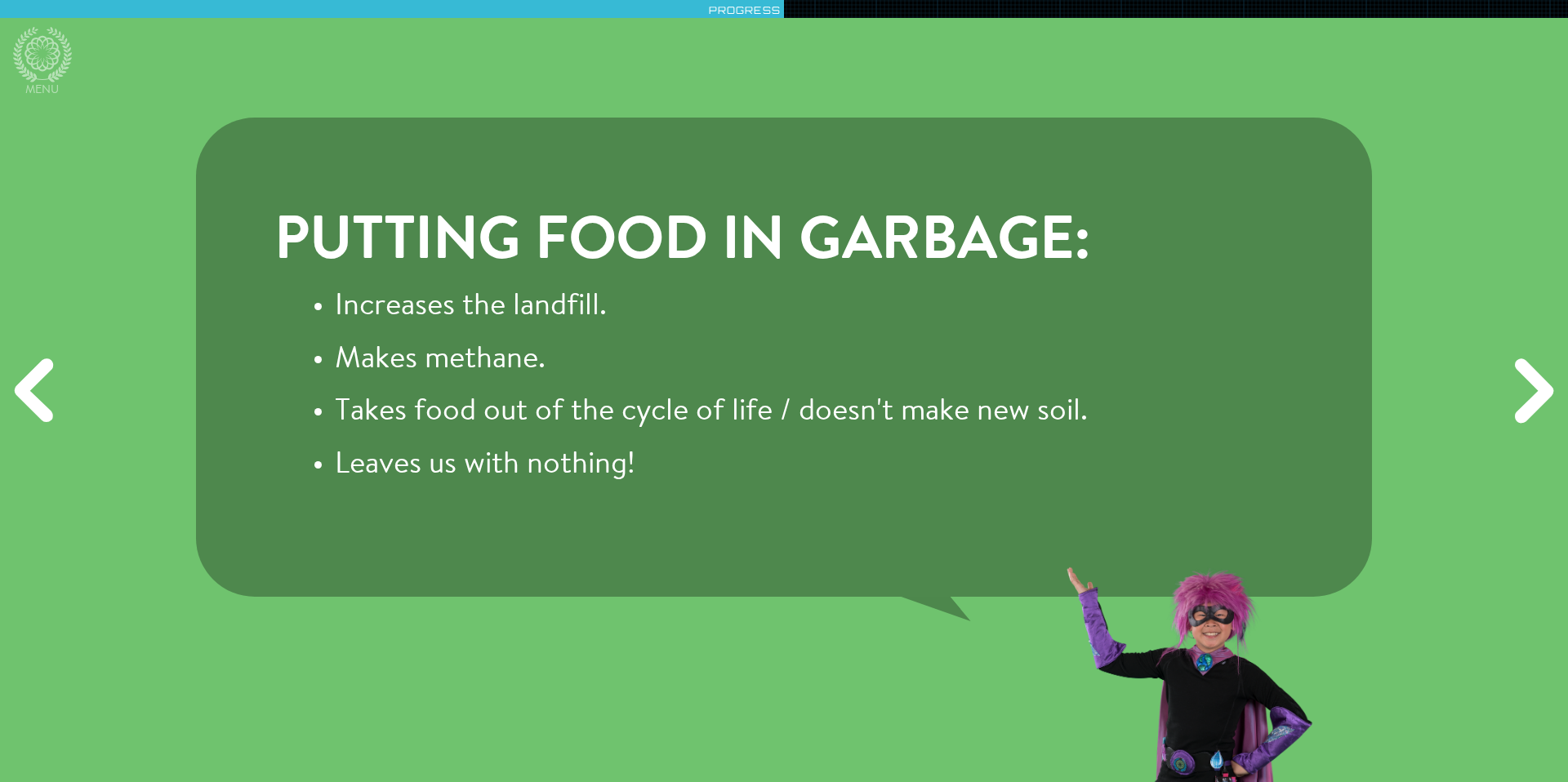
click at [1119, 392] on div "Next" at bounding box center [1530, 391] width 75 height 234
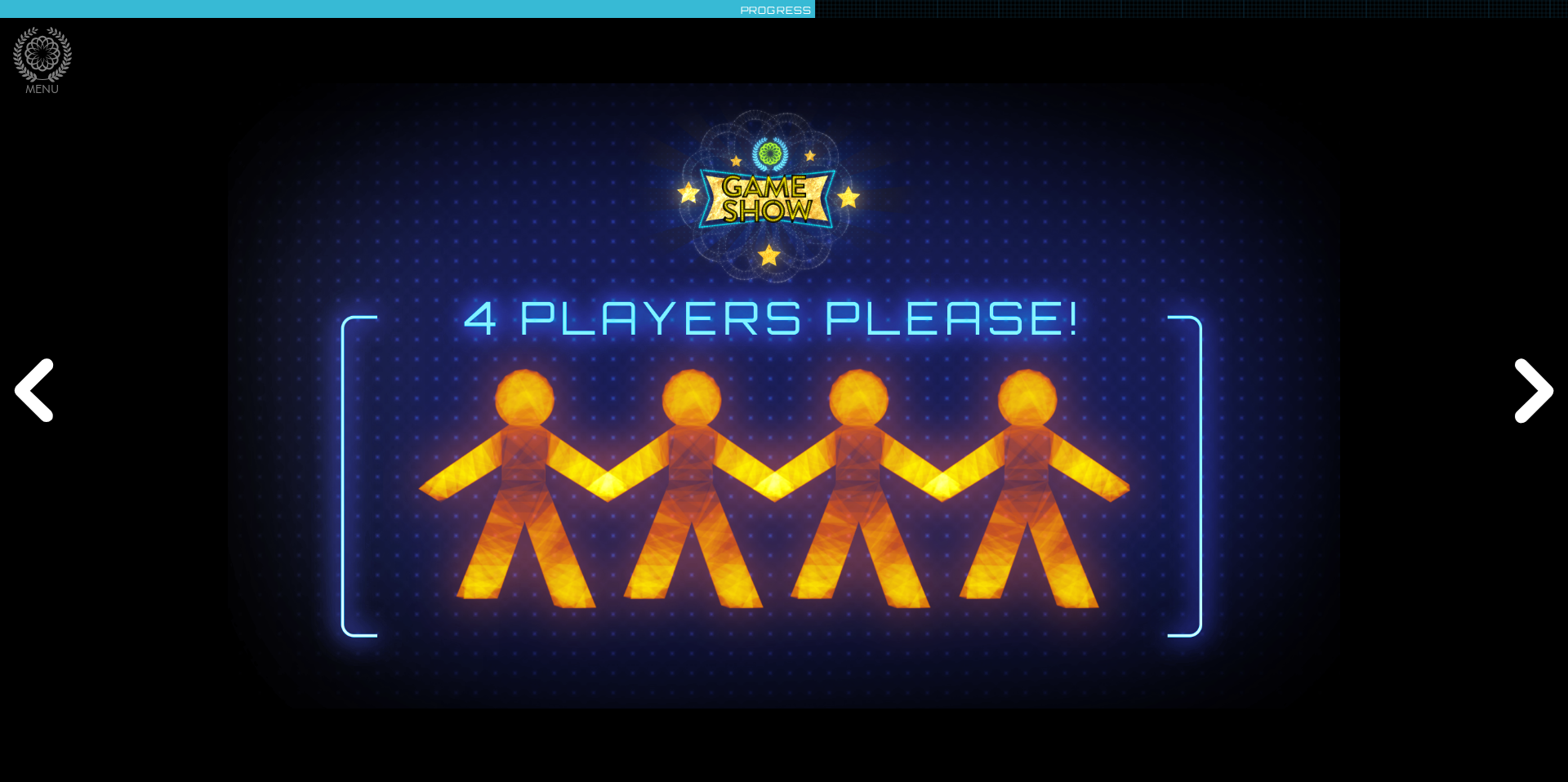
click at [1119, 389] on div "Next" at bounding box center [1530, 391] width 75 height 234
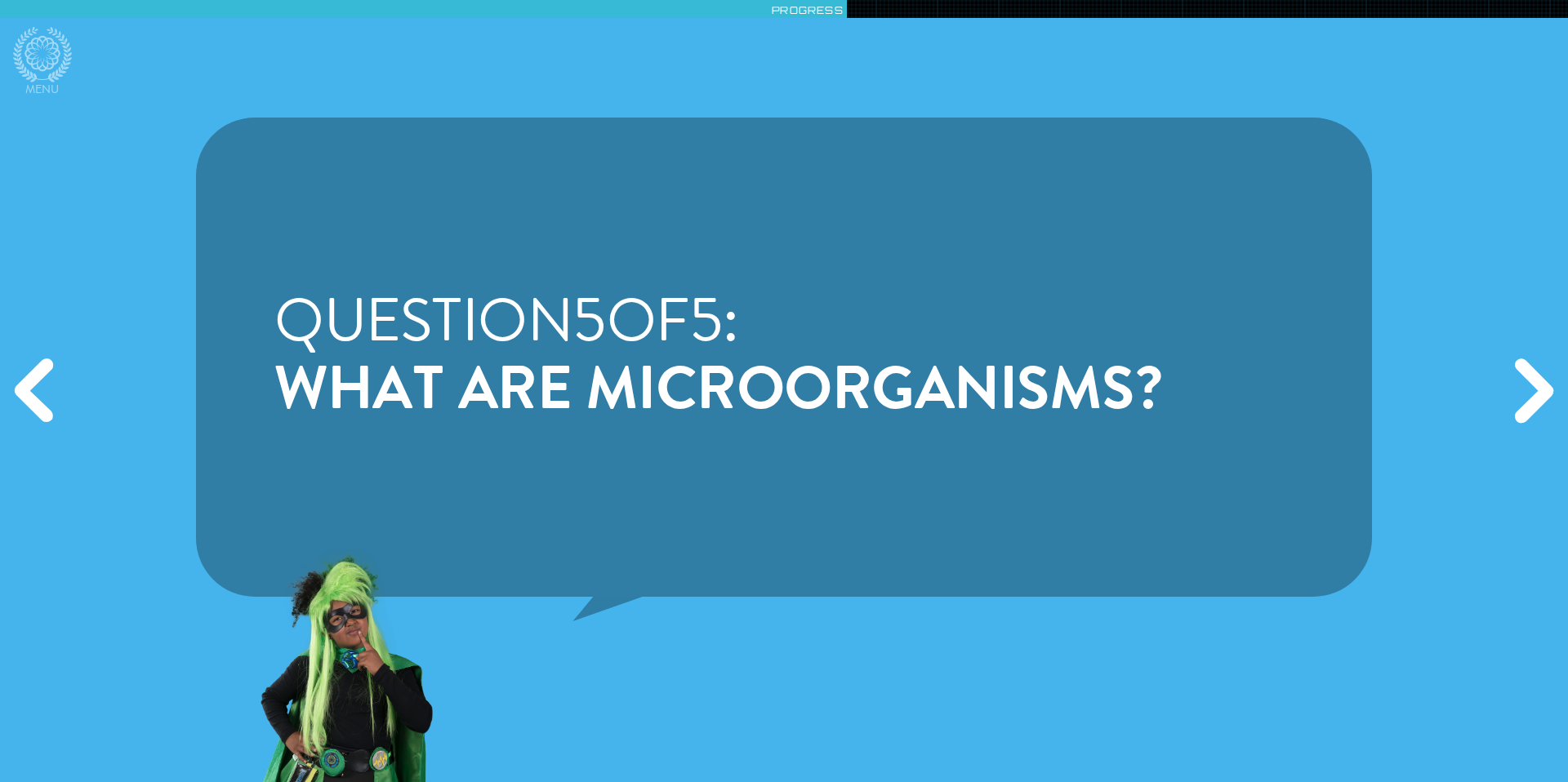
click at [1119, 382] on div "Next" at bounding box center [1530, 391] width 75 height 234
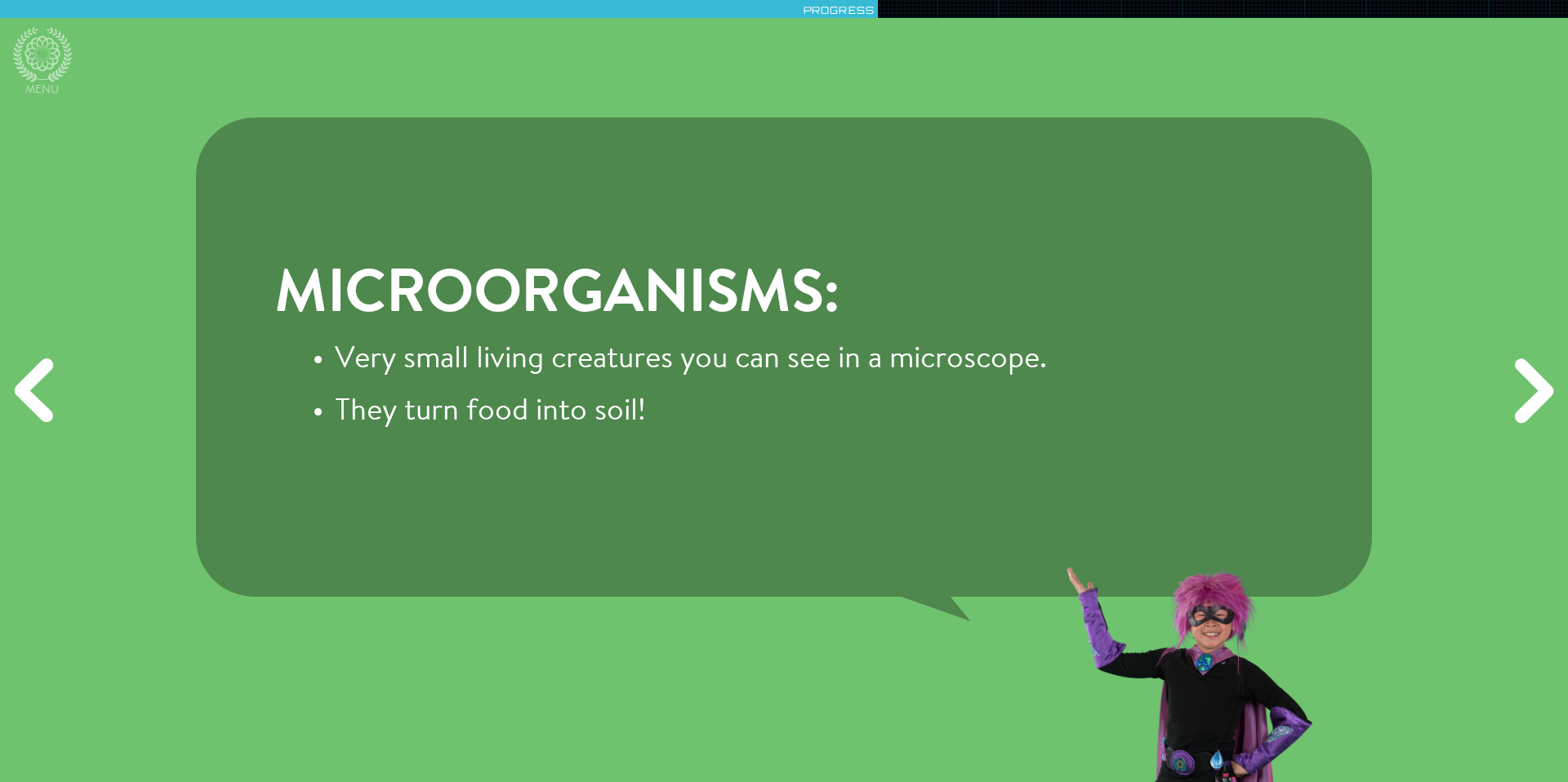
click at [1038, 349] on li "Very small living creatures you can see in a microscope." at bounding box center [690, 361] width 712 height 38
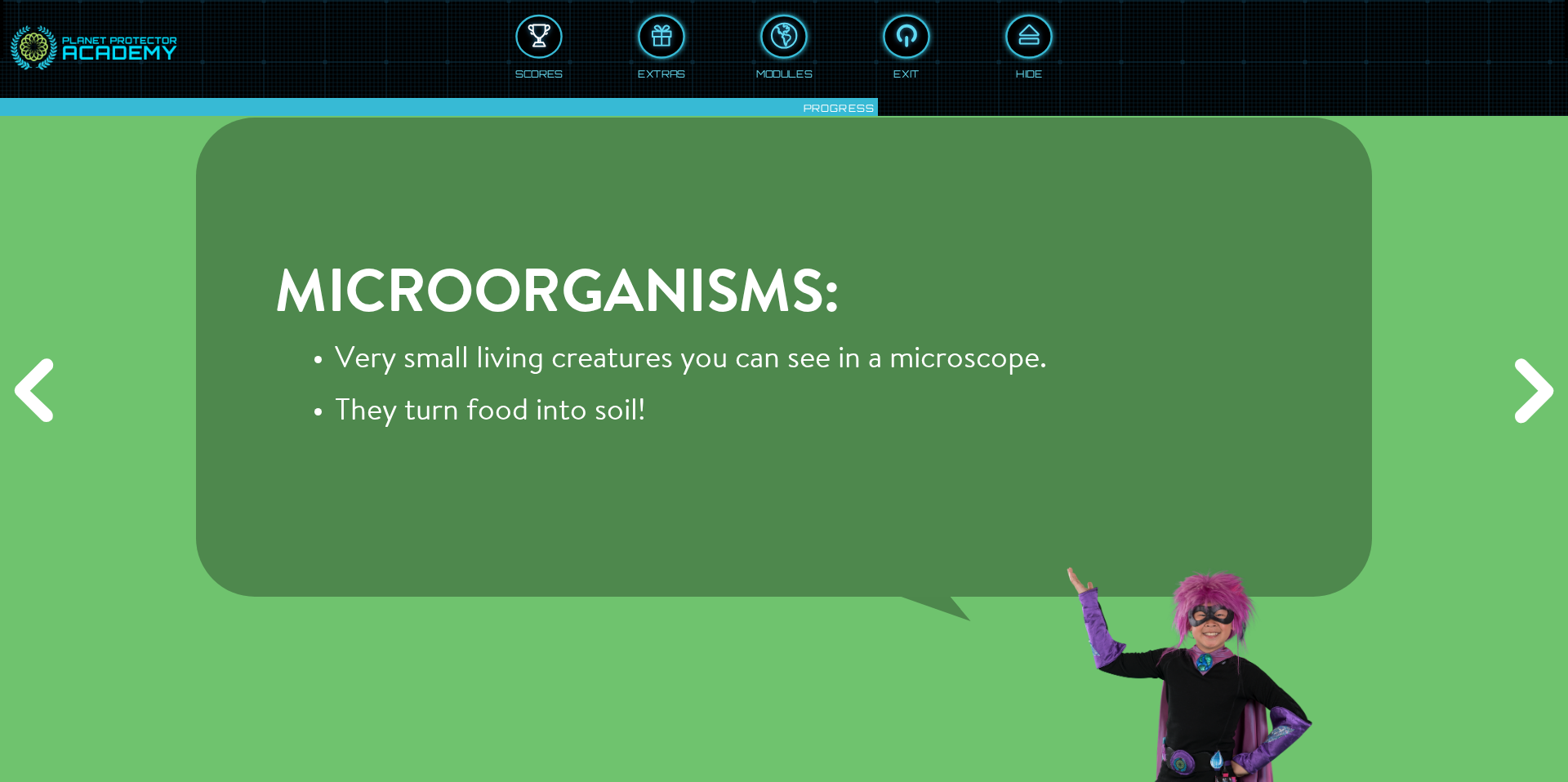
click at [550, 42] on div at bounding box center [539, 37] width 43 height 33
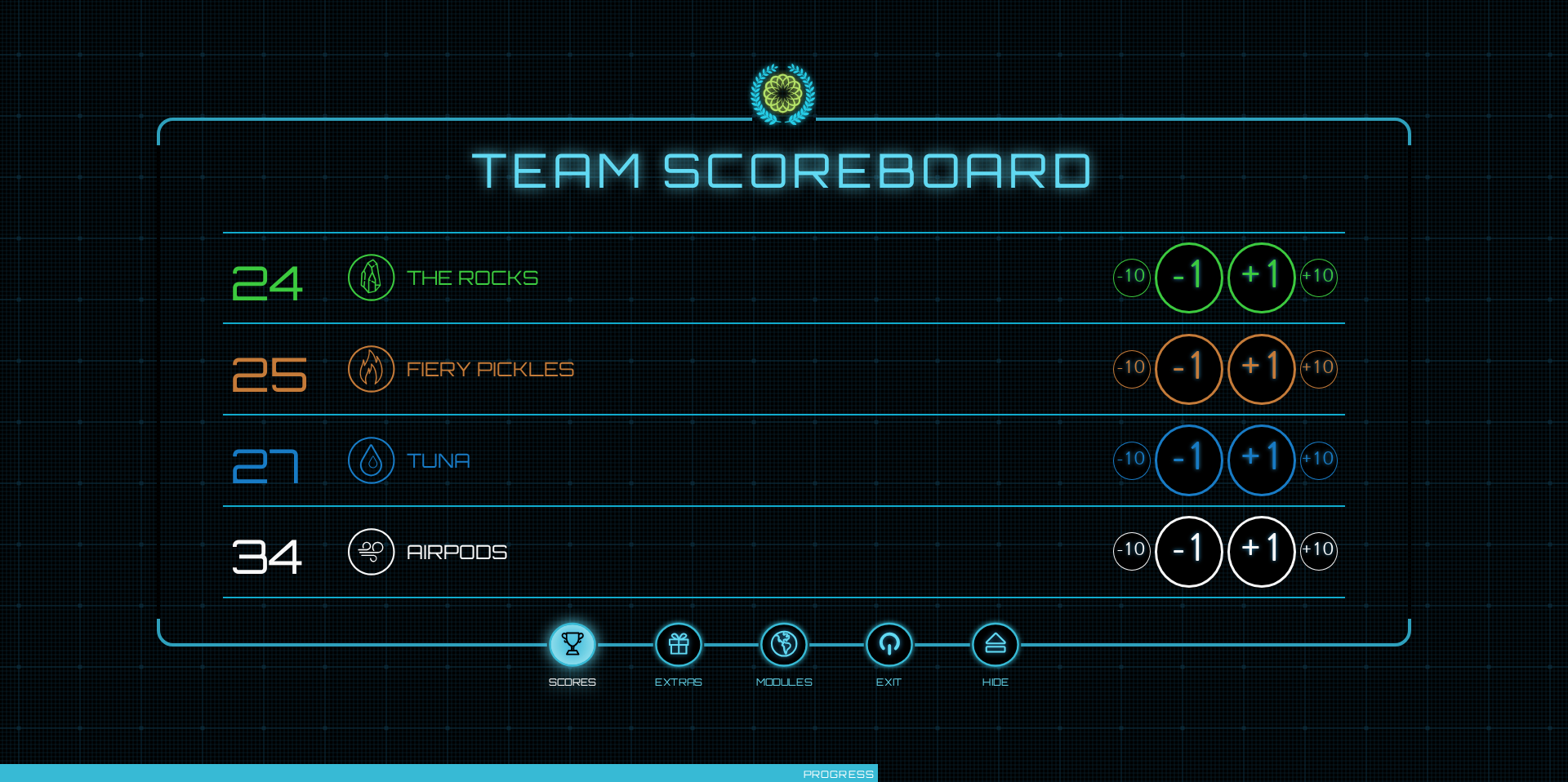
click at [1119, 283] on div "+1" at bounding box center [1261, 277] width 69 height 71
click at [1119, 355] on div "+1" at bounding box center [1261, 369] width 69 height 71
click at [1119, 459] on div "+1" at bounding box center [1261, 459] width 69 height 71
click at [1119, 541] on div "+1" at bounding box center [1261, 551] width 69 height 71
click at [988, 542] on div at bounding box center [995, 644] width 43 height 33
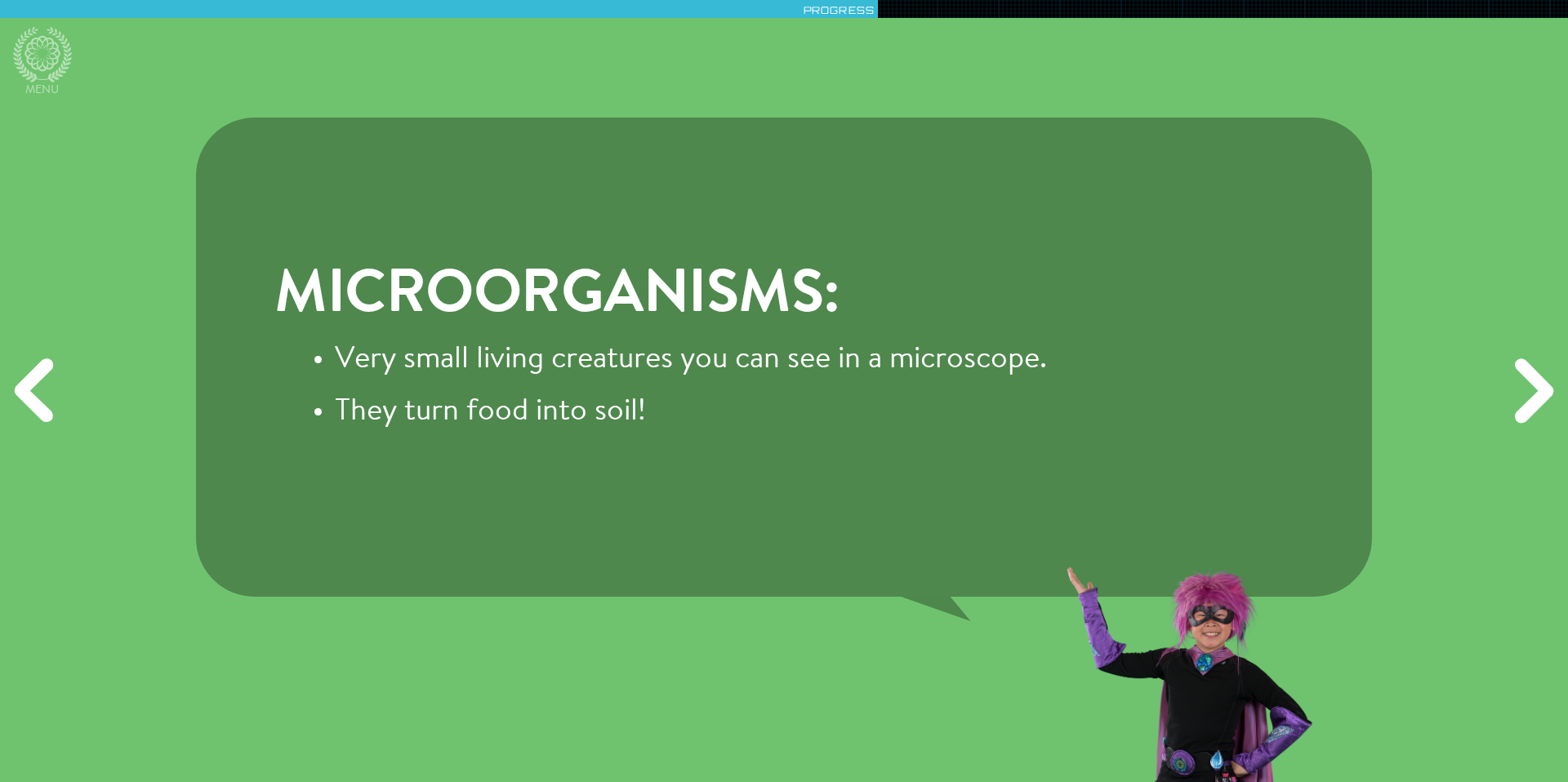
click at [1119, 391] on div "Next" at bounding box center [1530, 391] width 75 height 234
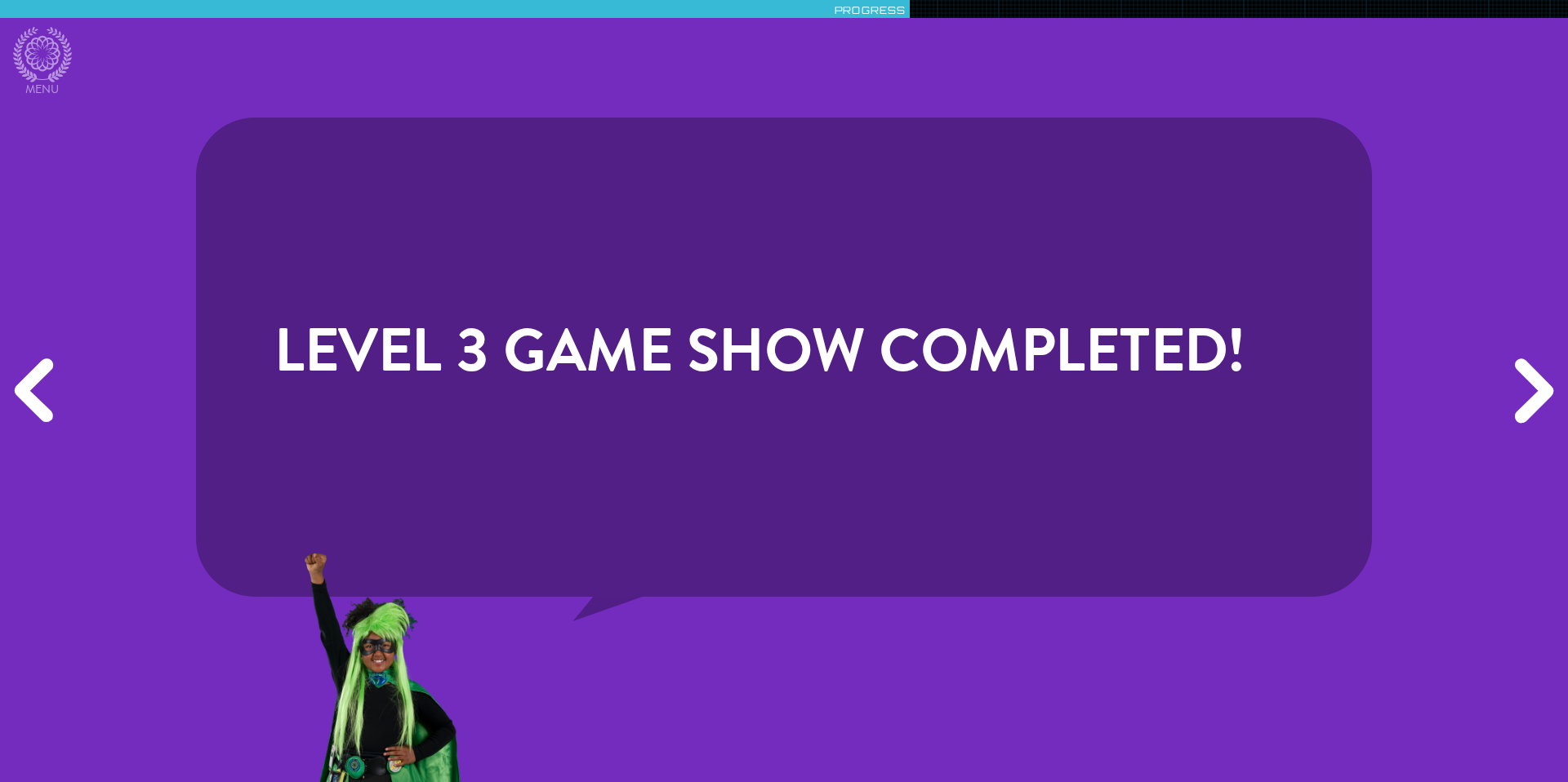
click at [1119, 391] on div "Next" at bounding box center [1530, 391] width 75 height 234
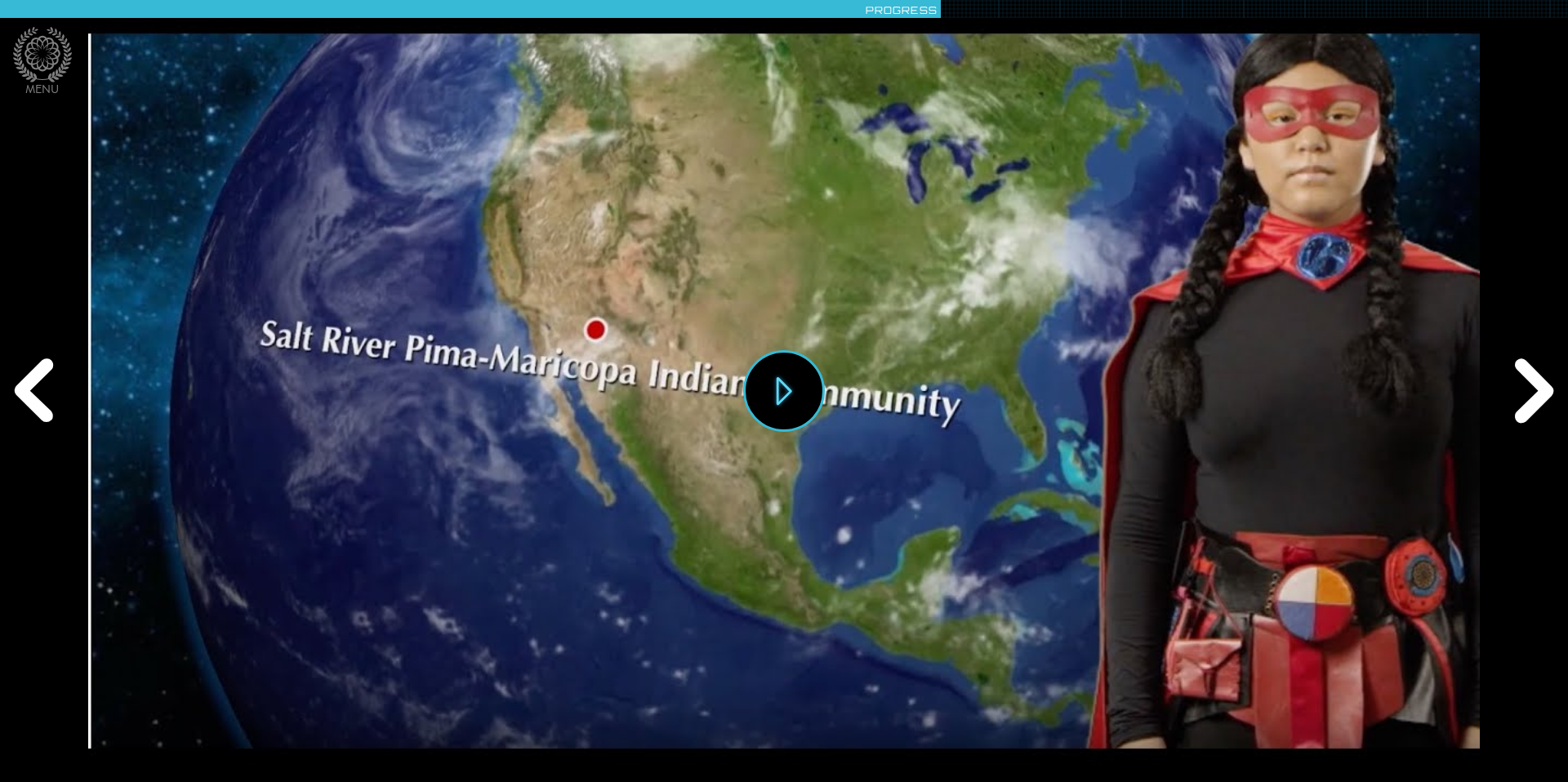
click at [864, 394] on div "Play" at bounding box center [783, 391] width 1390 height 782
